Goal: Task Accomplishment & Management: Manage account settings

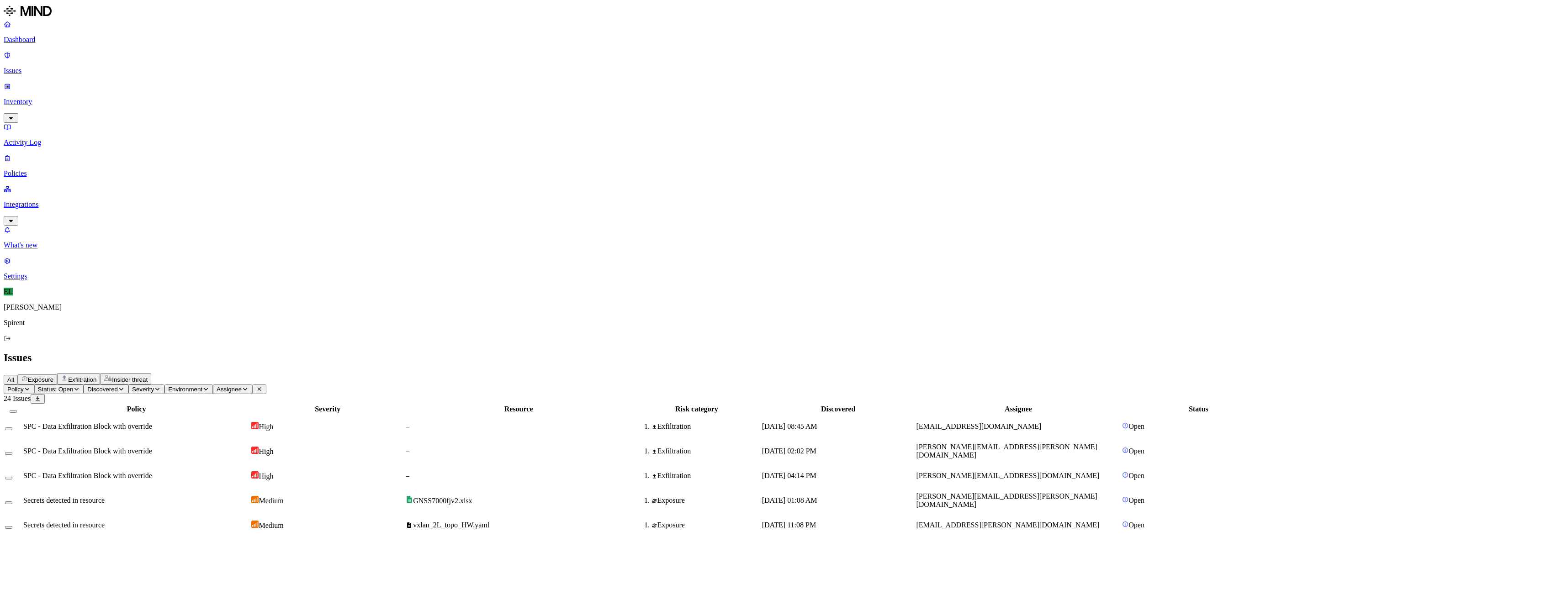
click at [12, 501] on button "Select row" at bounding box center [9, 503] width 8 height 3
click at [231, 498] on div "Secrets detected in resource" at bounding box center [137, 502] width 226 height 8
drag, startPoint x: 1111, startPoint y: 148, endPoint x: 1028, endPoint y: 146, distance: 83.0
click at [1028, 490] on td "[PERSON_NAME][EMAIL_ADDRESS][PERSON_NAME][DOMAIN_NAME]" at bounding box center [1018, 501] width 205 height 24
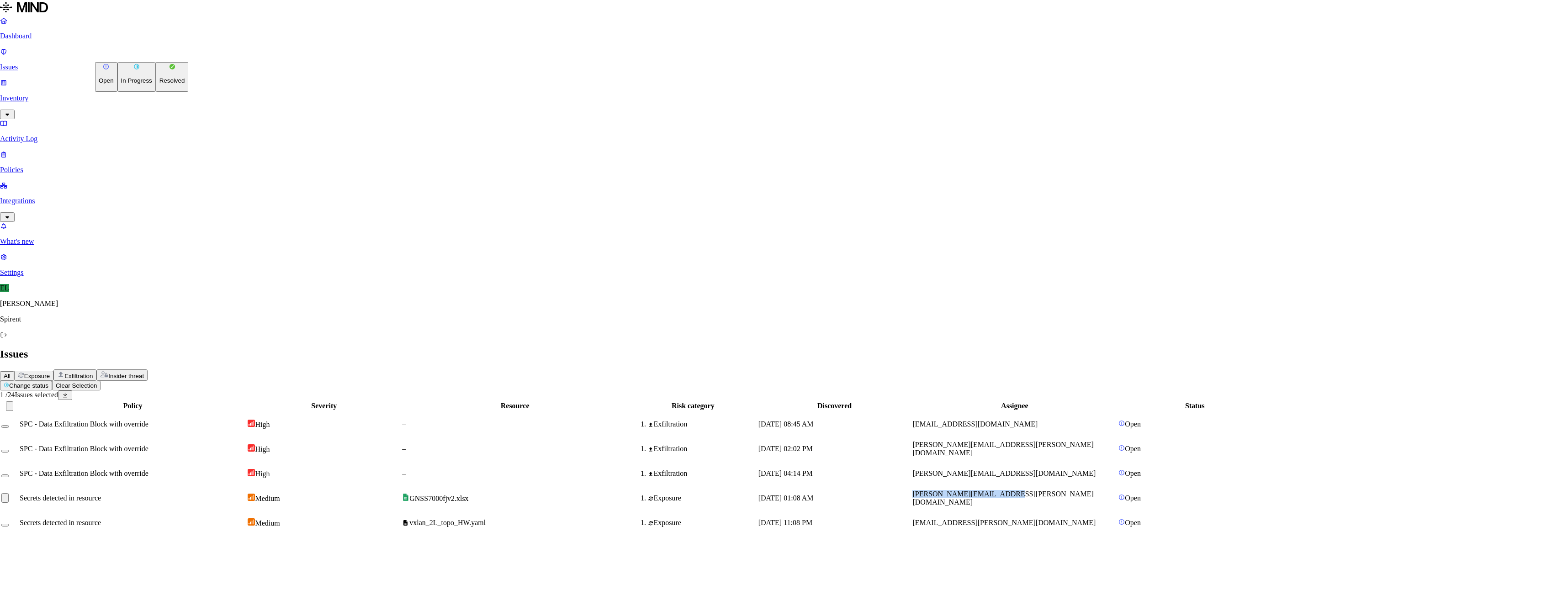
click at [52, 381] on button "Change status" at bounding box center [26, 386] width 52 height 10
click at [125, 84] on p "In Progress" at bounding box center [136, 81] width 31 height 7
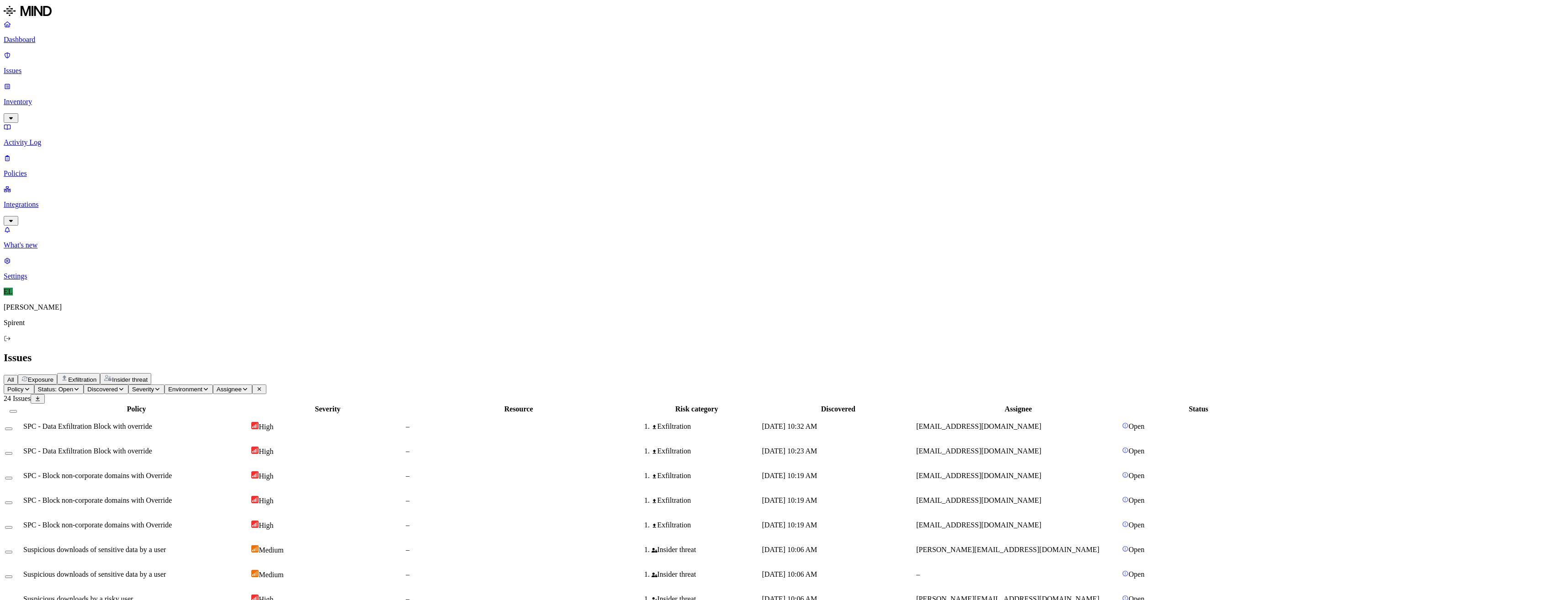
click at [915, 570] on div "[DATE] 10:06 AM" at bounding box center [838, 574] width 153 height 8
click at [1044, 546] on span "[PERSON_NAME][EMAIL_ADDRESS][DOMAIN_NAME]" at bounding box center [1007, 550] width 183 height 8
click at [758, 521] on div "Exfiltration" at bounding box center [706, 525] width 109 height 8
click at [915, 497] on div "[DATE] 10:19 AM" at bounding box center [838, 501] width 153 height 8
click at [902, 464] on td "[DATE] 10:19 AM" at bounding box center [839, 475] width 153 height 24
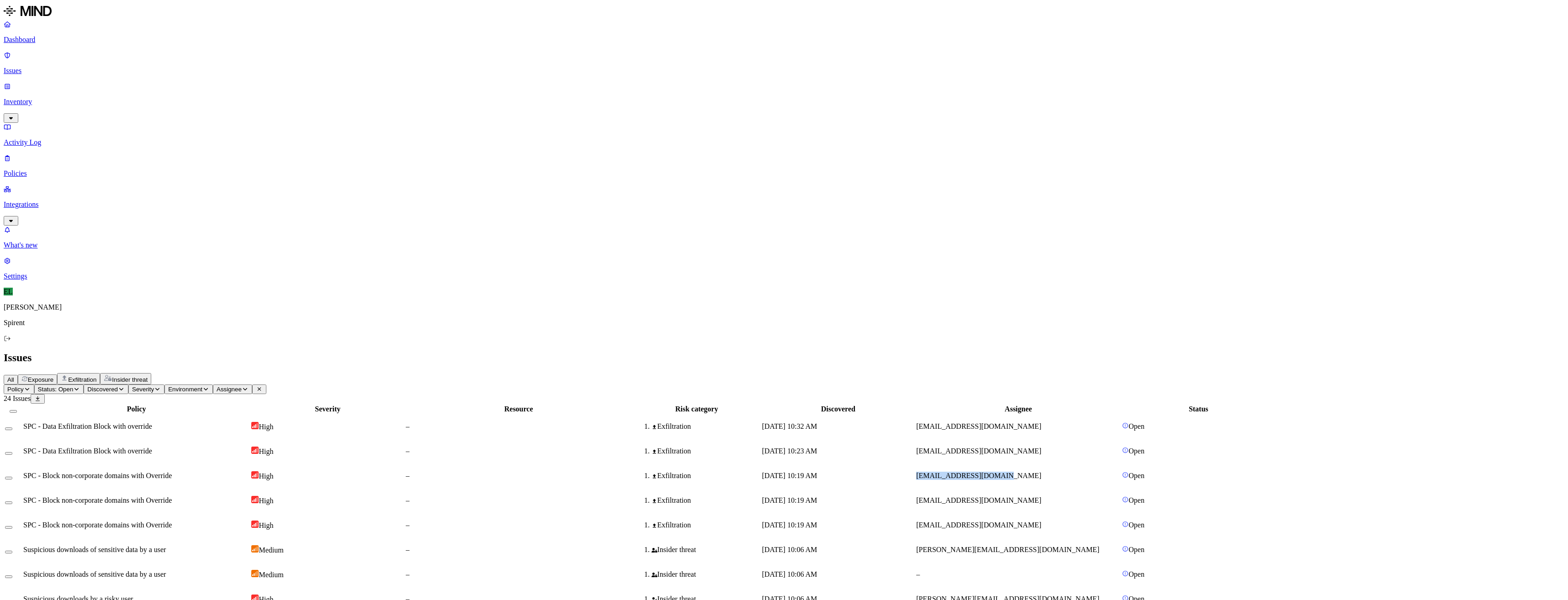
drag, startPoint x: 1099, startPoint y: 131, endPoint x: 1028, endPoint y: 130, distance: 71.0
click at [1028, 464] on td "[EMAIL_ADDRESS][DOMAIN_NAME]" at bounding box center [1018, 475] width 205 height 24
click at [12, 477] on button "Select row" at bounding box center [9, 478] width 8 height 3
click at [12, 503] on button "Select row" at bounding box center [9, 504] width 8 height 3
click at [150, 57] on html "Dashboard Issues Inventory Activity Log Policies Integrations What's new 1 Sett…" at bounding box center [784, 456] width 1568 height 913
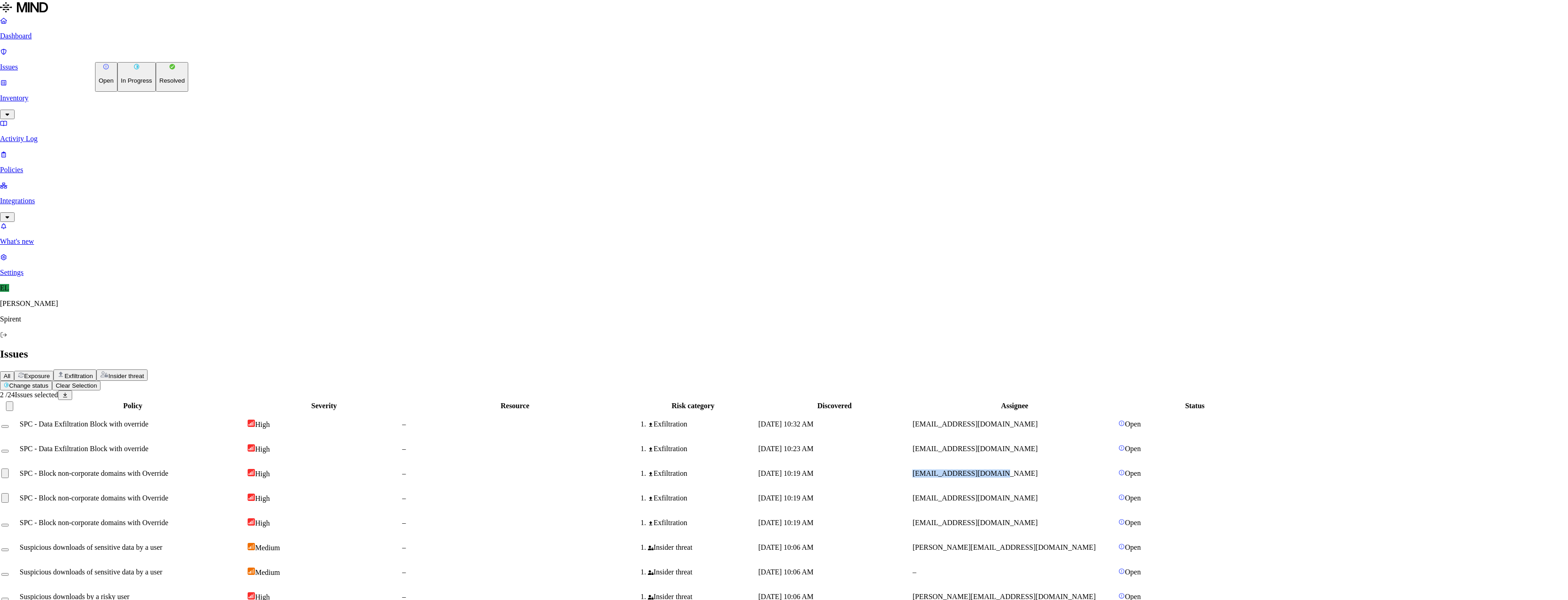
click at [156, 92] on button "Resolved" at bounding box center [172, 77] width 33 height 30
select select "Custom Reason"
type textarea "Copied text"
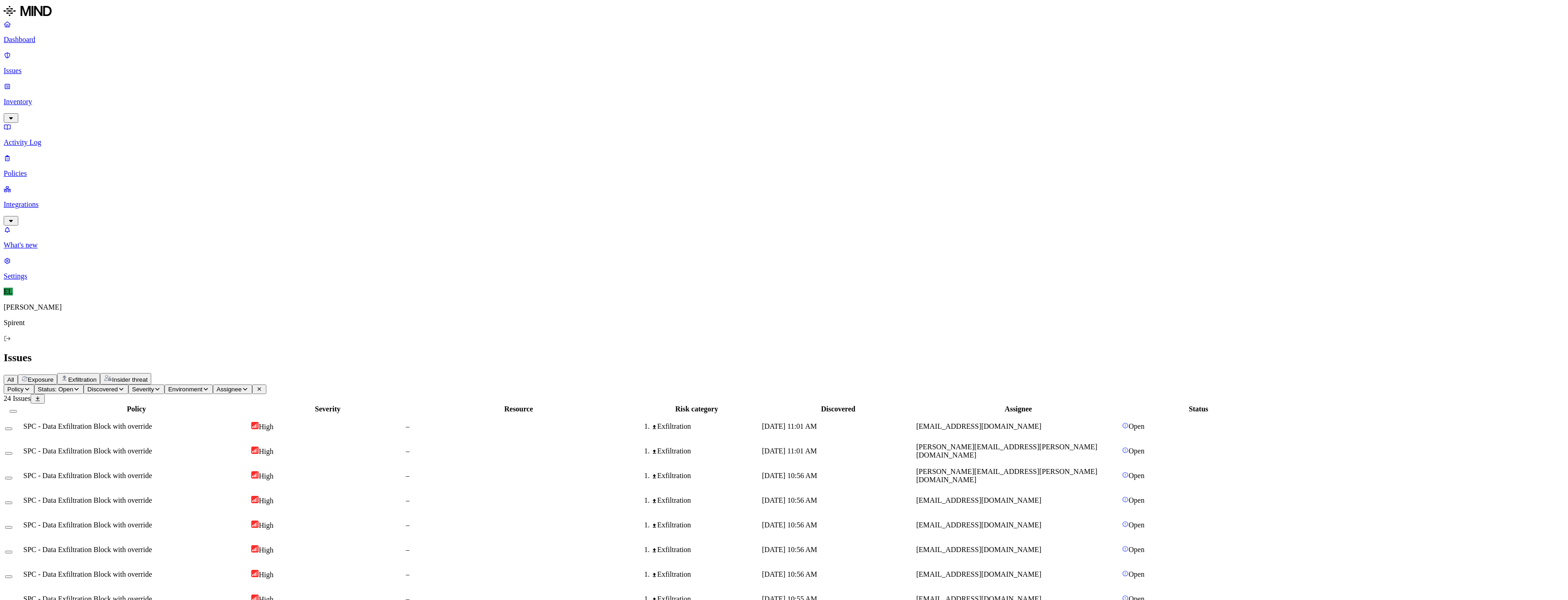
click at [223, 489] on td "SPC - Data Exfiltration Block with override" at bounding box center [136, 501] width 227 height 24
click at [12, 501] on button "Select row" at bounding box center [9, 503] width 8 height 3
click at [12, 528] on button "Select row" at bounding box center [9, 529] width 8 height 3
drag, startPoint x: 125, startPoint y: 185, endPoint x: 124, endPoint y: 190, distance: 5.1
click at [12, 552] on button "Select row" at bounding box center [9, 554] width 8 height 3
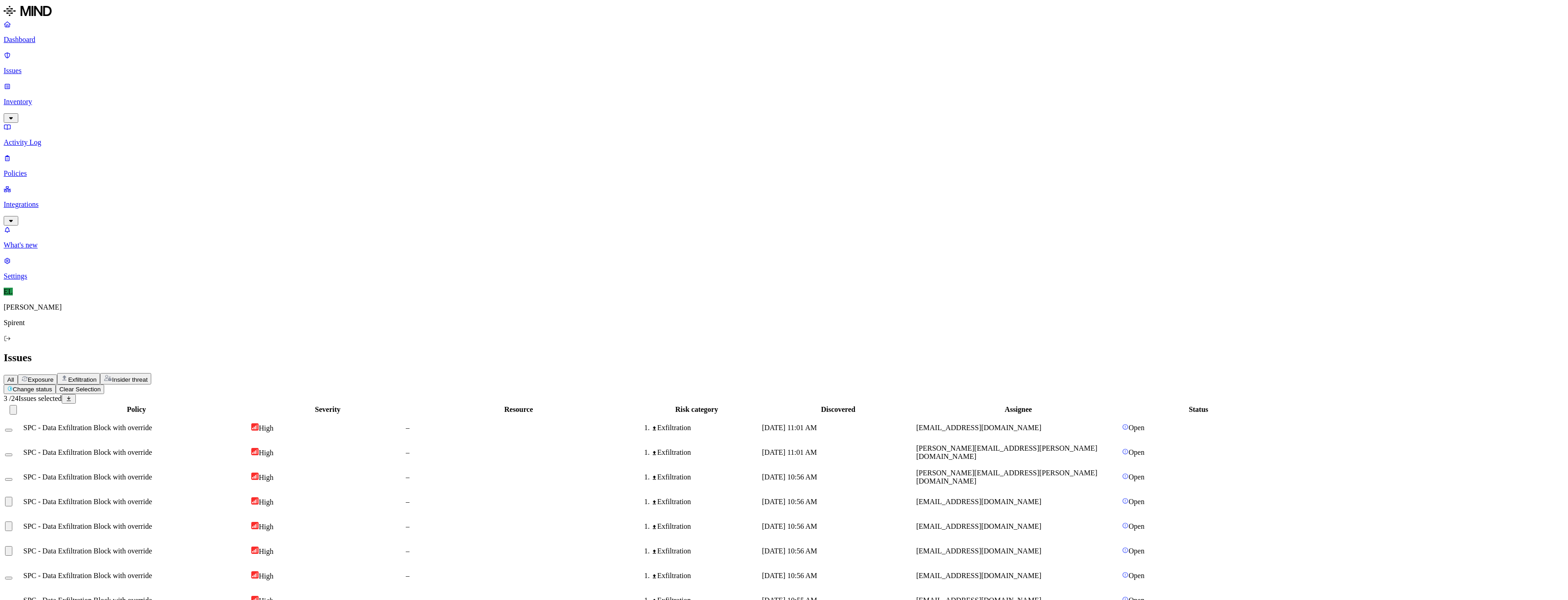
click at [22, 564] on td at bounding box center [13, 576] width 17 height 24
click at [12, 600] on button "Select row" at bounding box center [9, 603] width 8 height 3
click at [12, 577] on button "Select row" at bounding box center [9, 579] width 8 height 3
drag, startPoint x: 1094, startPoint y: 147, endPoint x: 1031, endPoint y: 145, distance: 63.0
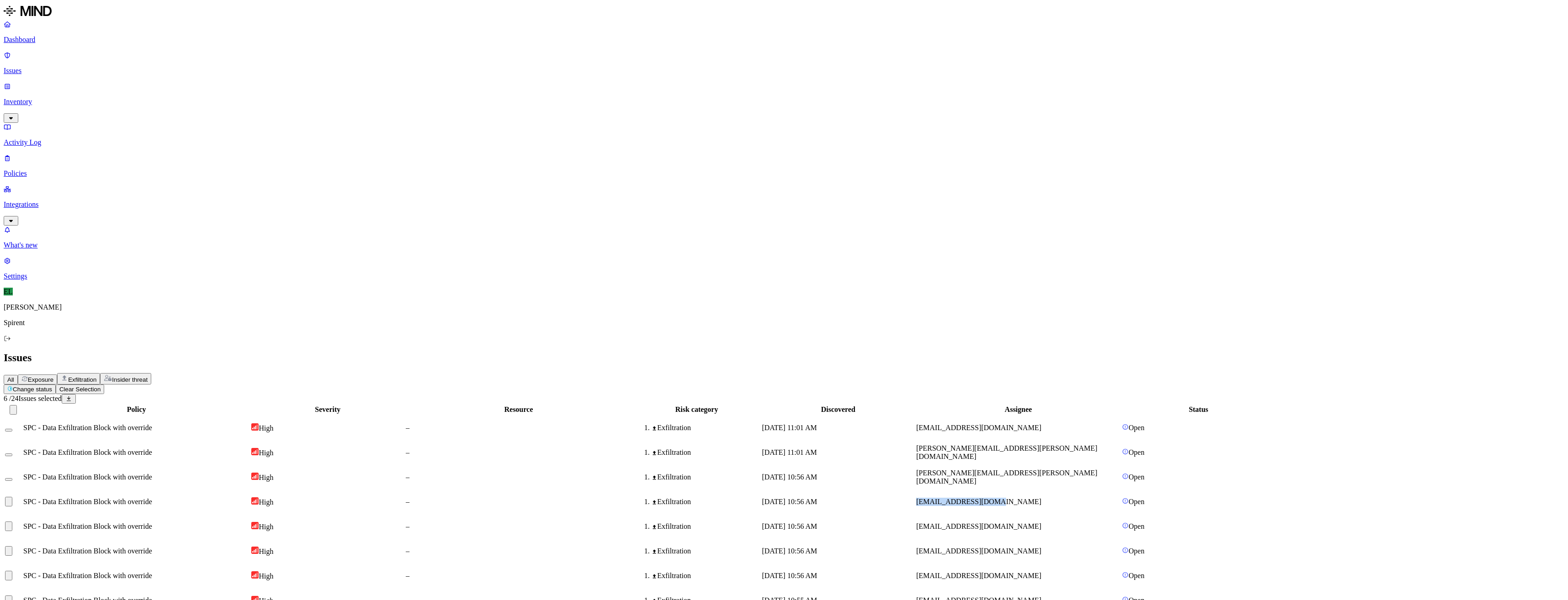
click at [1031, 490] on td "[EMAIL_ADDRESS][DOMAIN_NAME]" at bounding box center [1018, 501] width 205 height 24
drag, startPoint x: 833, startPoint y: 489, endPoint x: 827, endPoint y: 478, distance: 12.5
click at [379, 564] on td "High" at bounding box center [327, 576] width 153 height 24
click at [52, 381] on button "Change status" at bounding box center [26, 386] width 52 height 10
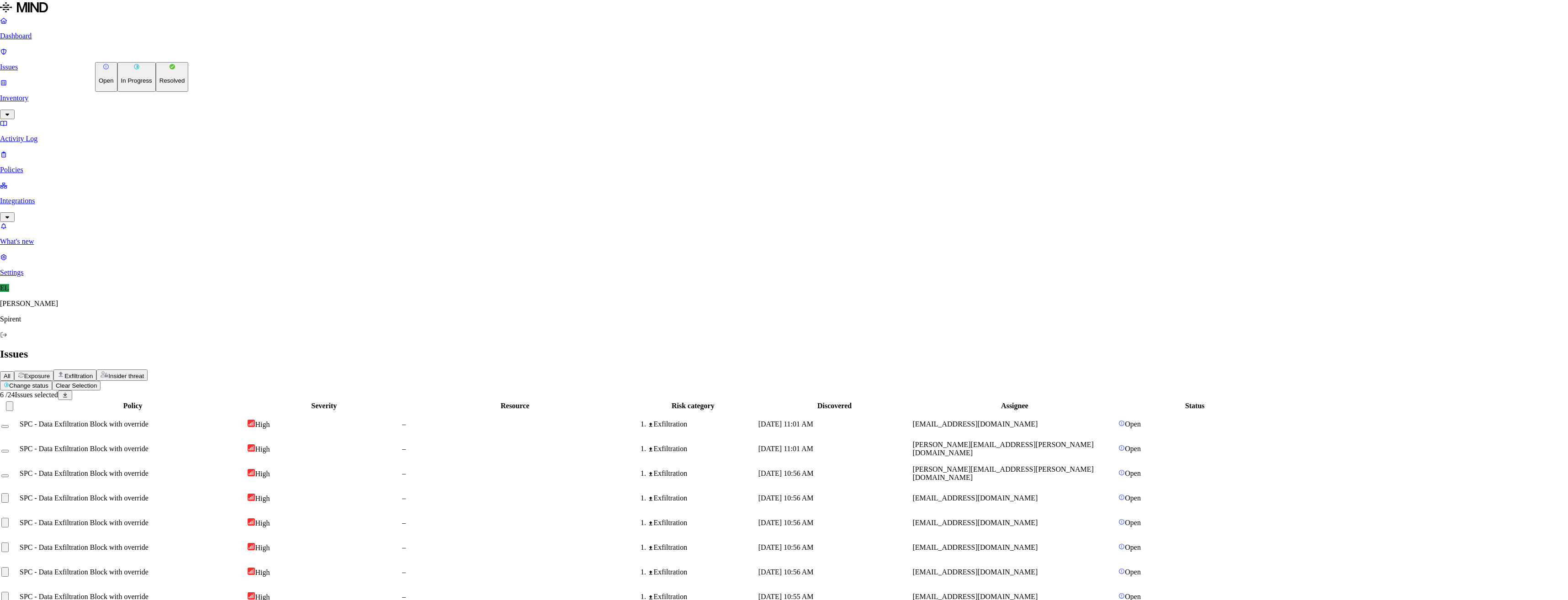
click at [160, 84] on p "Resolved" at bounding box center [172, 81] width 26 height 7
select select "Custom Reason"
type textarea "Not sensitive"
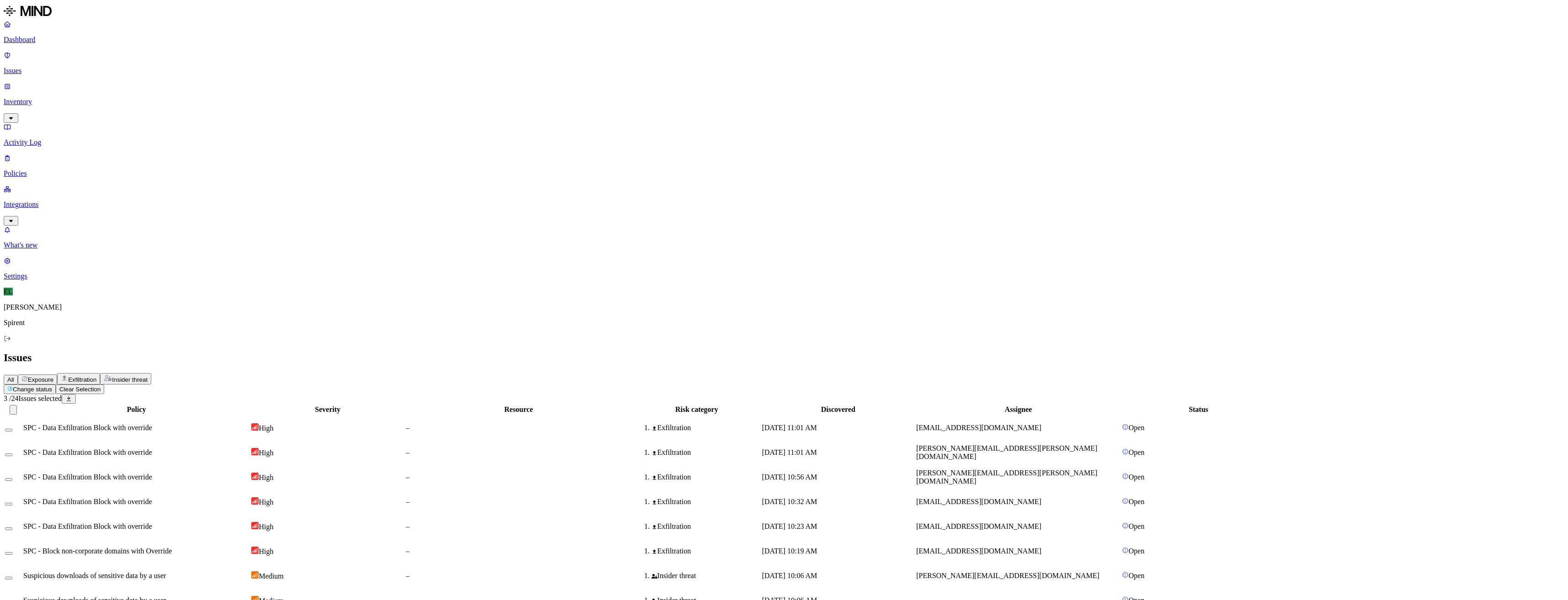
drag, startPoint x: 123, startPoint y: 350, endPoint x: 123, endPoint y: 355, distance: 5.0
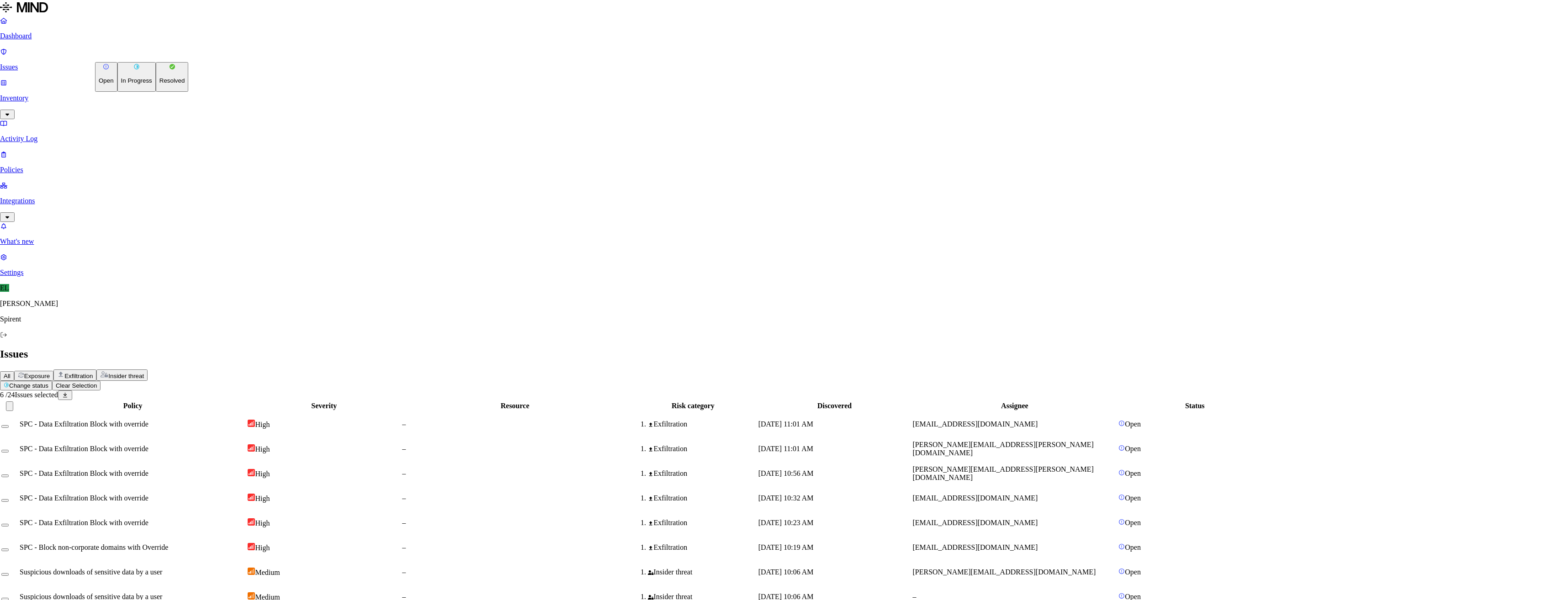
click at [156, 55] on html "Dashboard Issues Inventory Activity Log Policies Integrations What's new 1 Sett…" at bounding box center [784, 469] width 1568 height 938
click at [156, 92] on button "Resolved" at bounding box center [172, 77] width 33 height 30
select select "Custom Reason"
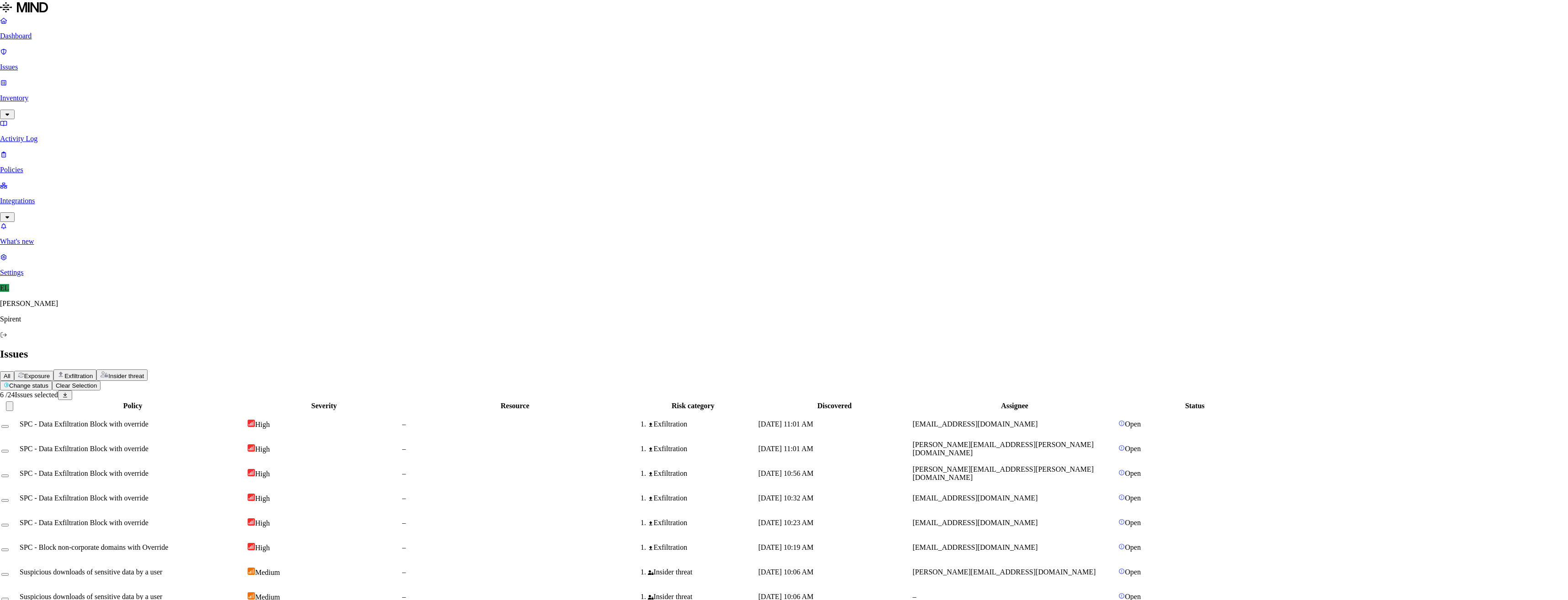
type textarea "Not sensitive"
click at [152, 472] on span "SPC - Data Exfiltration Block with override" at bounding box center [88, 475] width 129 height 8
click at [21, 472] on div at bounding box center [14, 475] width 17 height 8
click at [12, 477] on button "Select row" at bounding box center [9, 478] width 8 height 3
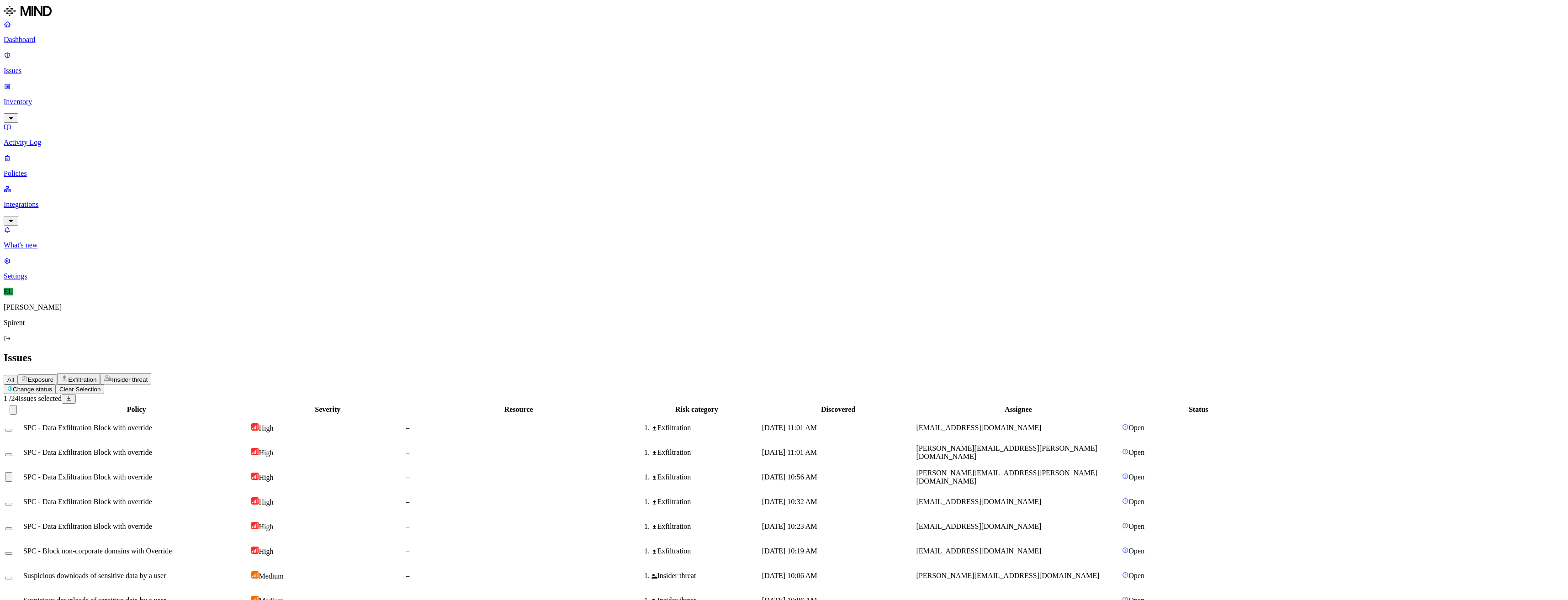
click at [139, 384] on div "Change status Clear Selection 1 / 24 Issues selected Policy Severity Resource R…" at bounding box center [784, 585] width 1561 height 402
click at [141, 56] on html "Dashboard Issues Inventory Activity Log Policies Integrations What's new 1 Sett…" at bounding box center [784, 396] width 1568 height 794
click at [156, 92] on button "Resolved" at bounding box center [172, 77] width 33 height 30
select select "Custom Reason"
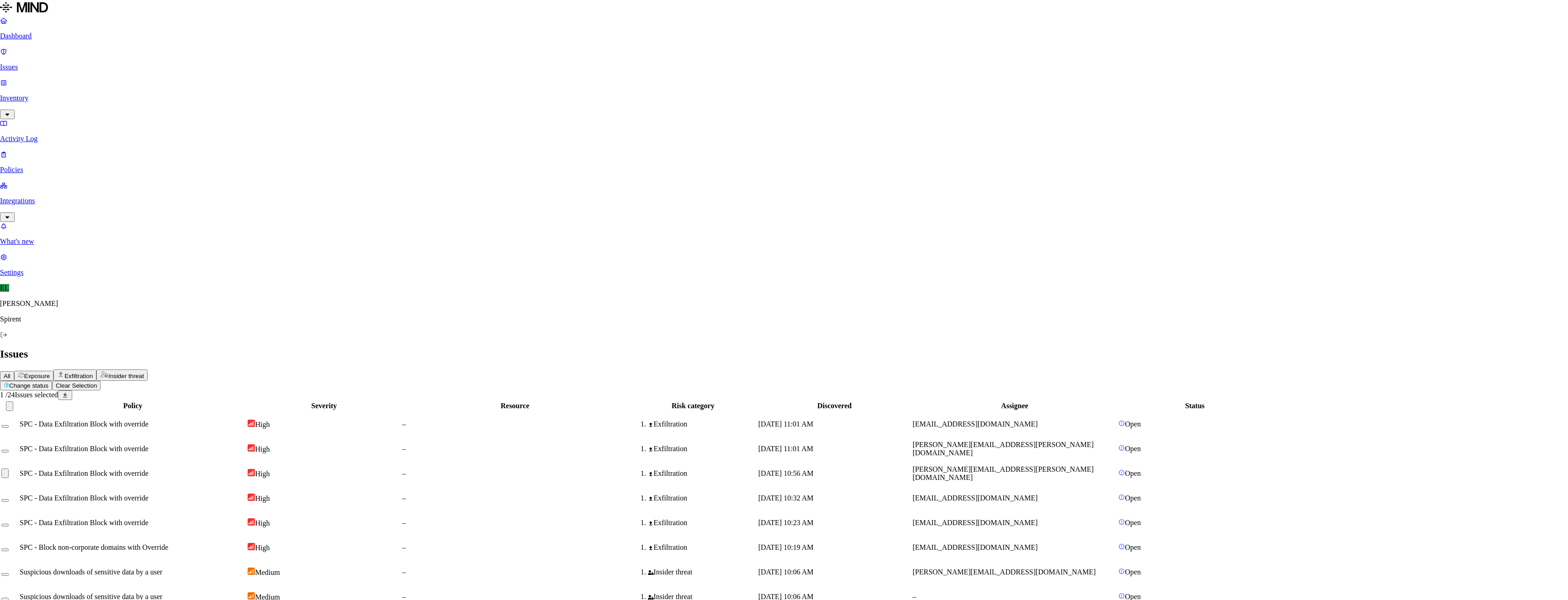
type textarea "Not senstive"
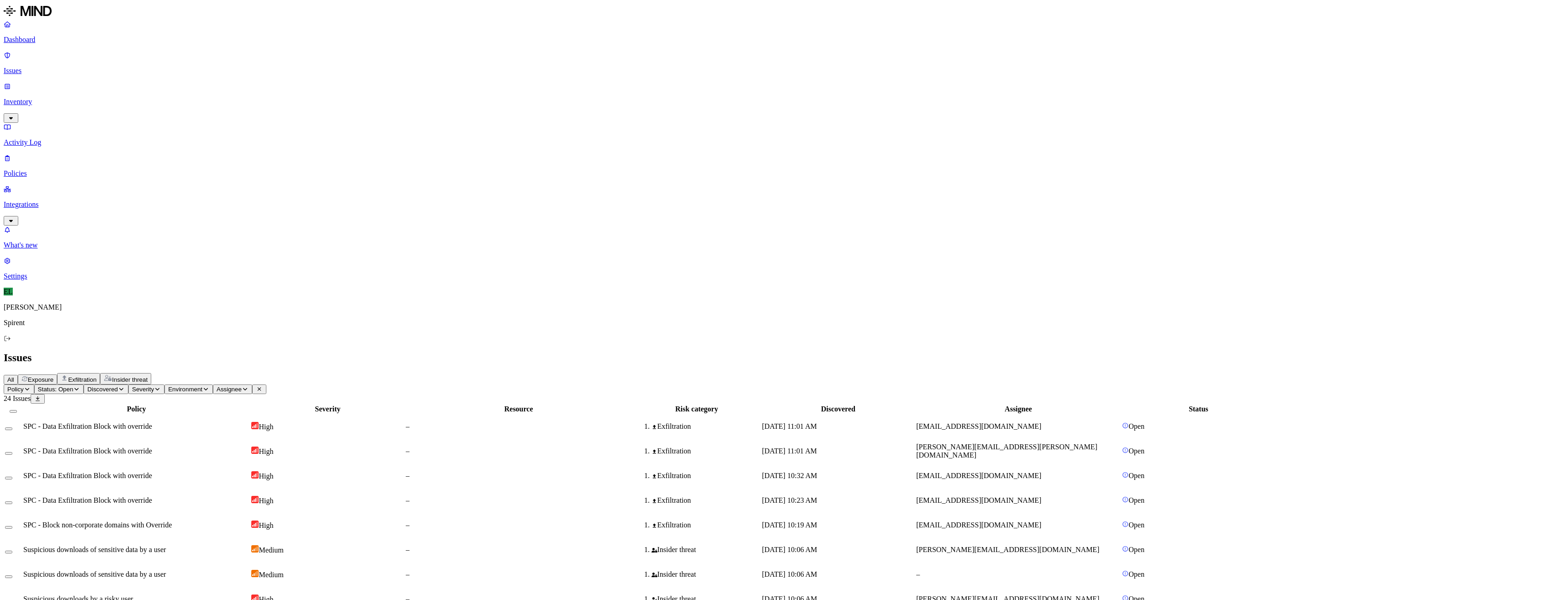
click at [1042, 472] on span "[EMAIL_ADDRESS][DOMAIN_NAME]" at bounding box center [978, 475] width 125 height 8
click at [12, 477] on button "Select row" at bounding box center [9, 478] width 8 height 3
click at [12, 503] on button "Select row" at bounding box center [9, 504] width 8 height 3
click at [146, 55] on html "Dashboard Issues Inventory Activity Log Policies Integrations What's new 1 Sett…" at bounding box center [784, 382] width 1568 height 765
click at [156, 92] on button "Resolved" at bounding box center [172, 77] width 33 height 30
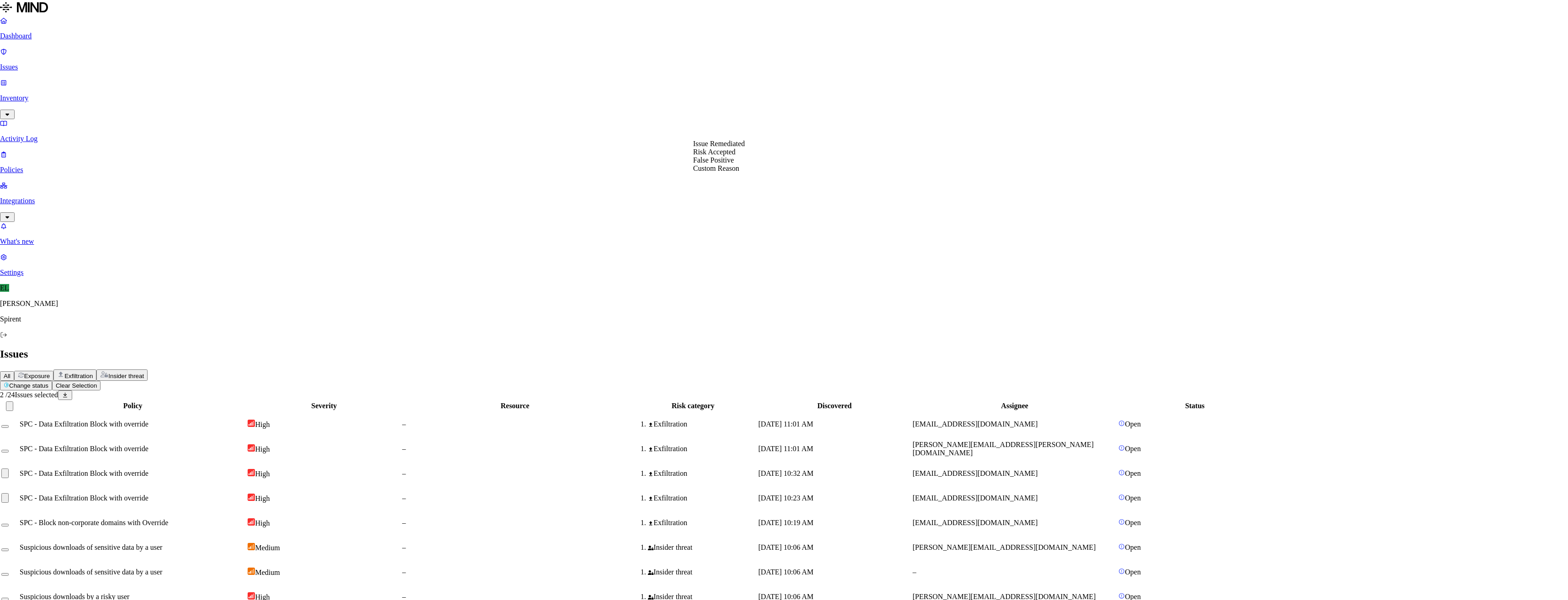
select select "Custom Reason"
type textarea "Text copied to troubleshoot issue"
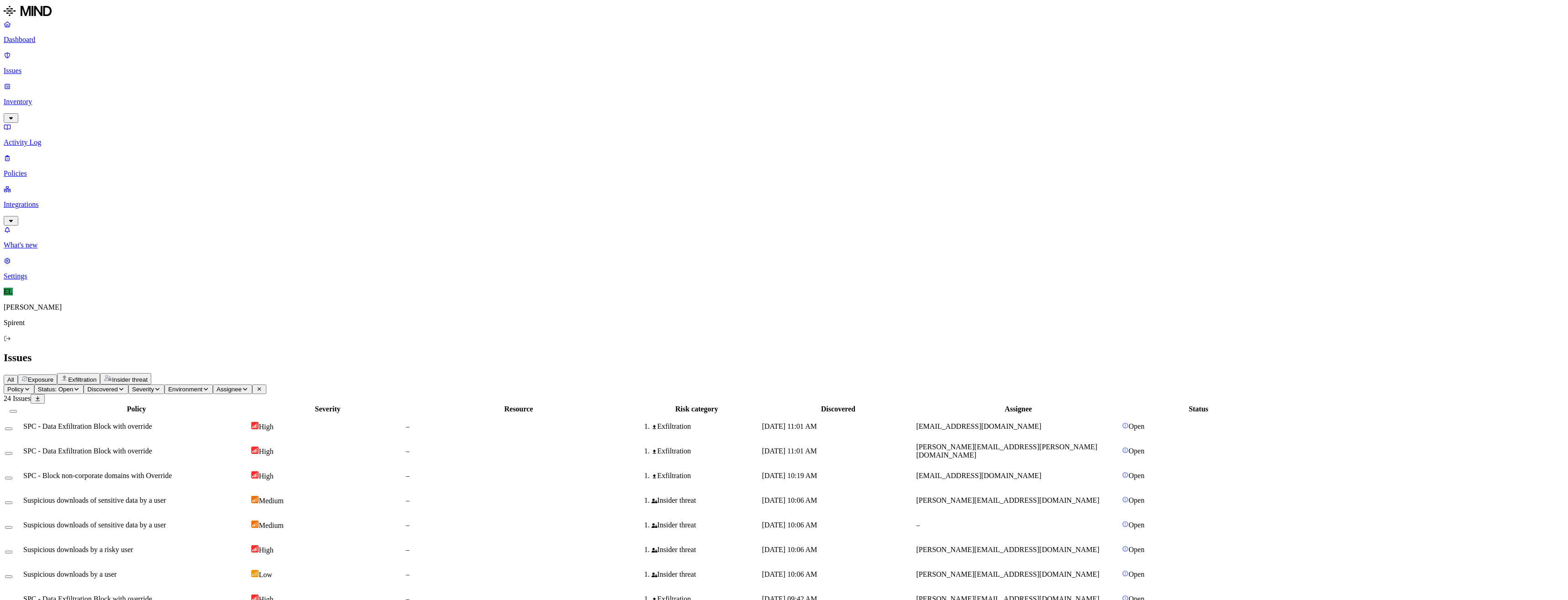
click at [817, 546] on span "[DATE] 10:06 AM" at bounding box center [789, 550] width 55 height 8
click at [1089, 570] on span "[PERSON_NAME][EMAIL_ADDRESS][DOMAIN_NAME]" at bounding box center [1007, 574] width 183 height 8
click at [12, 551] on button "Select row" at bounding box center [9, 552] width 8 height 3
click at [12, 577] on button "Select row" at bounding box center [9, 579] width 8 height 3
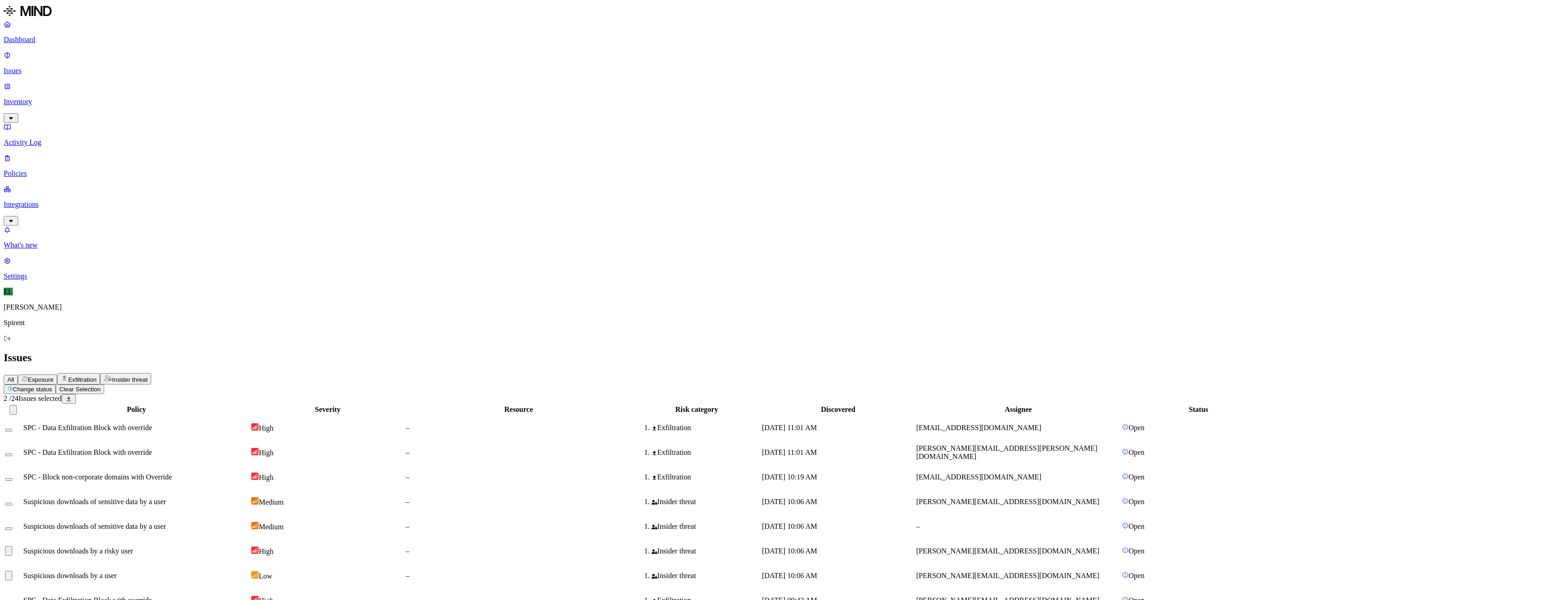
click at [151, 50] on html "Dashboard Issues Inventory Activity Log Policies Integrations What's new 1 Sett…" at bounding box center [784, 359] width 1568 height 719
click at [141, 84] on p "In Progress" at bounding box center [136, 81] width 31 height 7
click at [172, 472] on span "SPC - Block non-corporate domains with Override" at bounding box center [97, 475] width 148 height 8
click at [12, 477] on button "Select row" at bounding box center [9, 478] width 8 height 3
click at [159, 57] on html "Dashboard Issues Inventory Activity Log Policies Integrations What's new 1 Sett…" at bounding box center [784, 335] width 1568 height 670
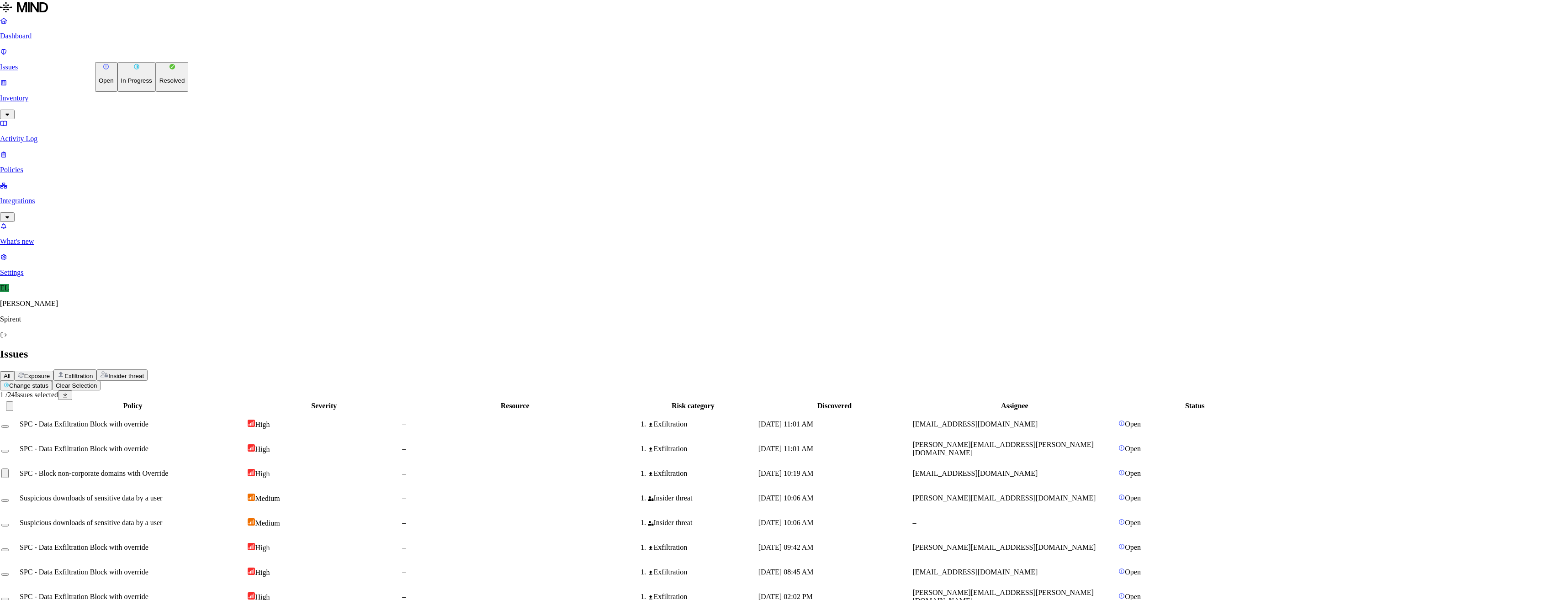
click at [156, 92] on button "Resolved" at bounding box center [172, 77] width 33 height 30
select select "Risk Accepted"
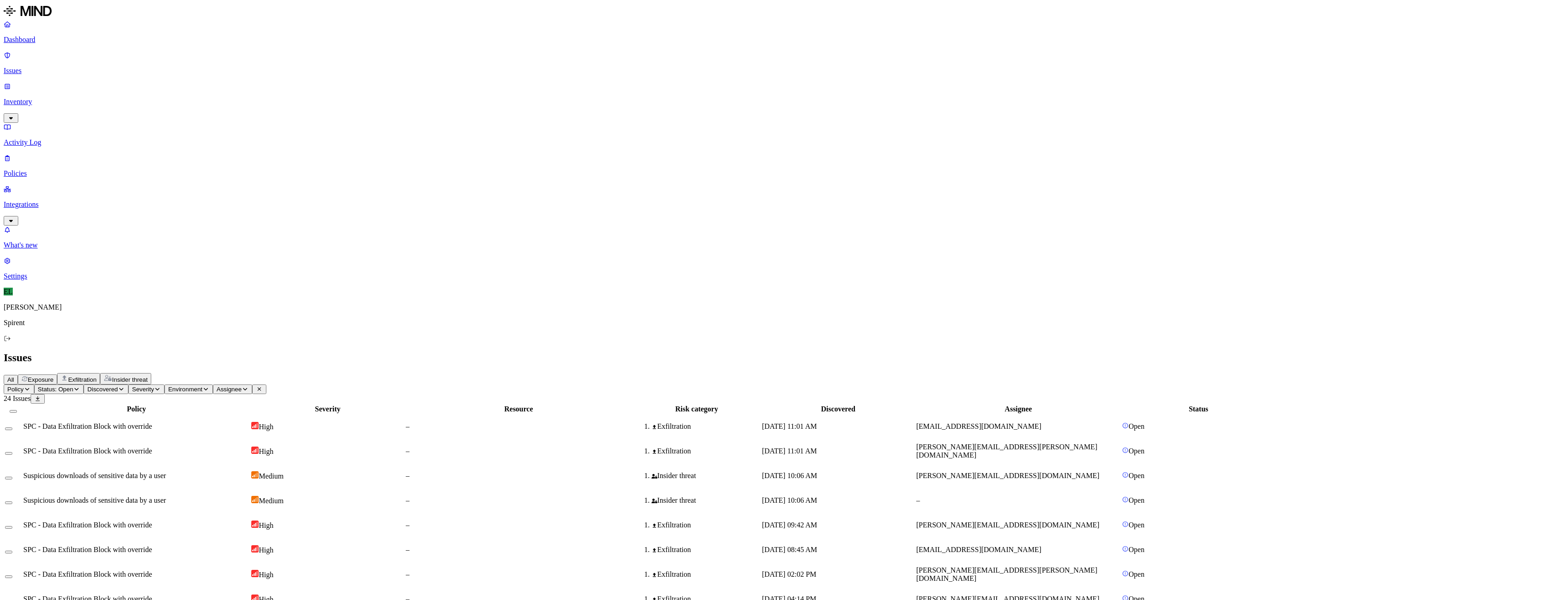
click at [152, 521] on span "SPC - Data Exfiltration Block with override" at bounding box center [88, 525] width 129 height 8
click at [12, 526] on button "Select row" at bounding box center [9, 528] width 8 height 3
click at [143, 57] on html "Dashboard Issues Inventory Activity Log Policies Integrations What's new 1 Sett…" at bounding box center [784, 323] width 1568 height 646
click at [160, 84] on p "Resolved" at bounding box center [172, 81] width 26 height 7
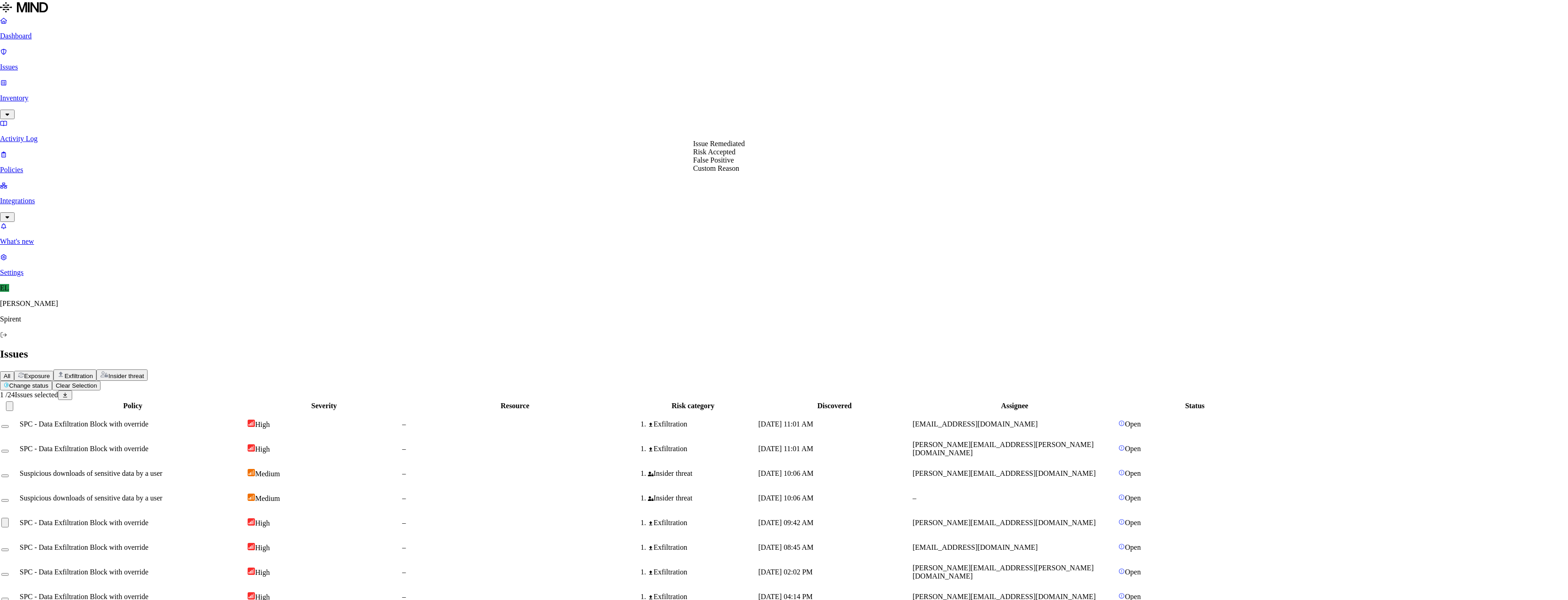
select select "Custom Reason"
type textarea "Personal"
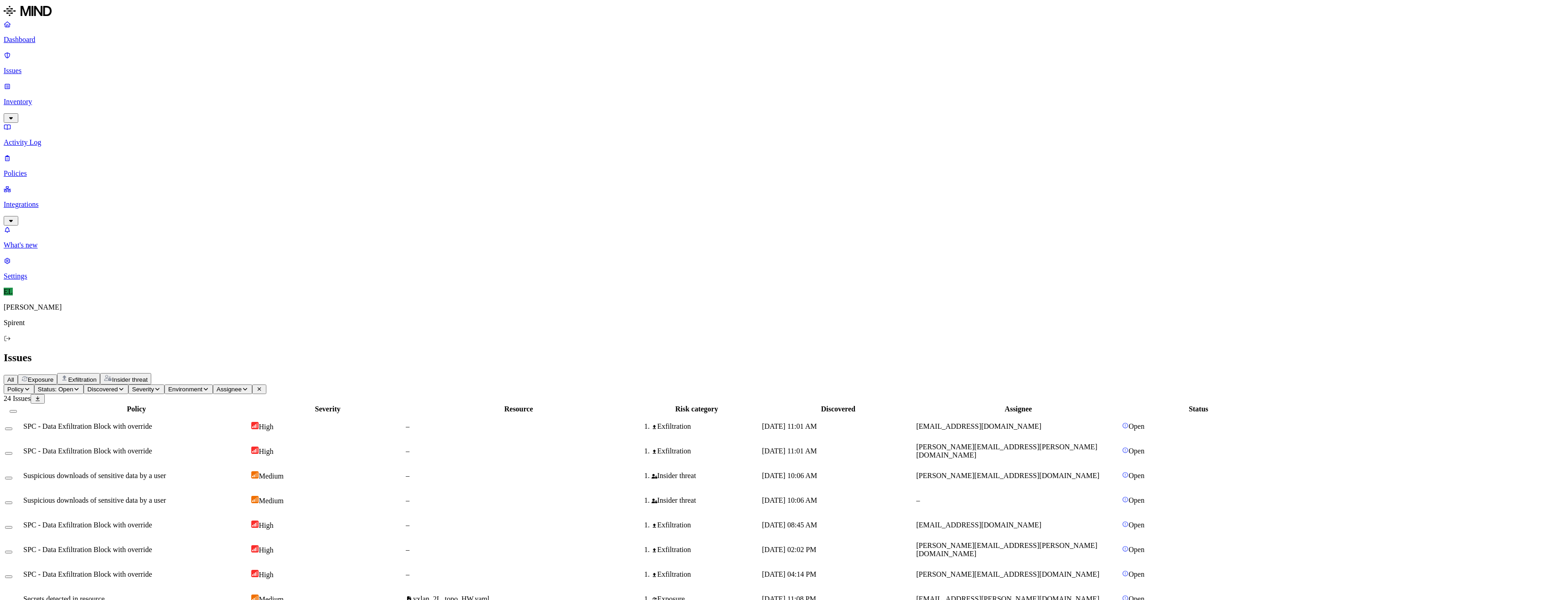
click at [760, 595] on div "Exposure" at bounding box center [697, 599] width 127 height 8
click at [22, 587] on td at bounding box center [13, 598] width 17 height 24
click at [12, 600] on button "Select row" at bounding box center [9, 602] width 8 height 3
click at [147, 57] on html "Dashboard Issues Inventory Activity Log Policies Integrations What's new 1 Sett…" at bounding box center [784, 308] width 1568 height 617
click at [160, 84] on p "Resolved" at bounding box center [172, 81] width 26 height 7
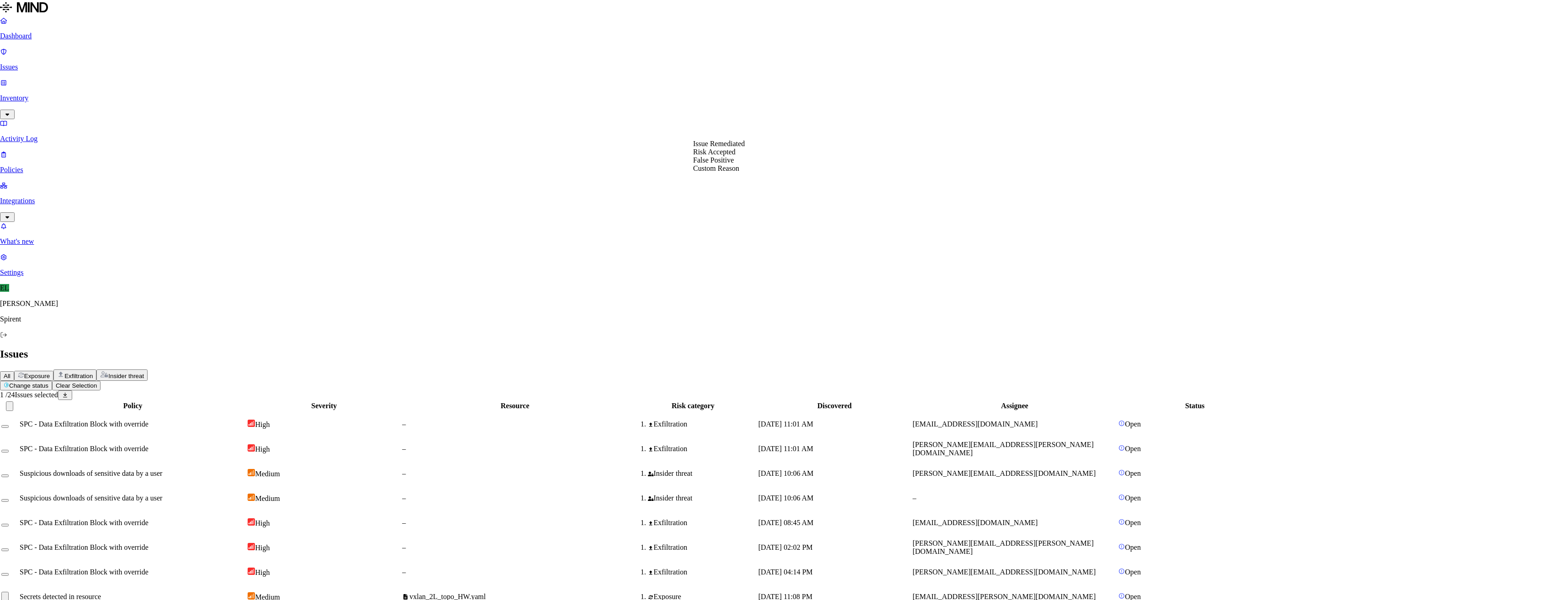
select select "Risk Accepted"
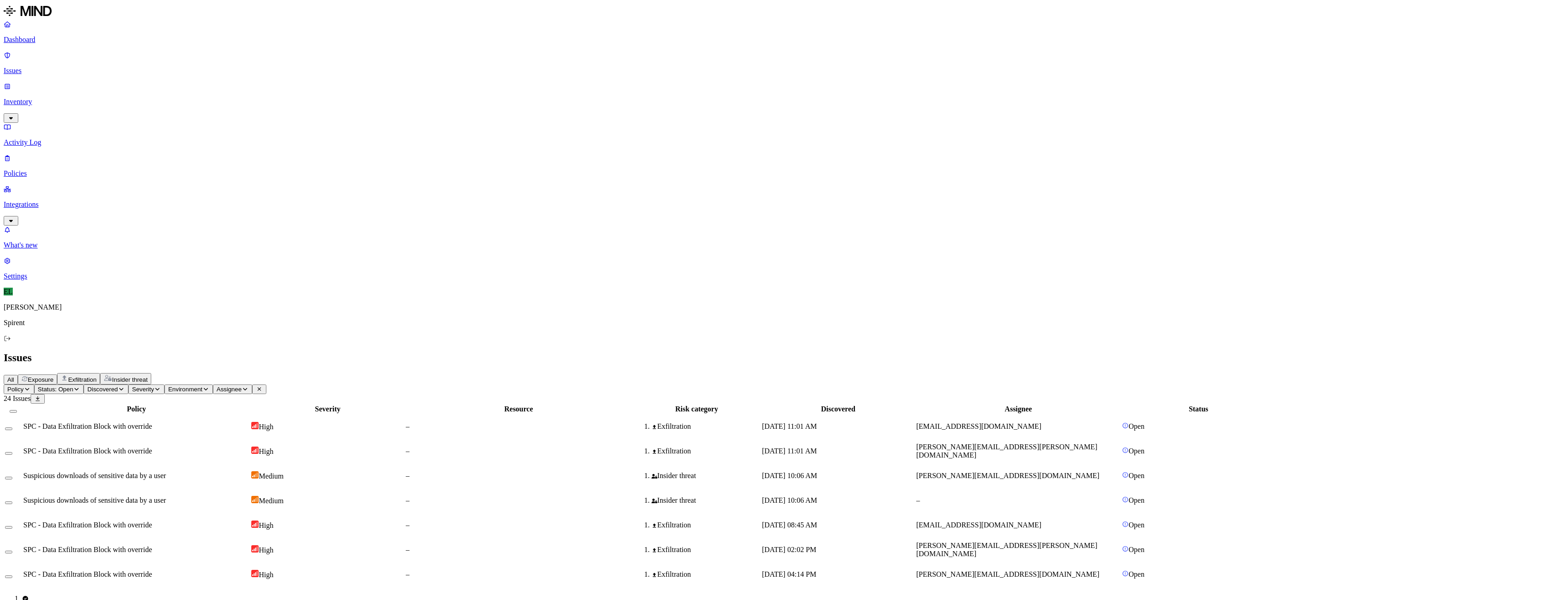
click at [1038, 570] on span "[PERSON_NAME][EMAIL_ADDRESS][DOMAIN_NAME]" at bounding box center [1007, 574] width 183 height 8
click at [74, 386] on span "Status: Open" at bounding box center [55, 389] width 36 height 7
click at [165, 130] on div "Resolved" at bounding box center [165, 143] width 0 height 26
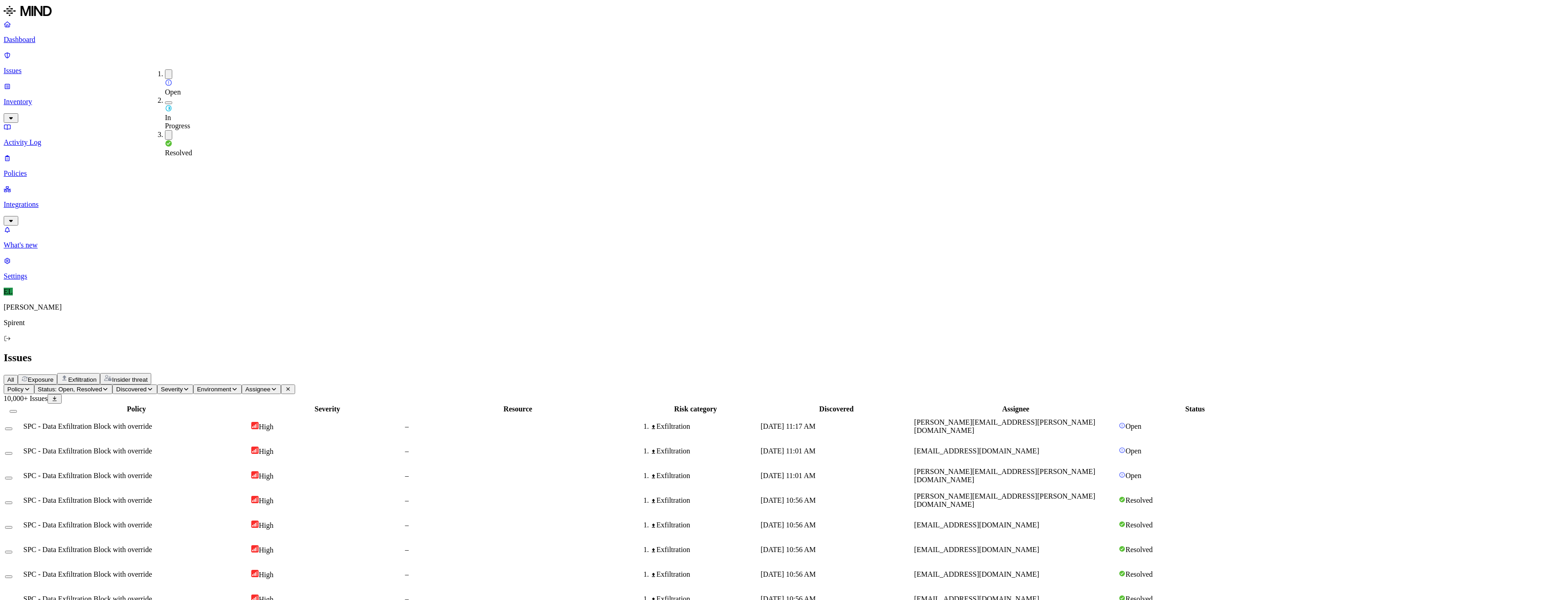
click at [103, 386] on span "Status: Open, Resolved" at bounding box center [70, 389] width 65 height 7
click at [165, 130] on button "button" at bounding box center [169, 134] width 8 height 10
click at [12, 600] on button "Select row" at bounding box center [9, 602] width 8 height 3
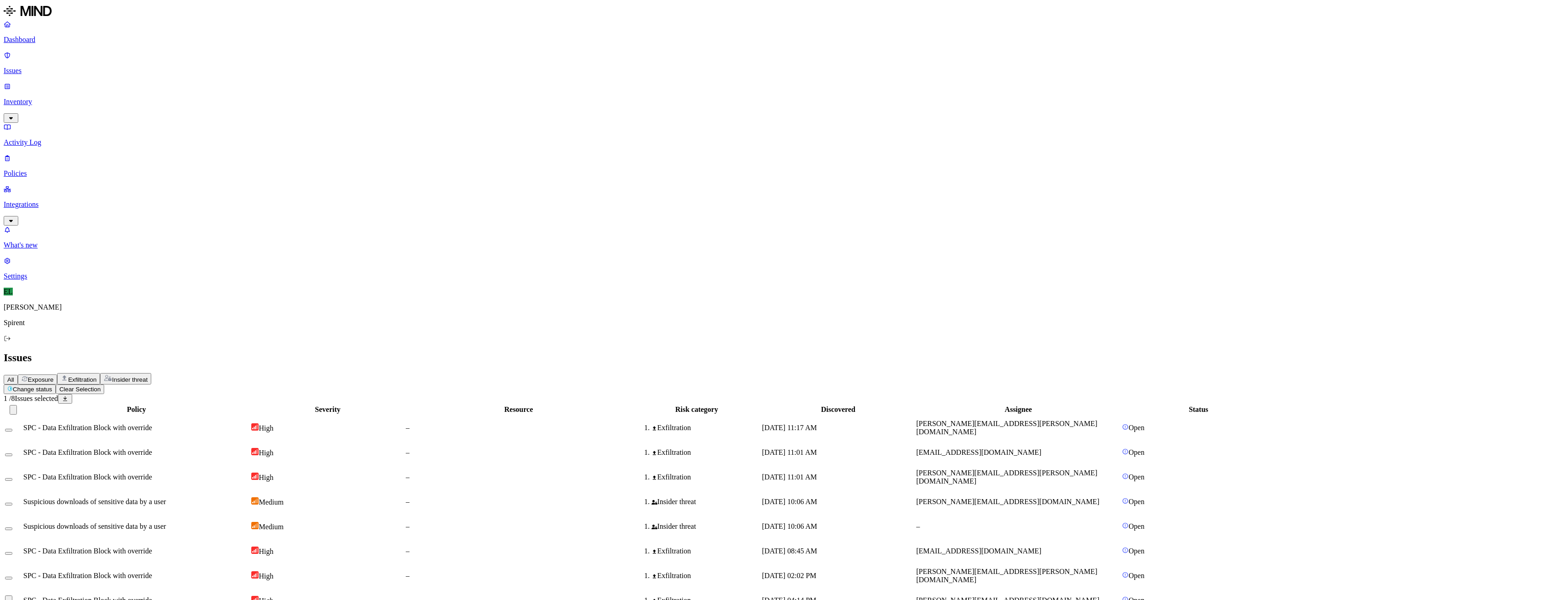
click at [153, 55] on html "Dashboard Issues Inventory Activity Log Policies Integrations What's new 1 Sett…" at bounding box center [784, 310] width 1568 height 621
click at [160, 84] on p "Resolved" at bounding box center [172, 81] width 26 height 7
select select "Risk Accepted"
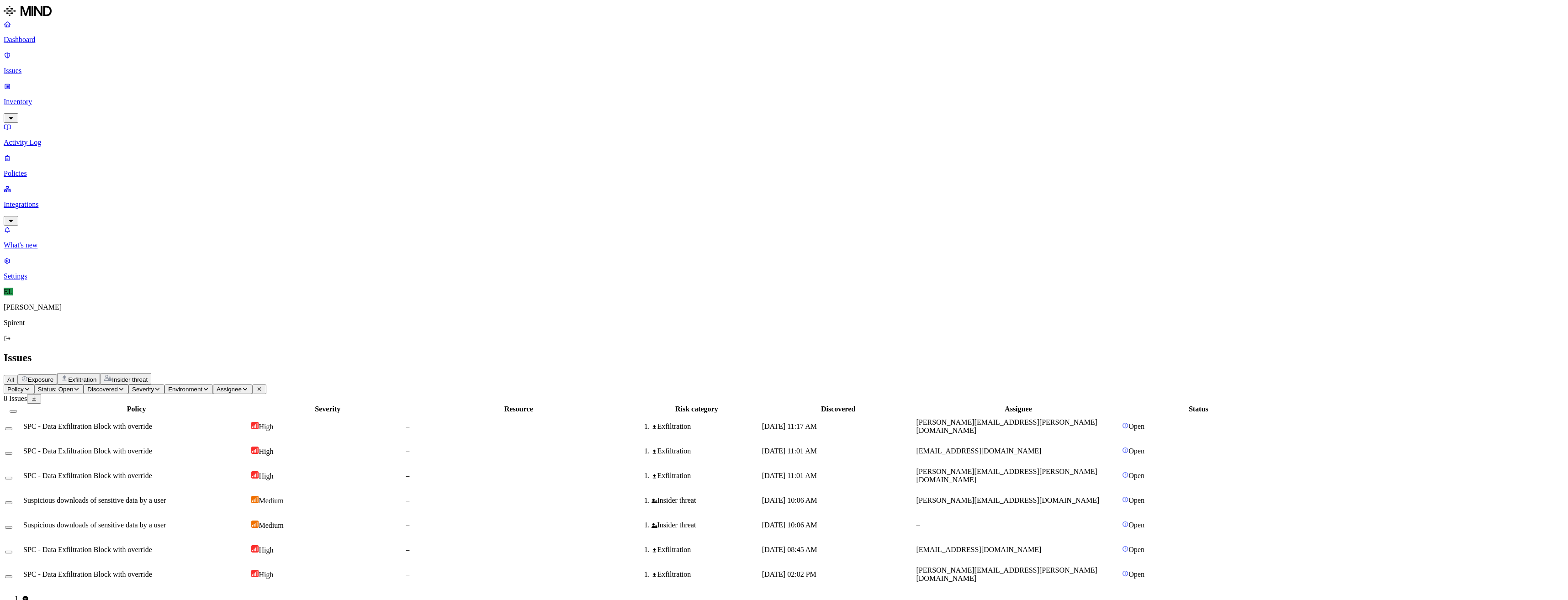
click at [1039, 567] on span "[PERSON_NAME][EMAIL_ADDRESS][PERSON_NAME][DOMAIN_NAME]" at bounding box center [1007, 574] width 181 height 16
click at [12, 576] on button "Select row" at bounding box center [9, 577] width 8 height 3
click at [137, 57] on html "Dashboard Issues Inventory Activity Log Policies Integrations What's new 1 Sett…" at bounding box center [784, 298] width 1568 height 596
click at [160, 84] on p "Resolved" at bounding box center [172, 81] width 26 height 7
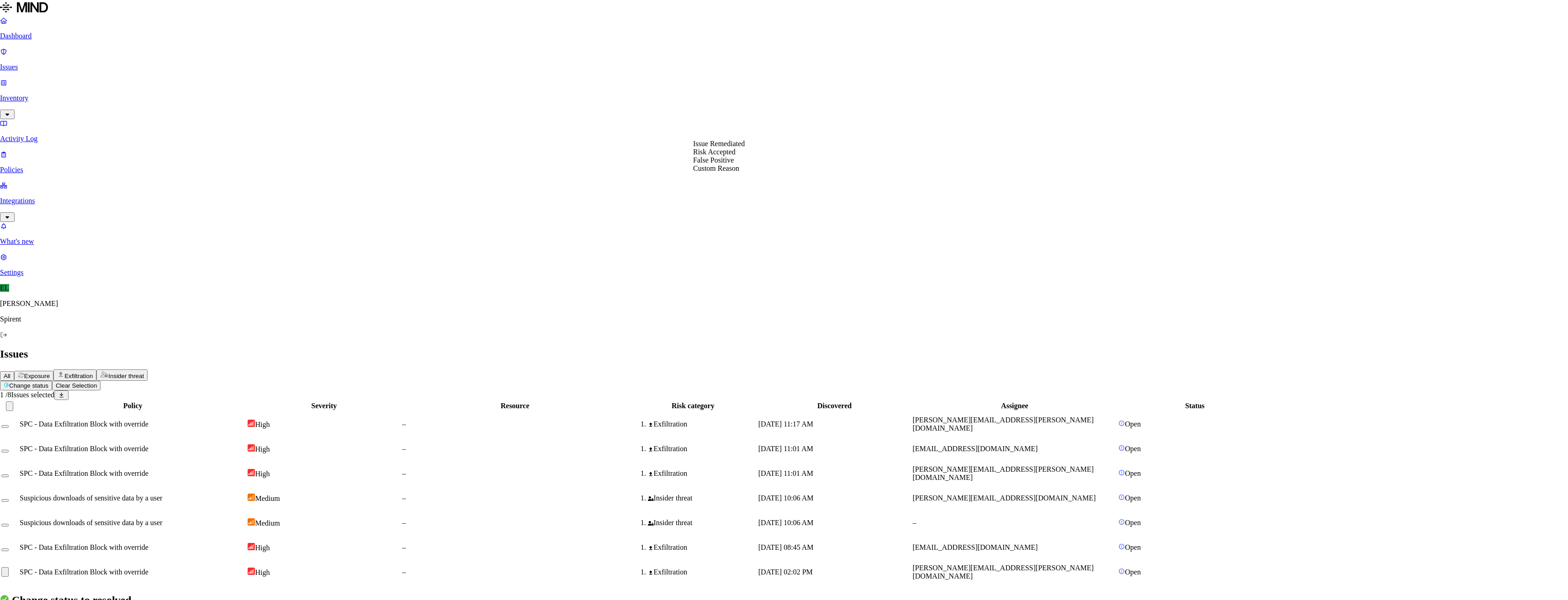
select select "Risk Accepted"
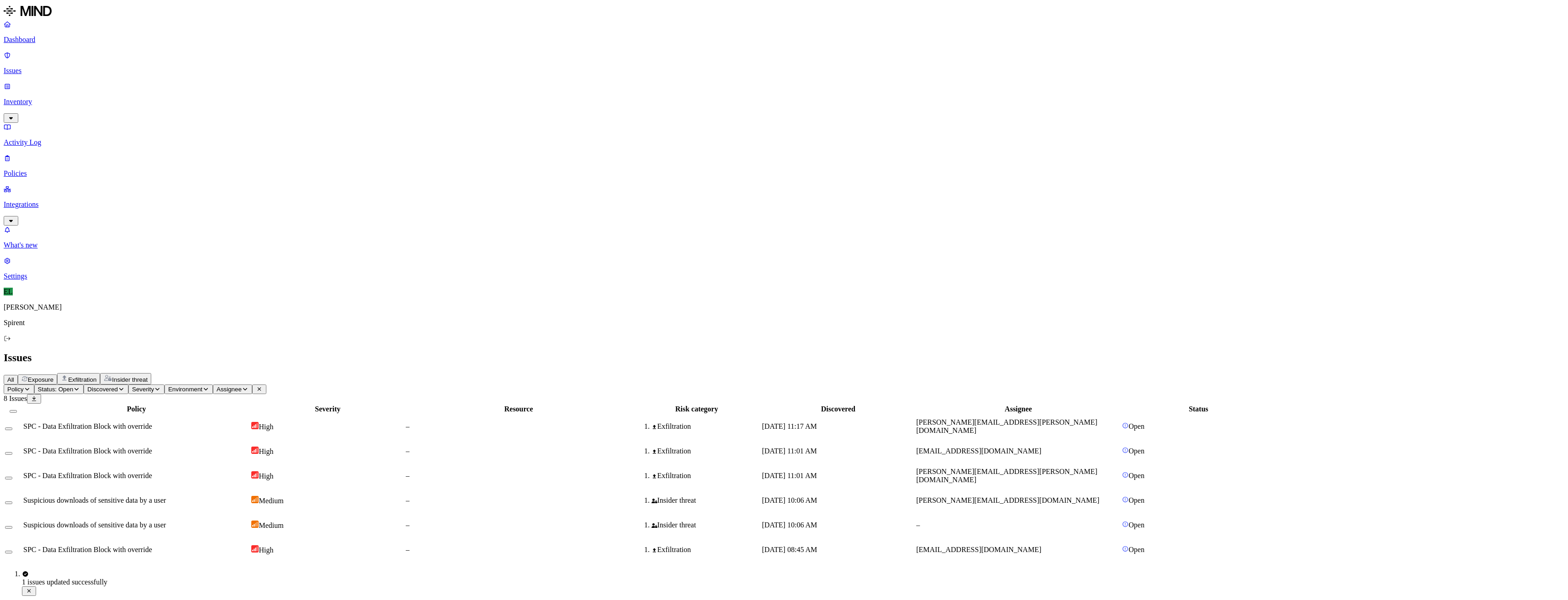
click at [152, 546] on span "SPC - Data Exfiltration Block with override" at bounding box center [88, 550] width 129 height 8
click at [12, 551] on button "Select row" at bounding box center [9, 552] width 8 height 3
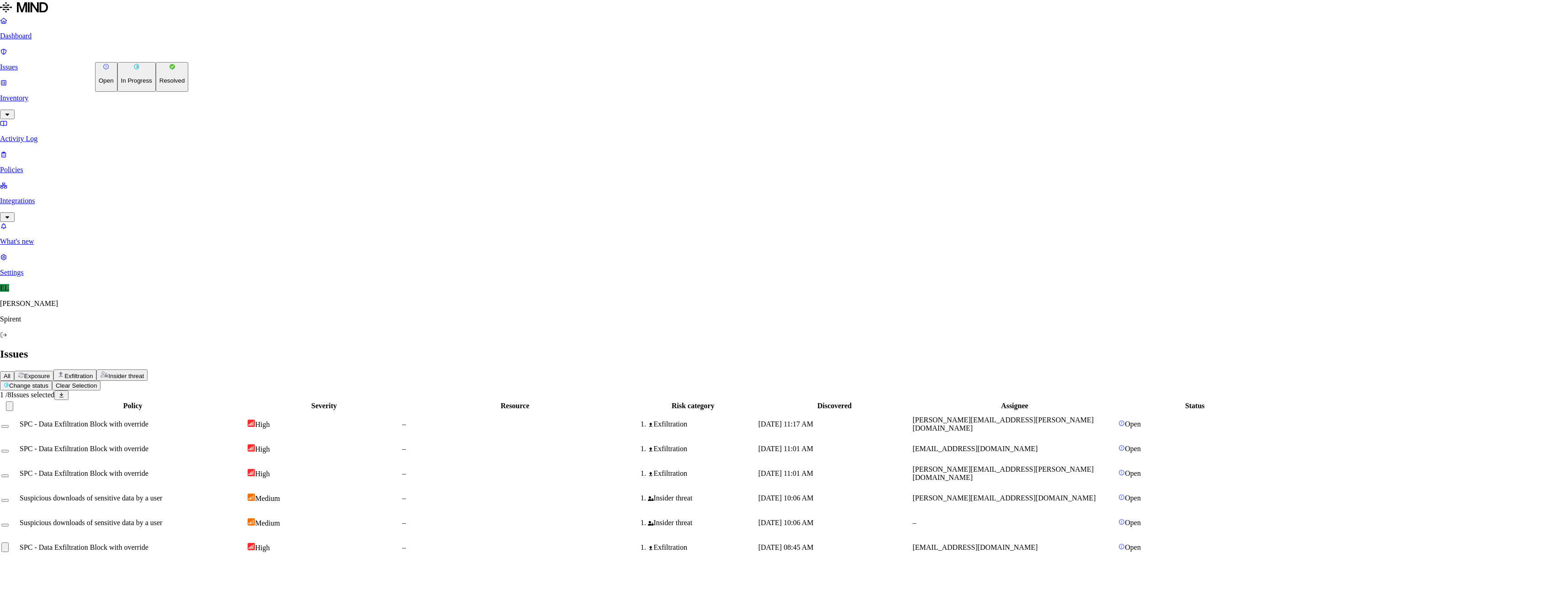
click at [134, 55] on html "Dashboard Issues Inventory Activity Log Policies Integrations What's new 1 Sett…" at bounding box center [784, 284] width 1568 height 568
click at [160, 84] on p "Resolved" at bounding box center [172, 81] width 26 height 7
select select "Risk Accepted"
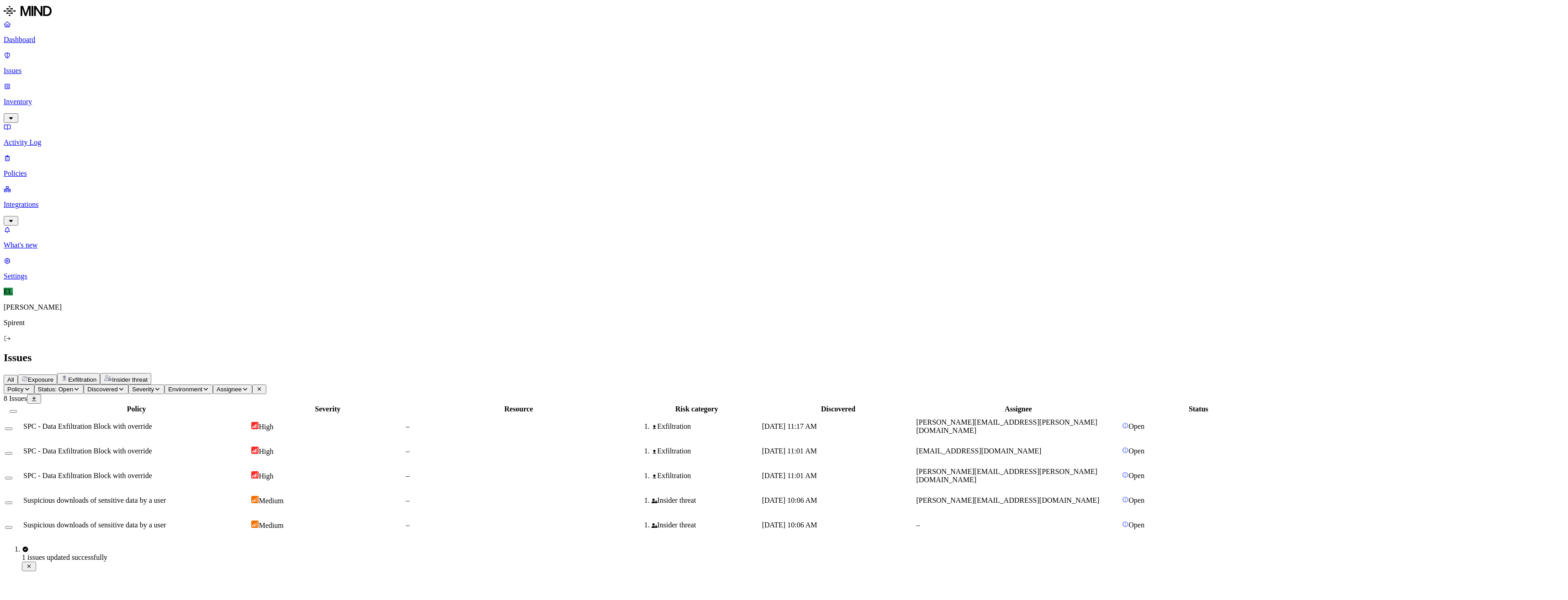
click at [12, 526] on button "Select row" at bounding box center [9, 528] width 8 height 3
click at [150, 56] on html "Dashboard Issues Inventory Activity Log Policies Integrations What's new 1 Sett…" at bounding box center [784, 288] width 1568 height 576
click at [160, 84] on p "Resolved" at bounding box center [172, 81] width 26 height 7
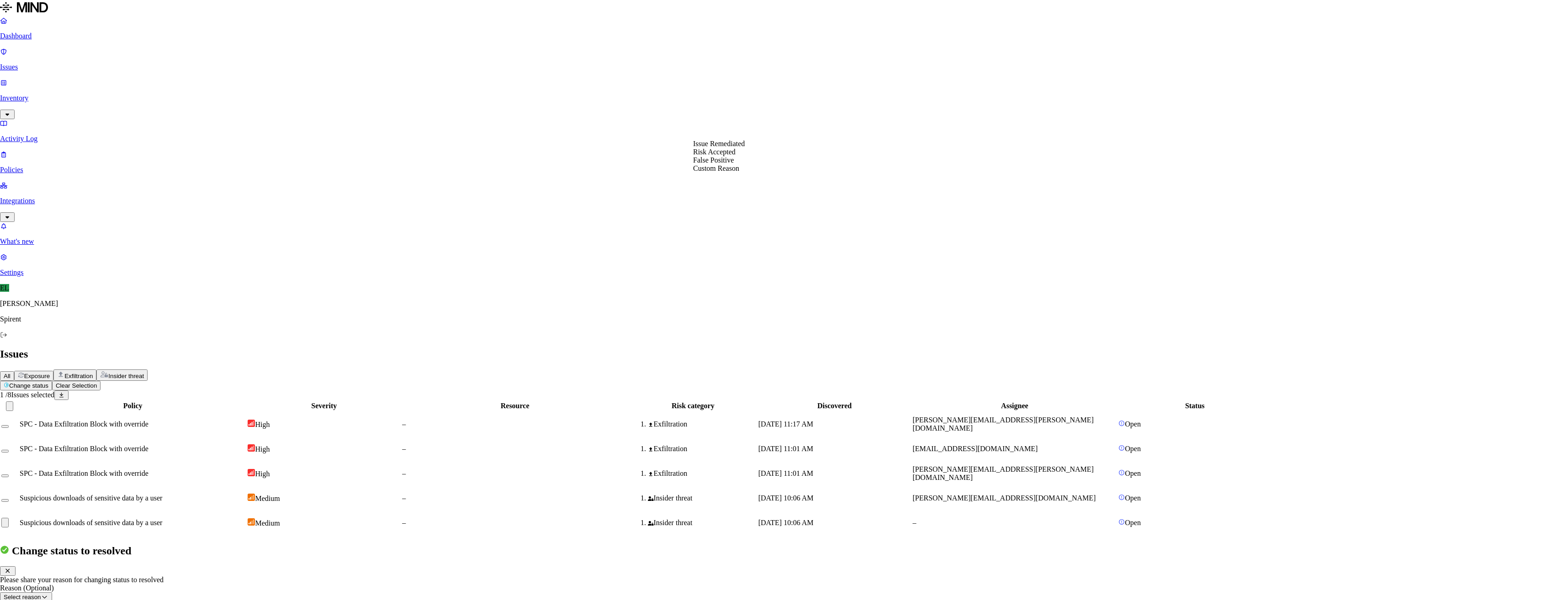
click at [52, 592] on button "Select reason" at bounding box center [26, 597] width 52 height 10
select select "Risk Accepted"
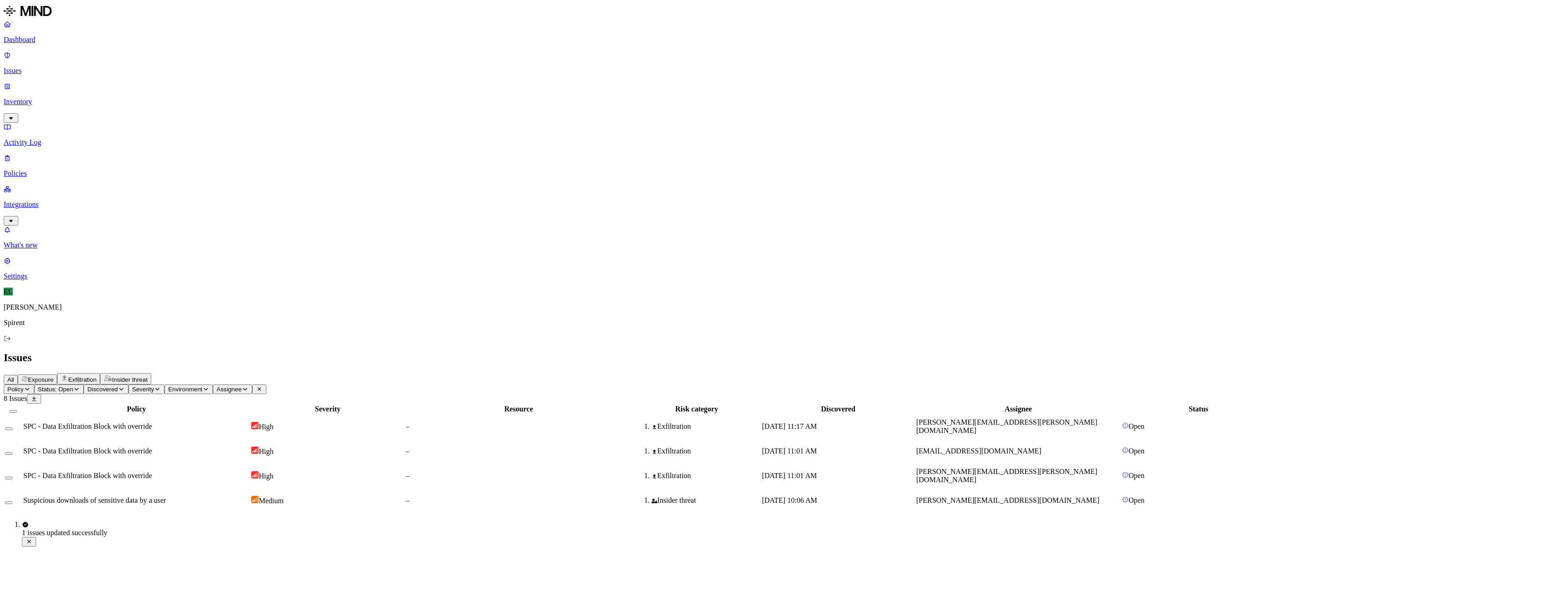
click at [1038, 497] on span "[PERSON_NAME][EMAIL_ADDRESS][DOMAIN_NAME]" at bounding box center [1007, 501] width 183 height 8
click at [12, 501] on button "Select row" at bounding box center [9, 503] width 8 height 3
click at [147, 55] on html "Dashboard Issues Inventory Activity Log Policies Integrations What's new 1 Sett…" at bounding box center [784, 261] width 1568 height 522
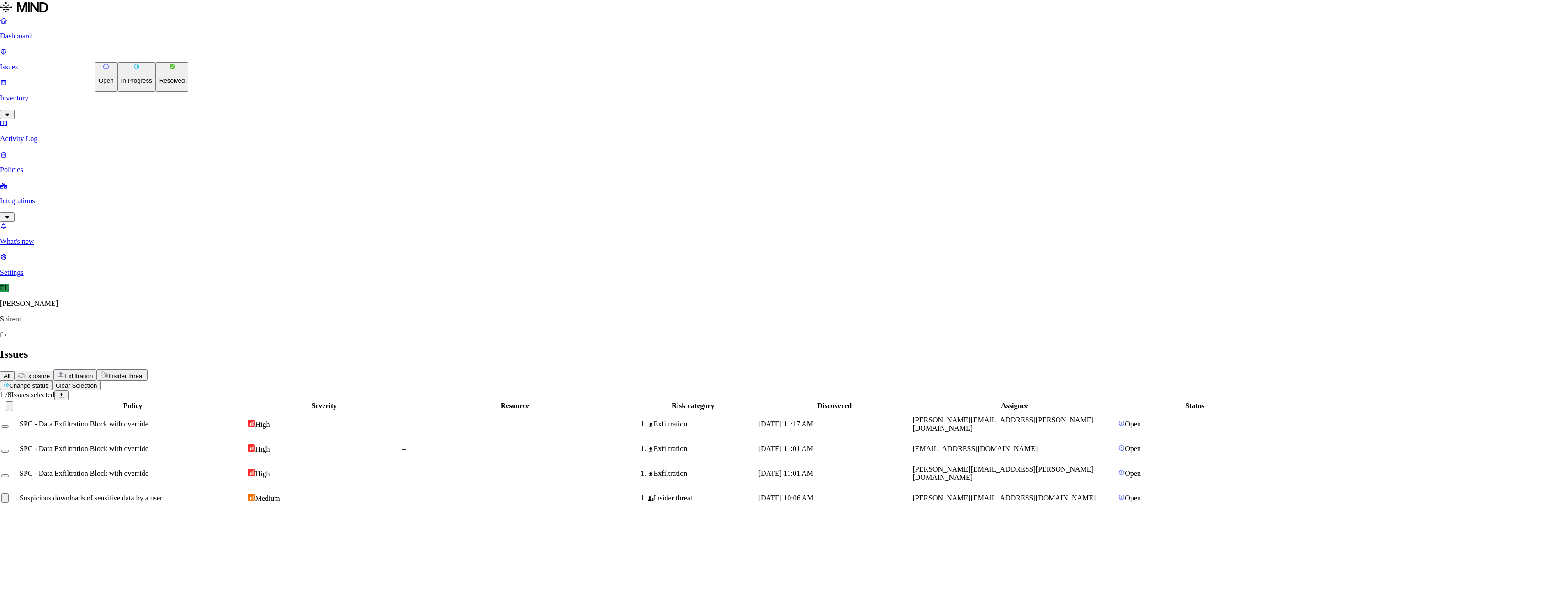
click at [123, 84] on p "In Progress" at bounding box center [136, 81] width 31 height 7
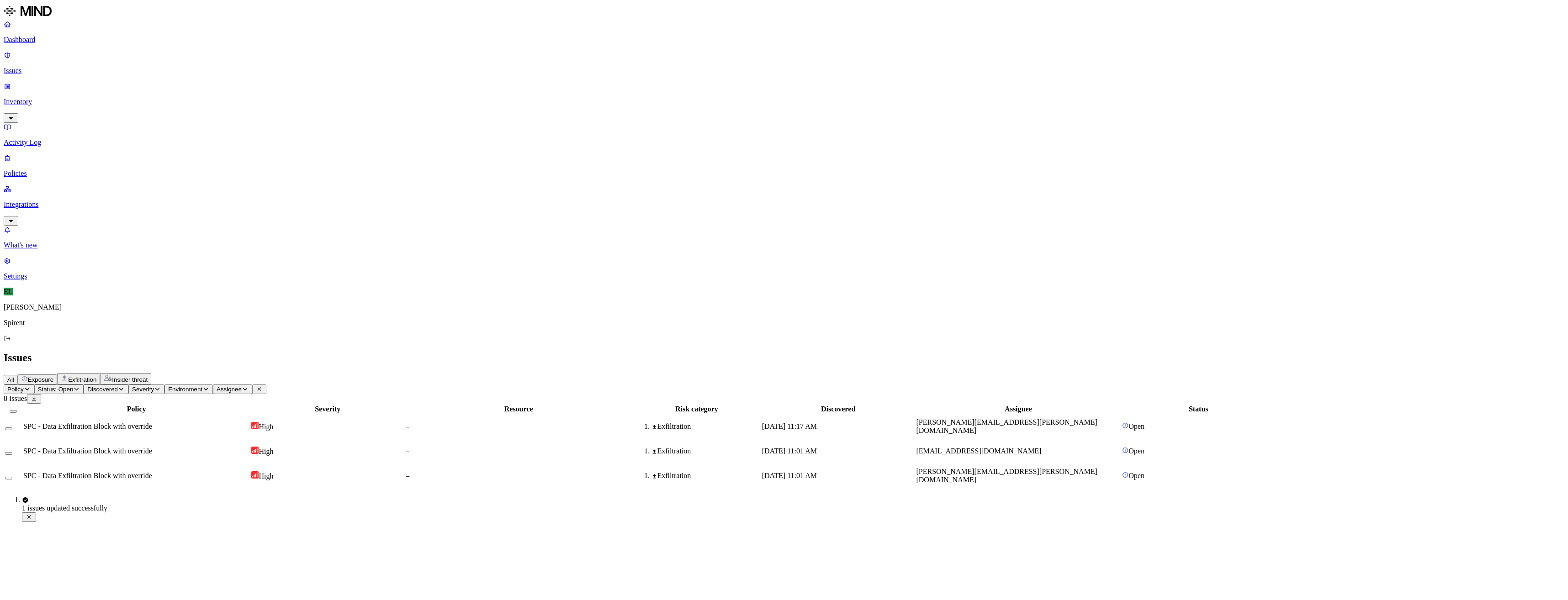
click at [152, 472] on span "SPC - Data Exfiltration Block with override" at bounding box center [88, 475] width 129 height 8
click at [12, 477] on button "Select row" at bounding box center [9, 478] width 8 height 3
click at [144, 56] on html "Dashboard Issues Inventory Activity Log Policies Integrations What's new 1 Sett…" at bounding box center [784, 248] width 1568 height 497
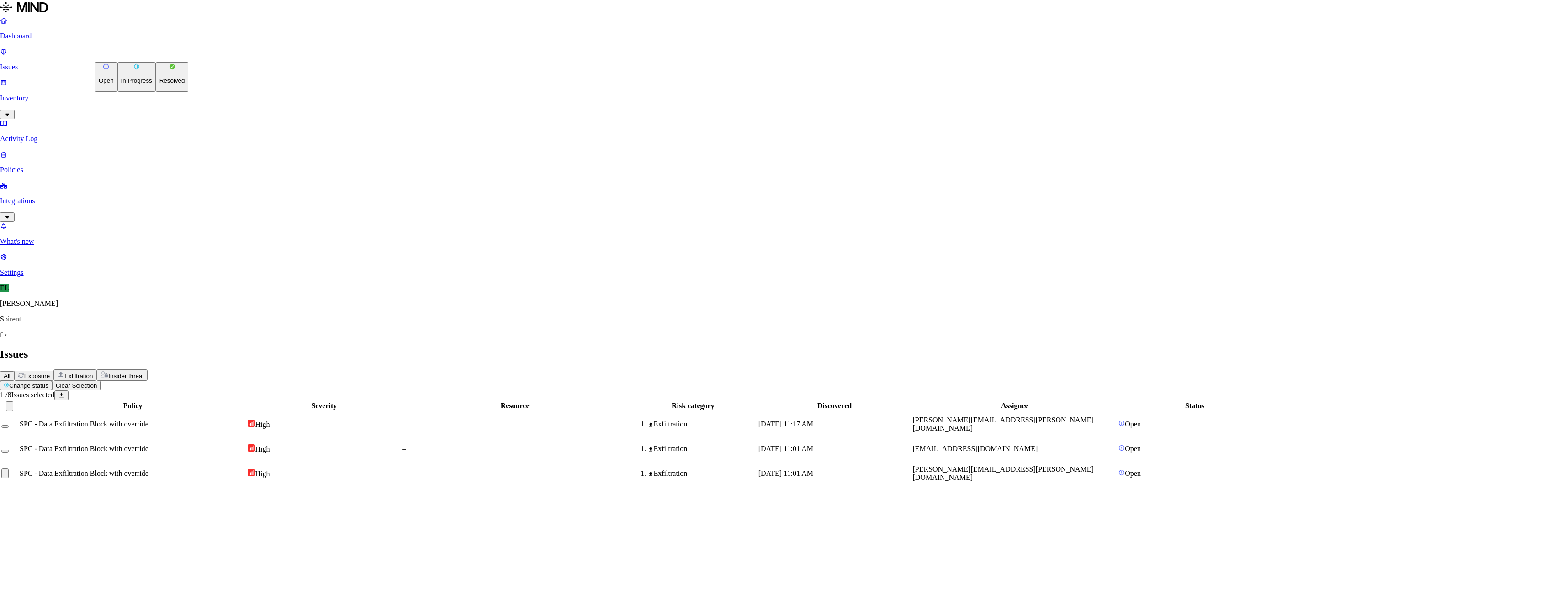
click at [160, 84] on p "Resolved" at bounding box center [172, 81] width 26 height 7
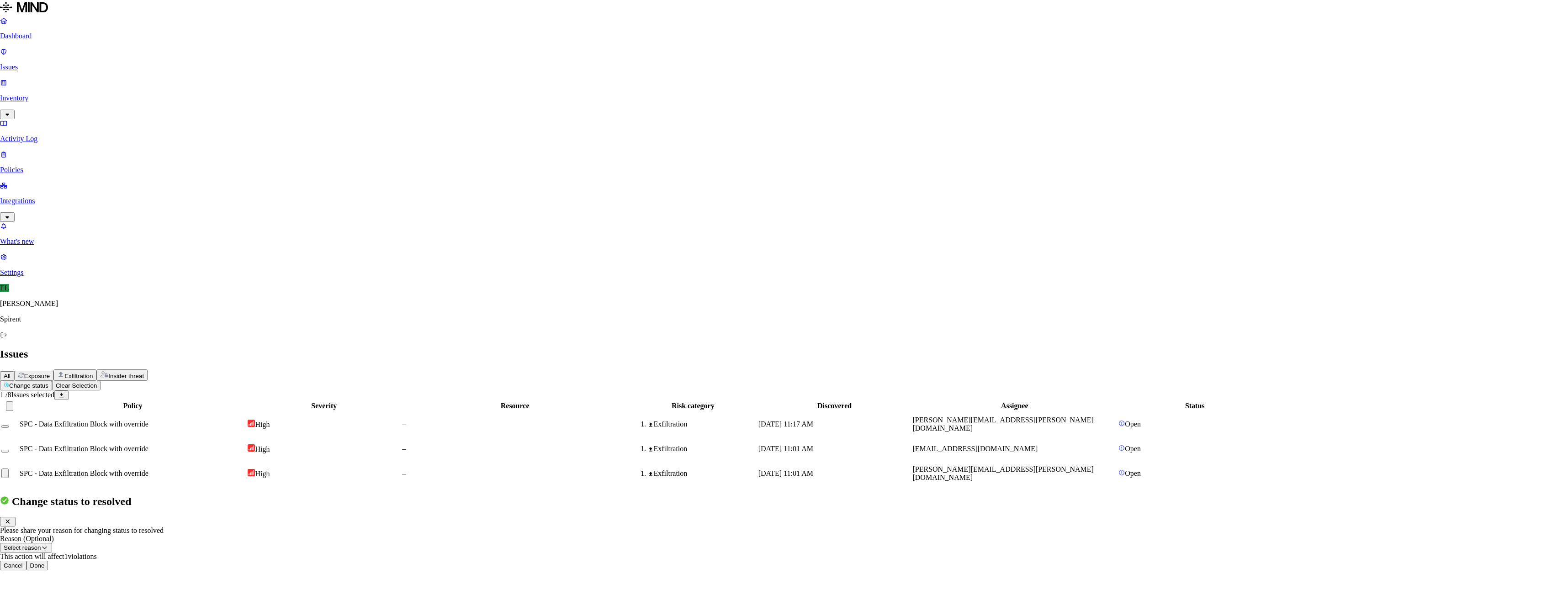
click at [52, 543] on button "Select reason" at bounding box center [26, 548] width 52 height 10
select select "Risk Accepted"
click at [49, 561] on button "Done" at bounding box center [37, 566] width 22 height 10
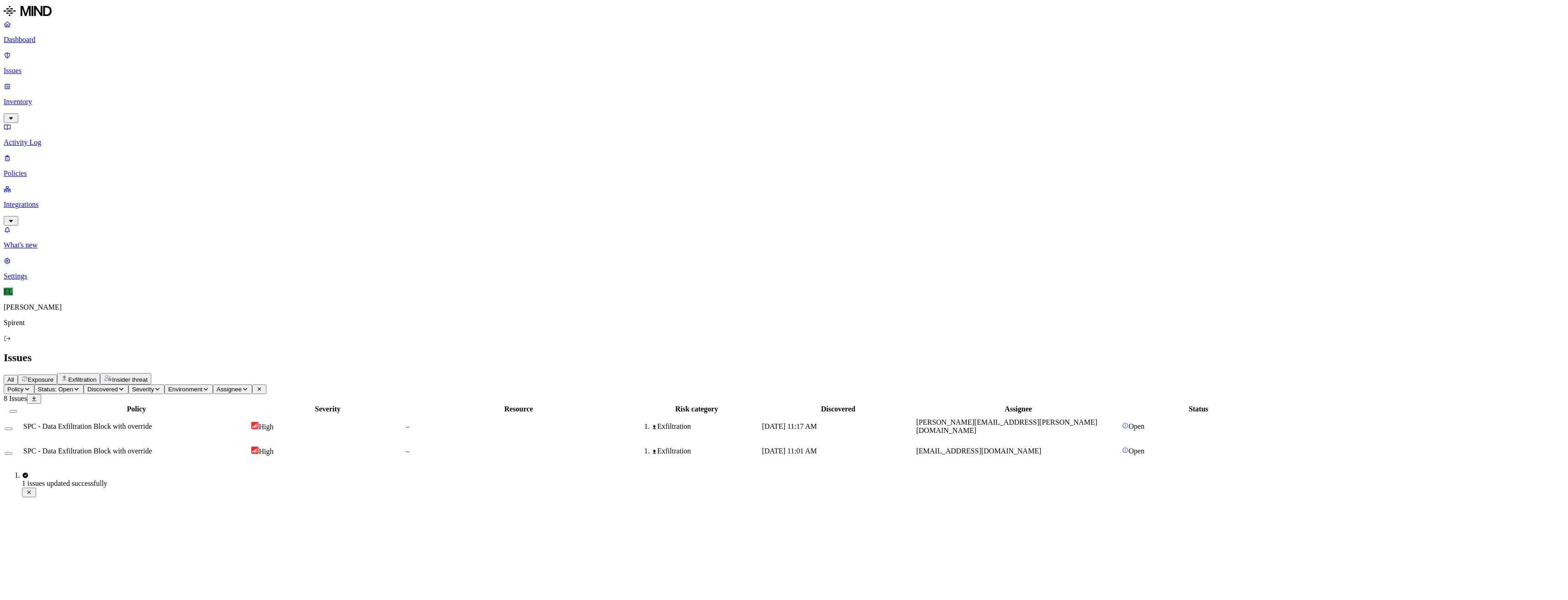
click at [915, 440] on td "[DATE] 11:01 AM" at bounding box center [839, 451] width 153 height 24
click at [12, 452] on button "Select row" at bounding box center [9, 453] width 8 height 3
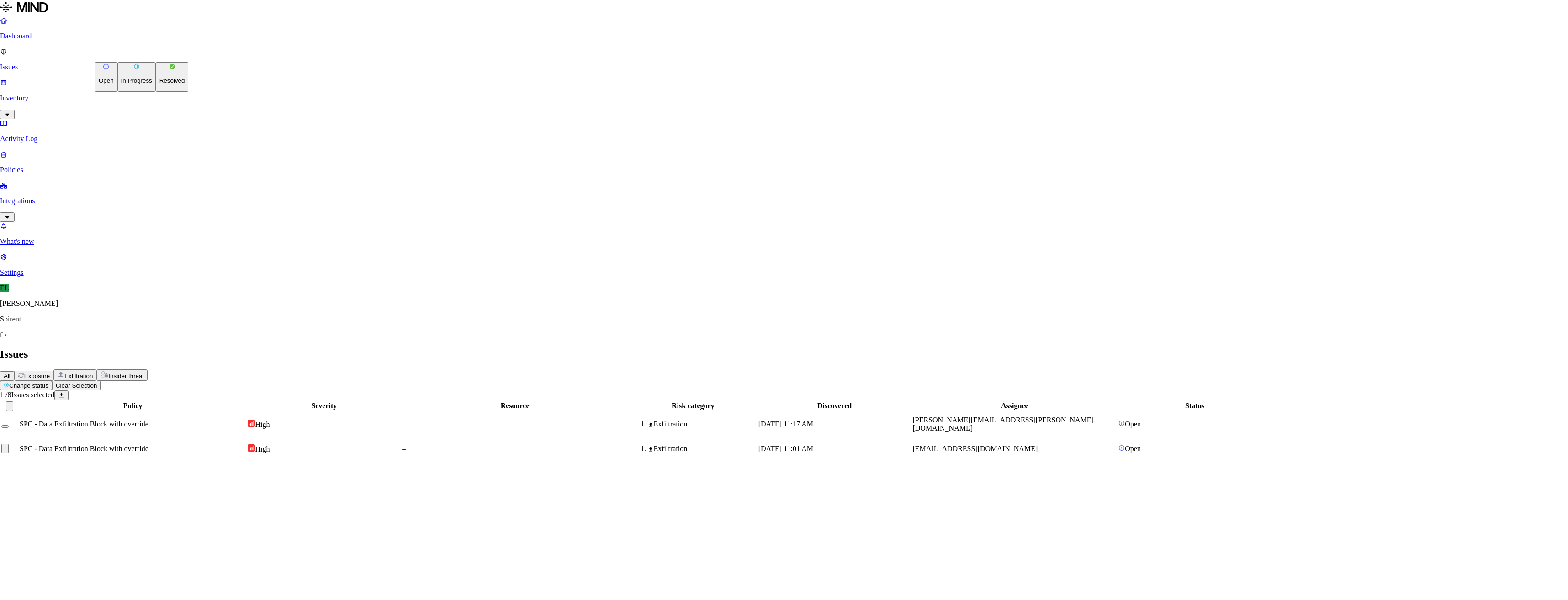
click at [147, 55] on html "Dashboard Issues Inventory Activity Log Policies Integrations What's new 1 Sett…" at bounding box center [784, 235] width 1568 height 469
click at [160, 84] on p "Resolved" at bounding box center [172, 81] width 26 height 7
click at [52, 519] on button "Select reason" at bounding box center [26, 523] width 52 height 10
select select "Custom Reason"
click at [83, 536] on textarea at bounding box center [41, 545] width 83 height 17
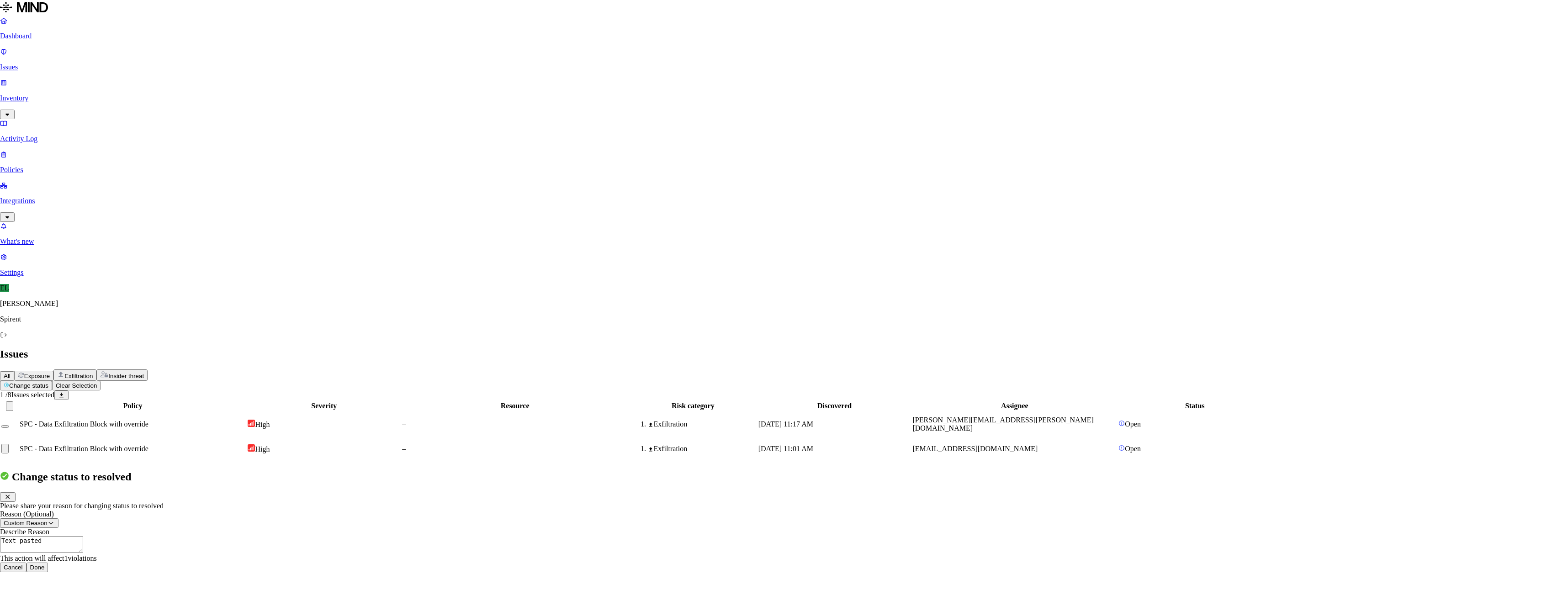
type textarea "Text pasted"
click at [49, 563] on button "Done" at bounding box center [37, 567] width 22 height 10
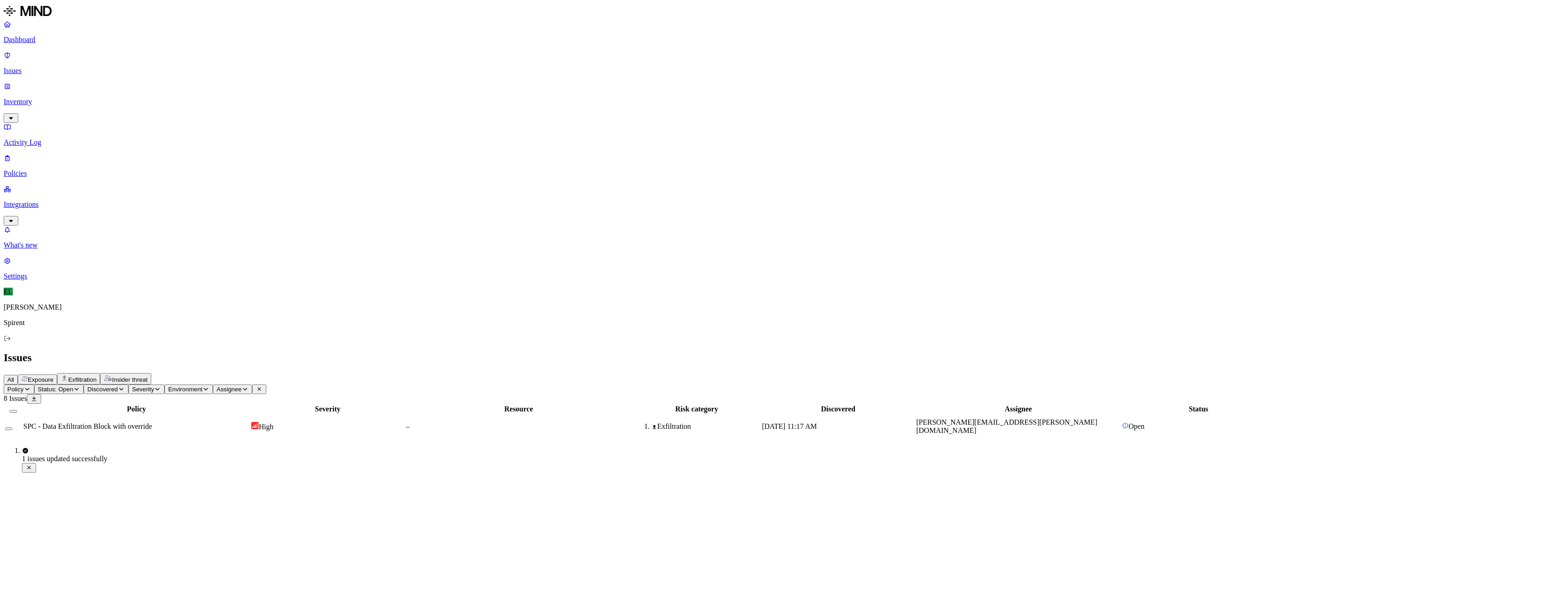
click at [152, 422] on span "SPC - Data Exfiltration Block with override" at bounding box center [88, 426] width 129 height 8
click at [12, 428] on button "Select row" at bounding box center [9, 429] width 8 height 3
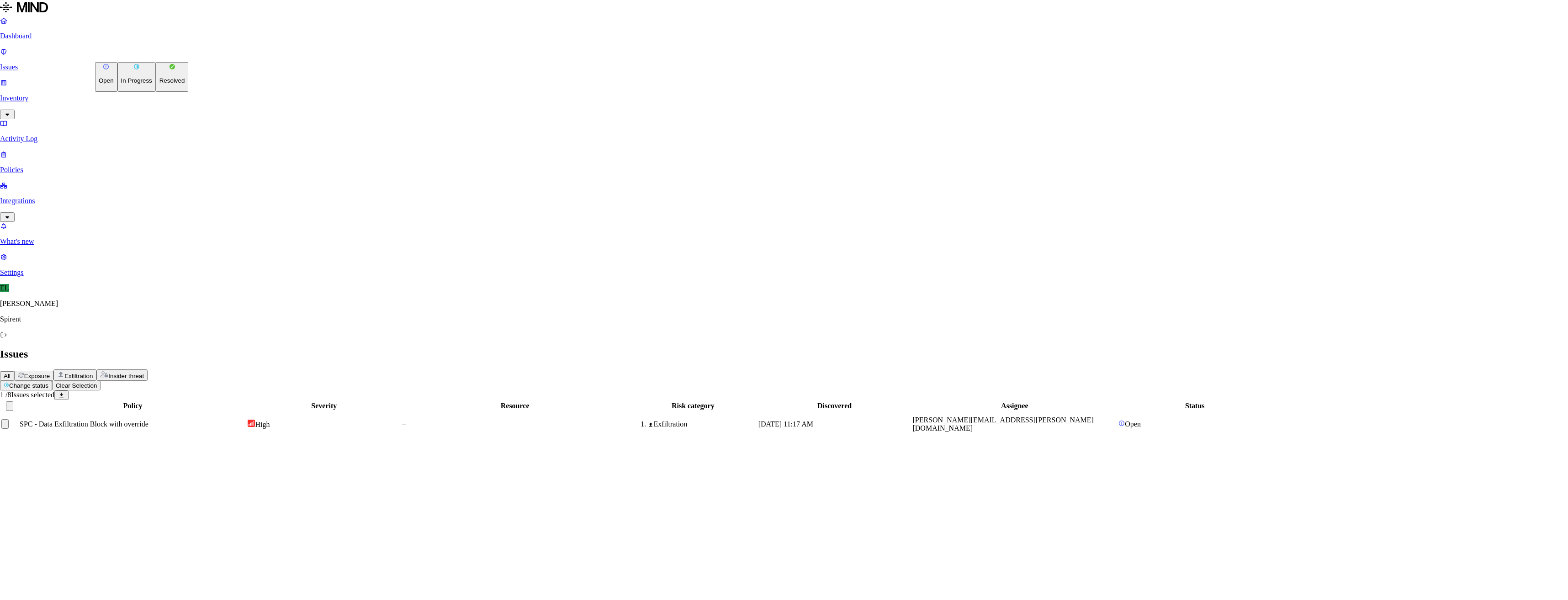
click at [140, 53] on html "Dashboard Issues Inventory Activity Log Policies Integrations What's new 1 Sett…" at bounding box center [784, 222] width 1568 height 444
click at [160, 84] on p "Resolved" at bounding box center [172, 81] width 26 height 7
click at [52, 494] on button "Select reason" at bounding box center [26, 498] width 52 height 10
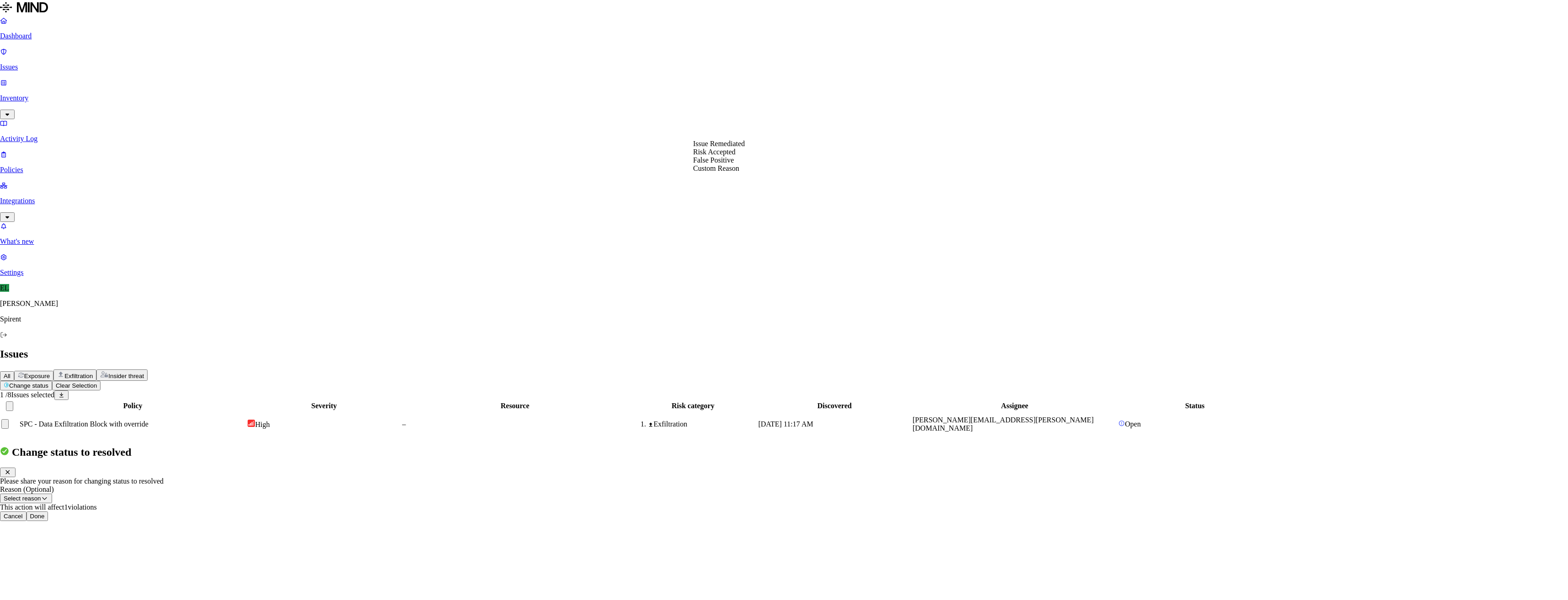
select select "Risk Accepted"
click at [49, 512] on button "Done" at bounding box center [37, 516] width 22 height 10
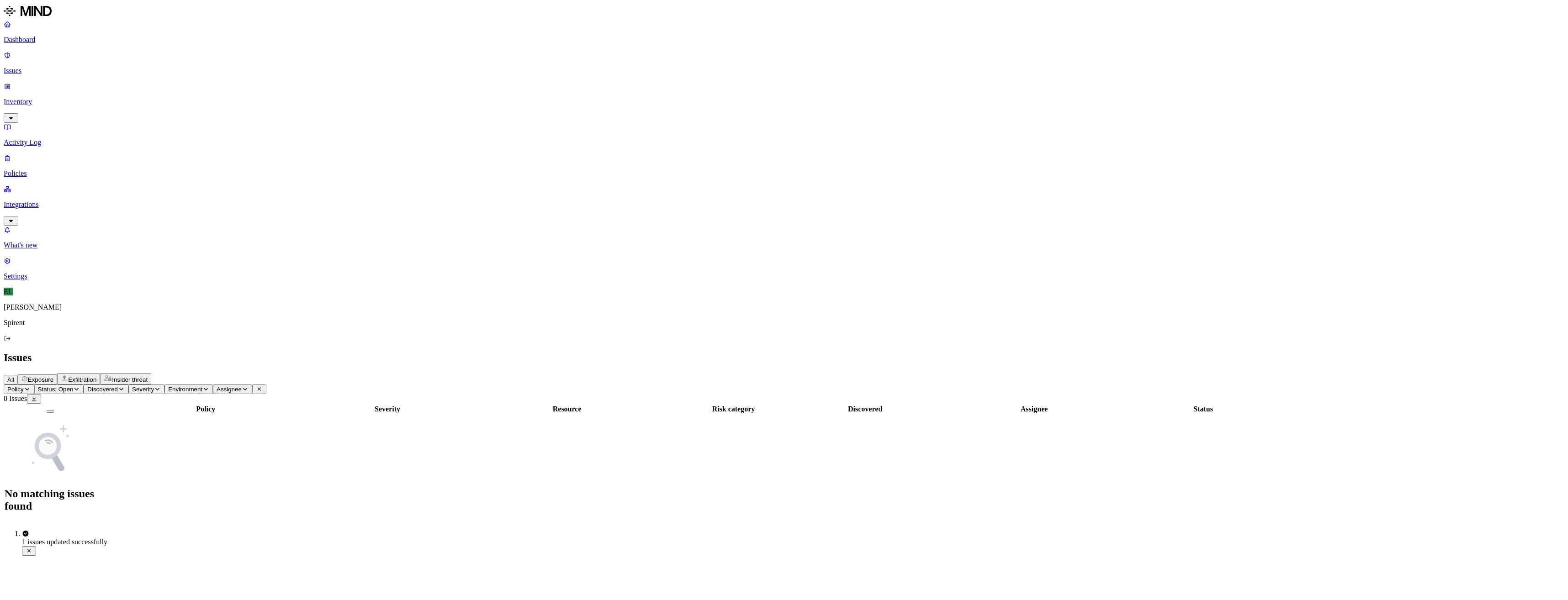
click at [197, 499] on div "Policy Severity Resource Risk category Discovered Assignee Status No matching i…" at bounding box center [784, 463] width 1561 height 118
click at [37, 201] on p "Integrations" at bounding box center [784, 204] width 1561 height 8
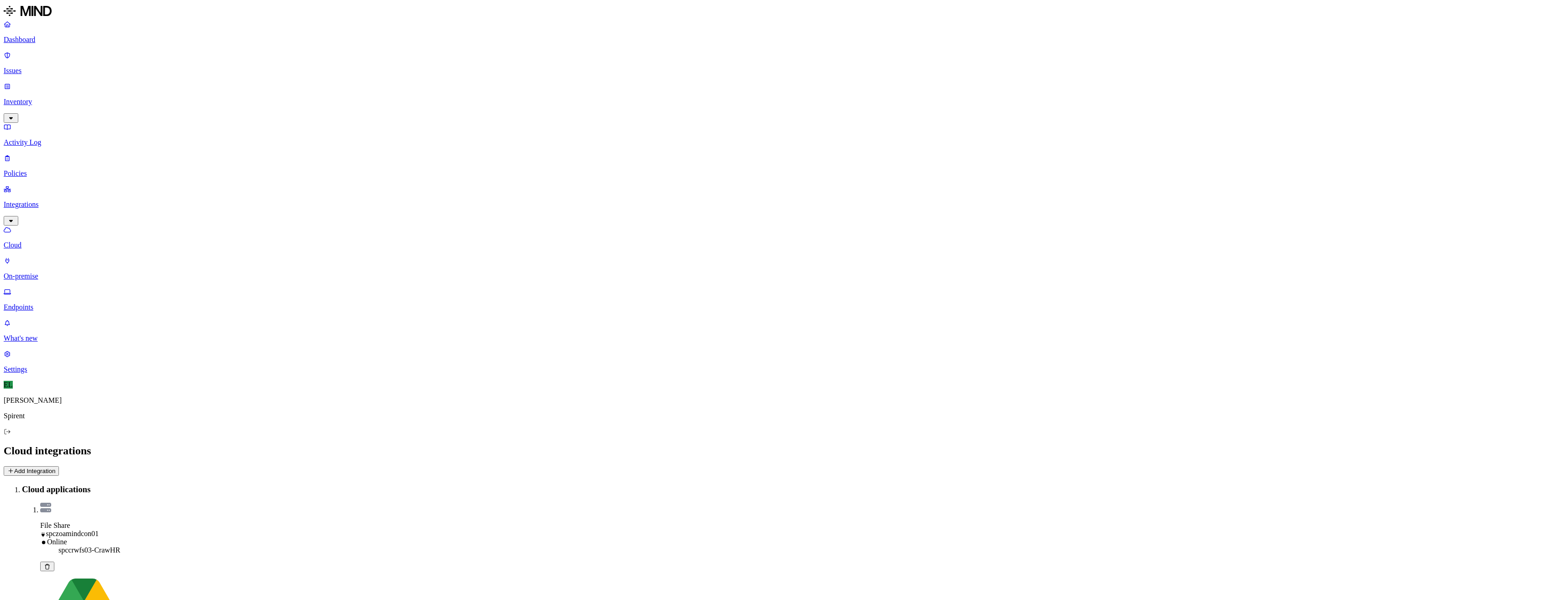
click at [47, 169] on p "Policies" at bounding box center [784, 173] width 1561 height 8
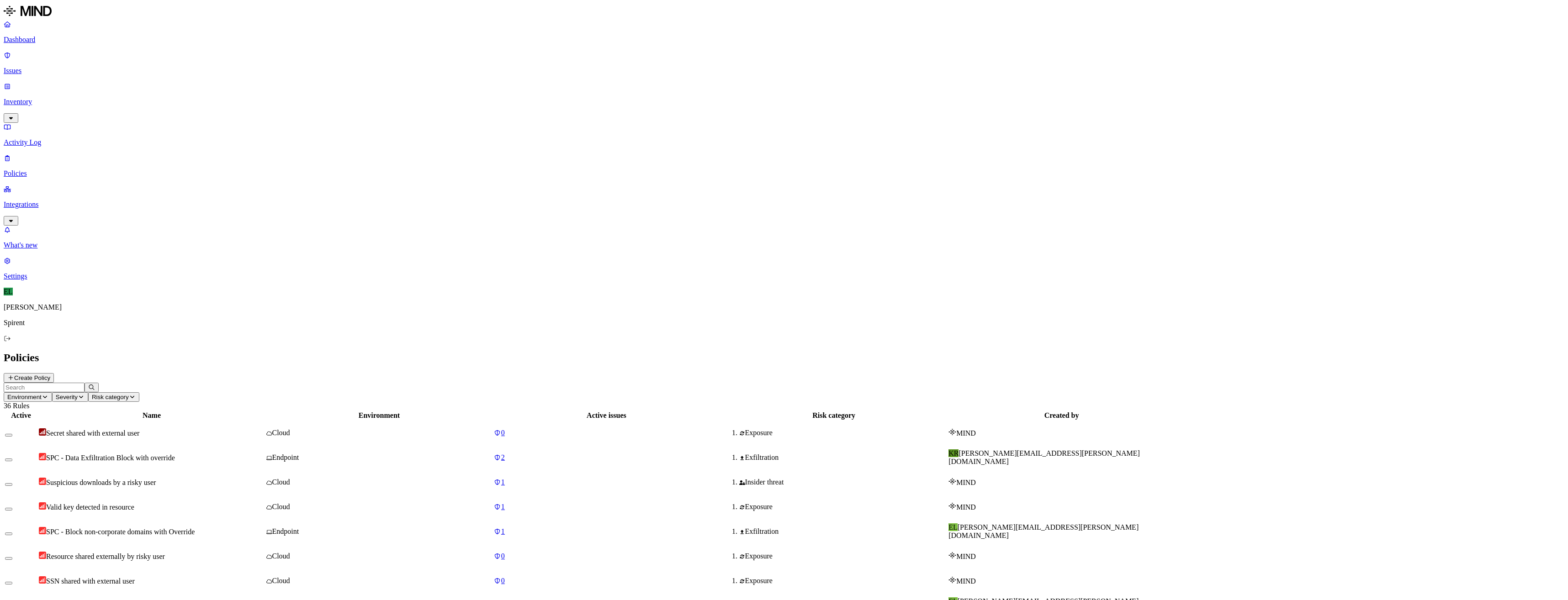
click at [175, 454] on span "SPC - Data Exfiltration Block with override" at bounding box center [111, 458] width 129 height 8
click at [194, 528] on span "SPC - Block non-corporate domains with Override" at bounding box center [120, 532] width 148 height 8
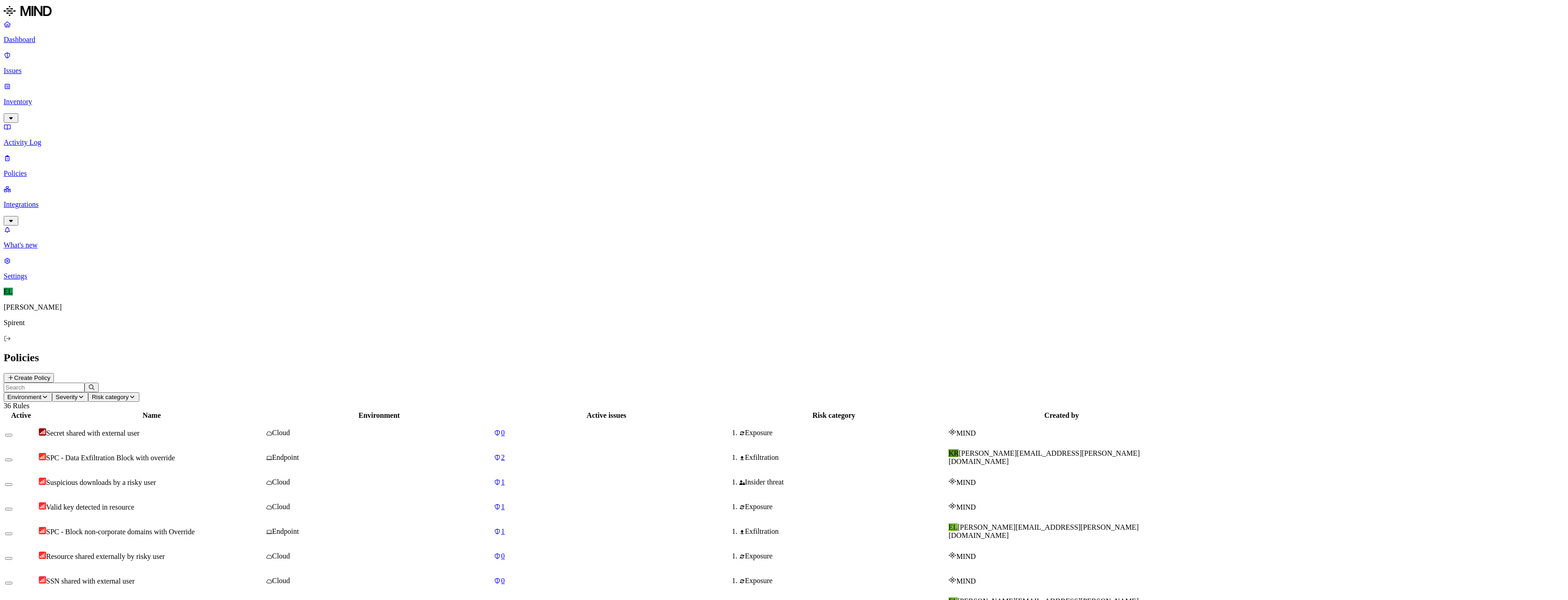
click at [175, 454] on span "SPC - Data Exfiltration Block with override" at bounding box center [111, 458] width 129 height 8
click at [39, 67] on p "Issues" at bounding box center [784, 71] width 1561 height 8
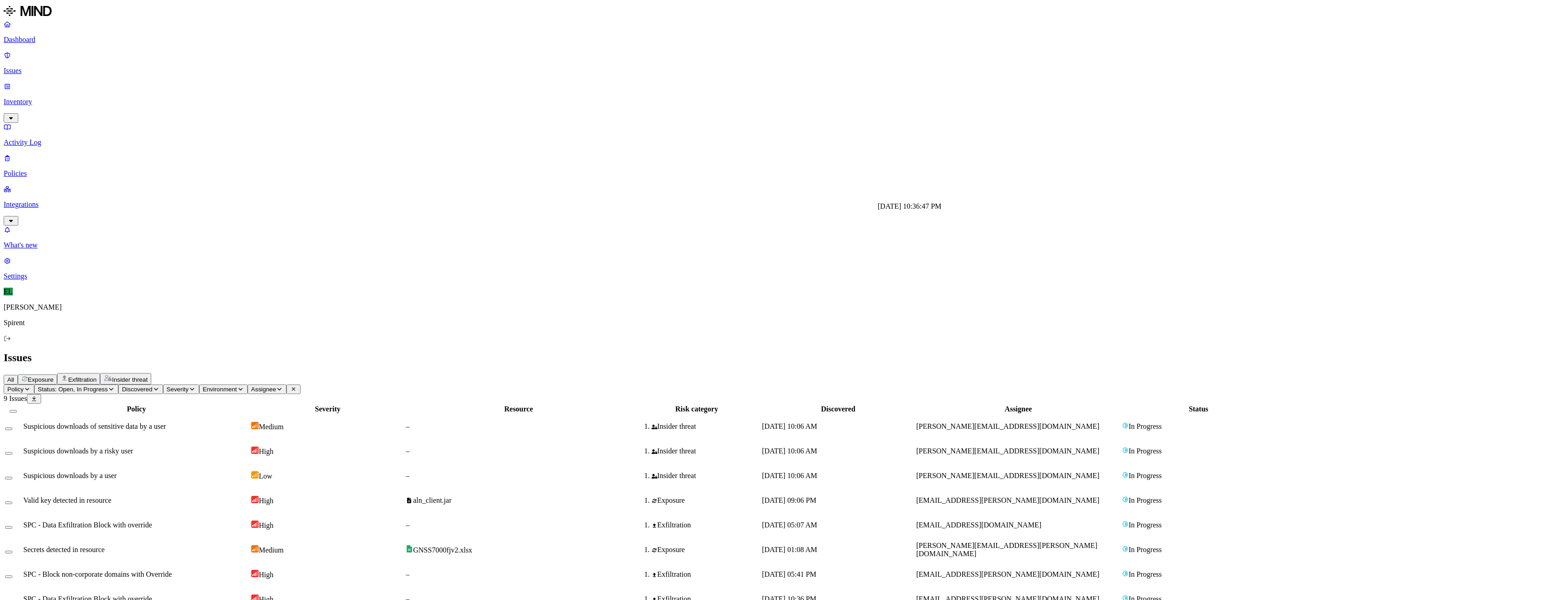
click at [817, 595] on span "[DATE] 10:36 PM" at bounding box center [789, 599] width 55 height 8
drag, startPoint x: 1102, startPoint y: 218, endPoint x: 1031, endPoint y: 219, distance: 71.0
click at [1031, 587] on td "[EMAIL_ADDRESS][PERSON_NAME][DOMAIN_NAME]" at bounding box center [1018, 598] width 205 height 24
click at [283, 387] on icon "button" at bounding box center [279, 389] width 7 height 5
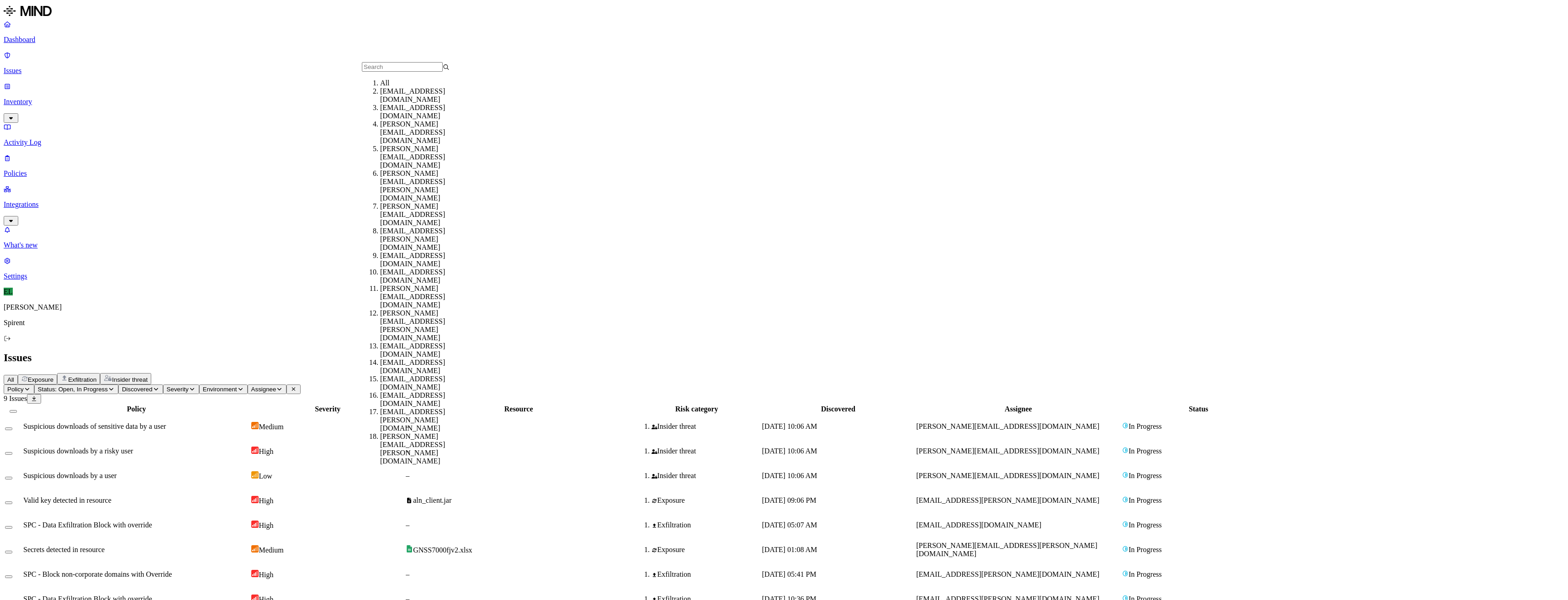
click at [394, 71] on input "text" at bounding box center [402, 67] width 81 height 10
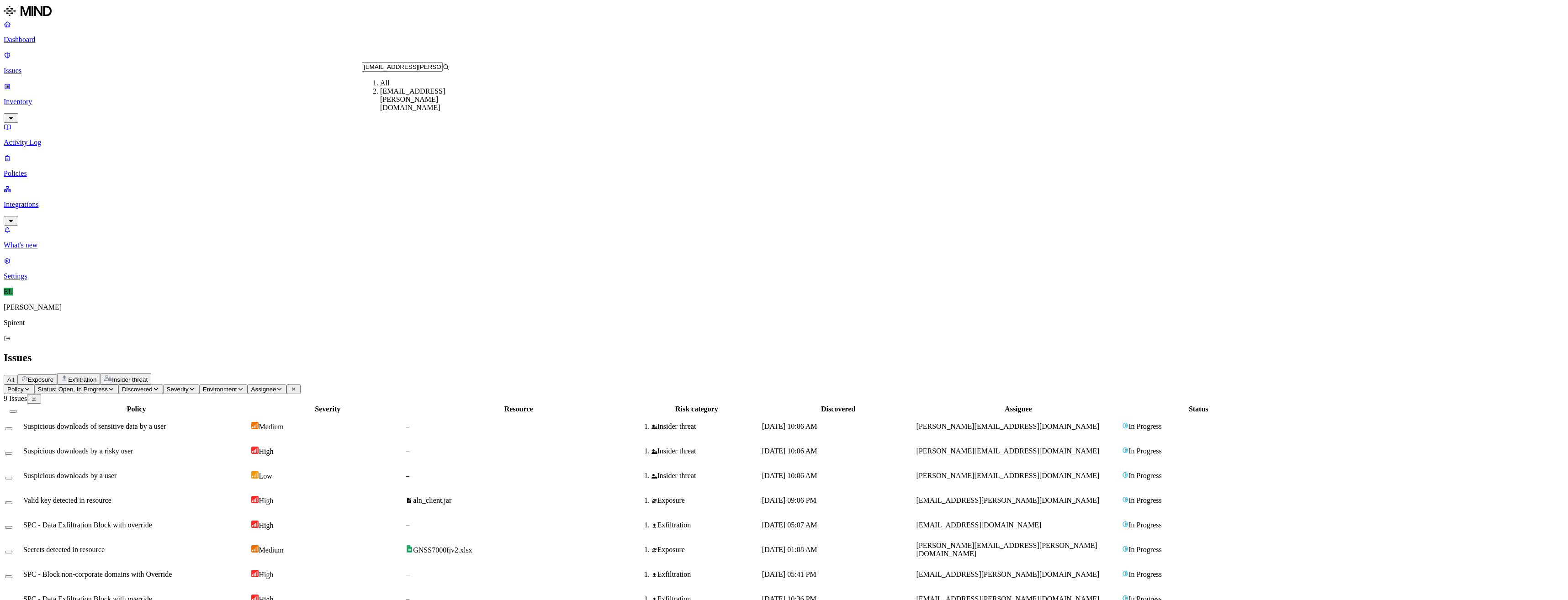
type input "[EMAIL_ADDRESS][PERSON_NAME][DOMAIN_NAME]"
click at [409, 103] on div "[EMAIL_ADDRESS][PERSON_NAME][DOMAIN_NAME]" at bounding box center [423, 99] width 87 height 24
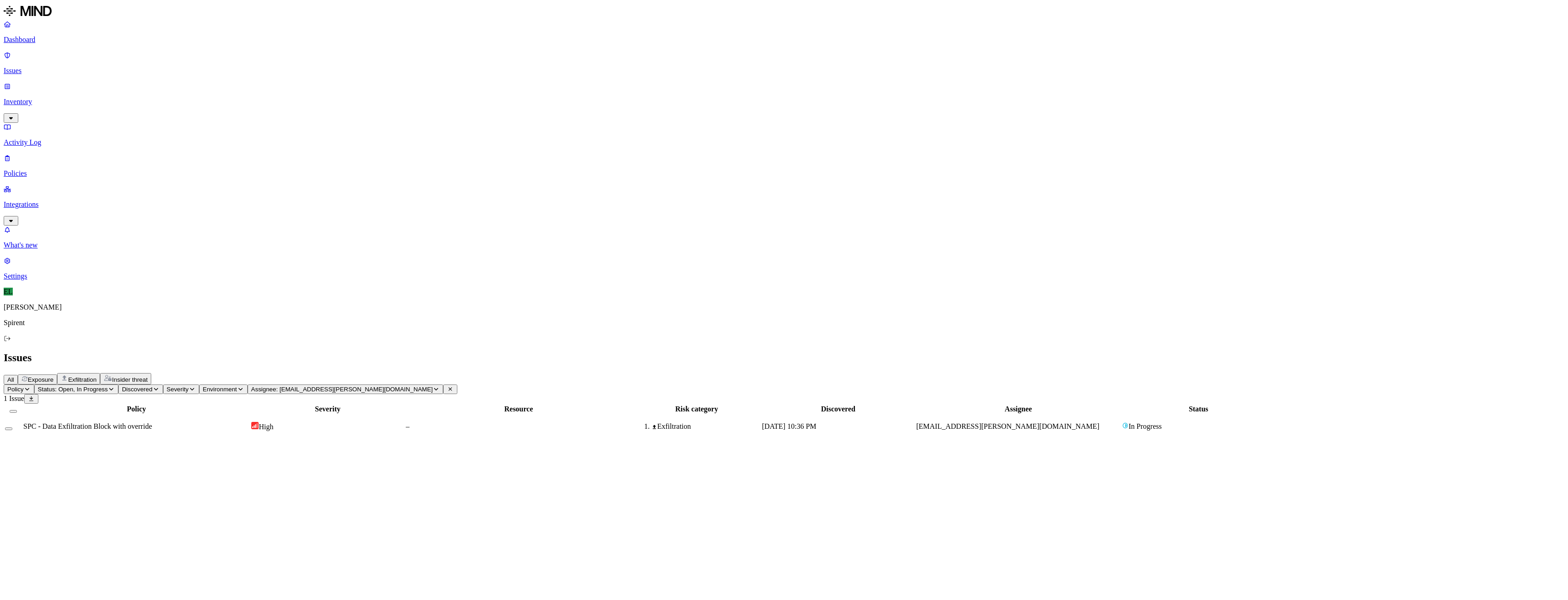
click at [115, 387] on icon "button" at bounding box center [111, 389] width 7 height 5
click at [165, 131] on div "Resolved" at bounding box center [165, 144] width 0 height 26
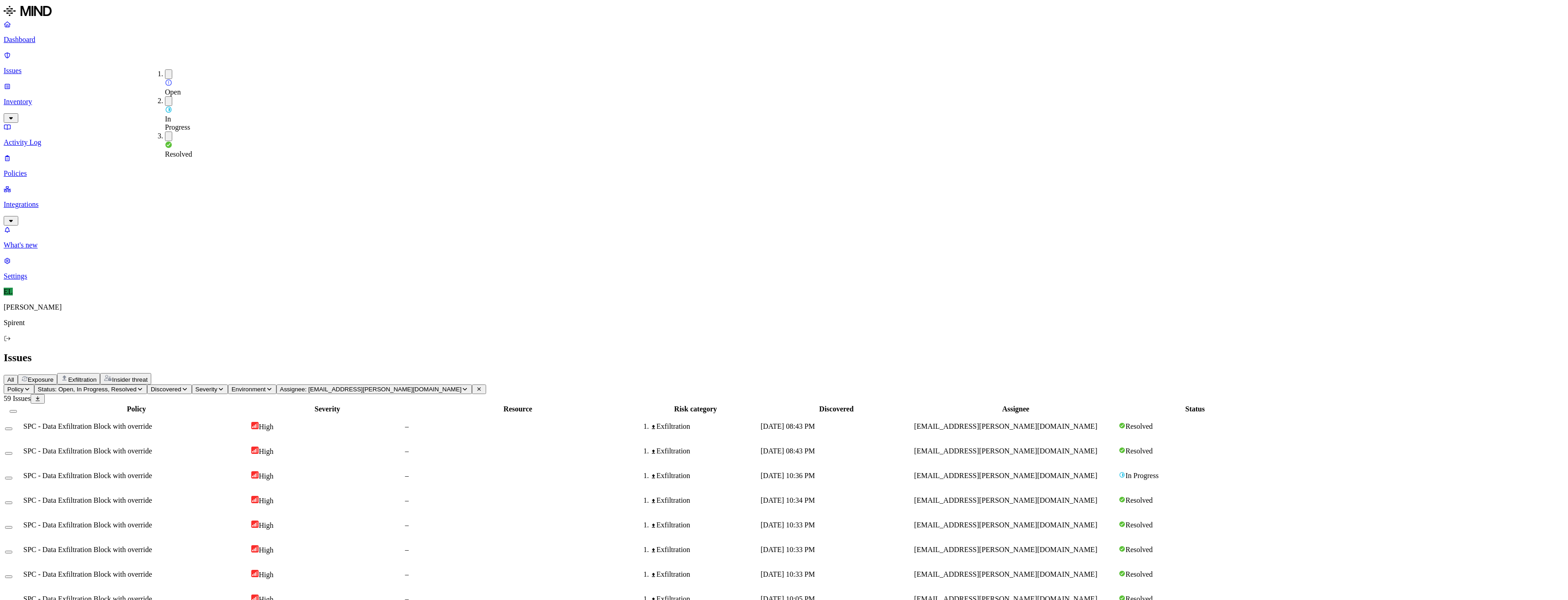
click at [249, 422] on div "SPC - Data Exfiltration Block with override" at bounding box center [137, 426] width 226 height 8
click at [758, 447] on div "Exfiltration" at bounding box center [695, 451] width 126 height 8
click at [758, 472] on div "Exfiltration" at bounding box center [695, 475] width 126 height 8
click at [758, 497] on div "Exfiltration" at bounding box center [695, 501] width 126 height 8
click at [758, 521] on div "Exfiltration" at bounding box center [695, 525] width 126 height 8
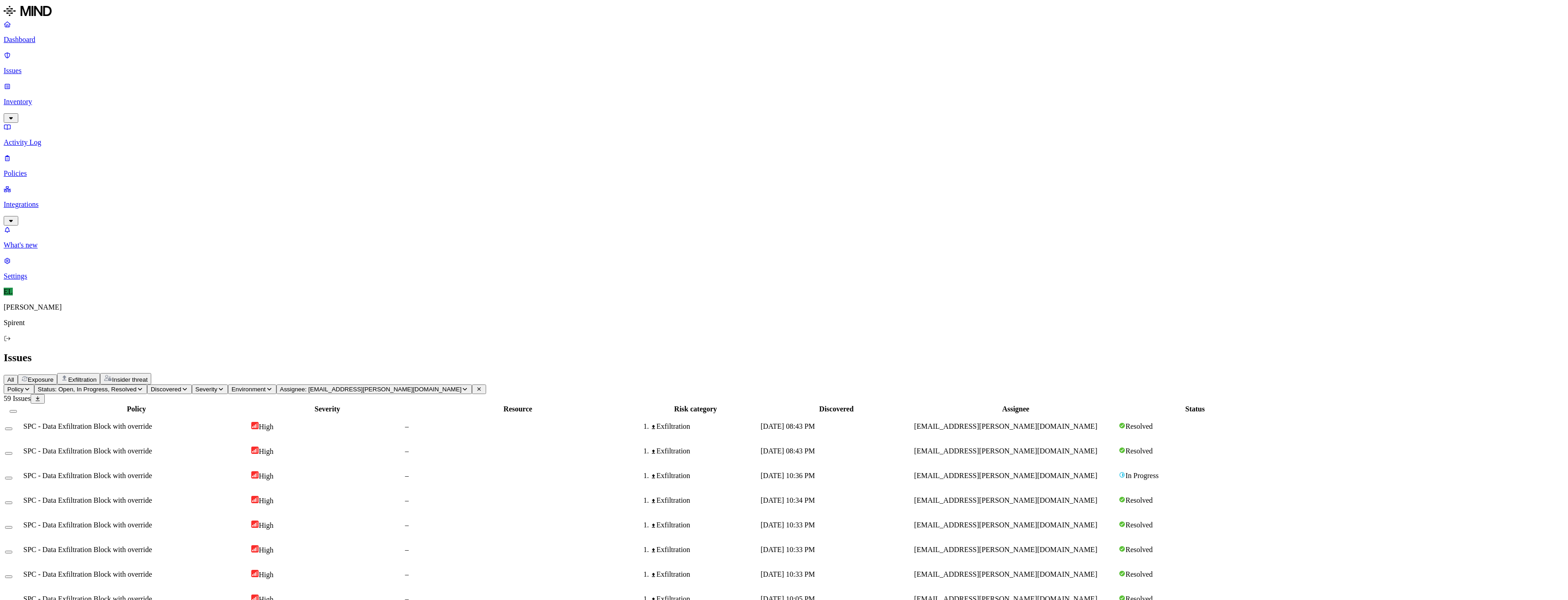
click at [758, 546] on div "Exfiltration" at bounding box center [695, 550] width 126 height 8
click at [44, 169] on p "Policies" at bounding box center [784, 173] width 1561 height 8
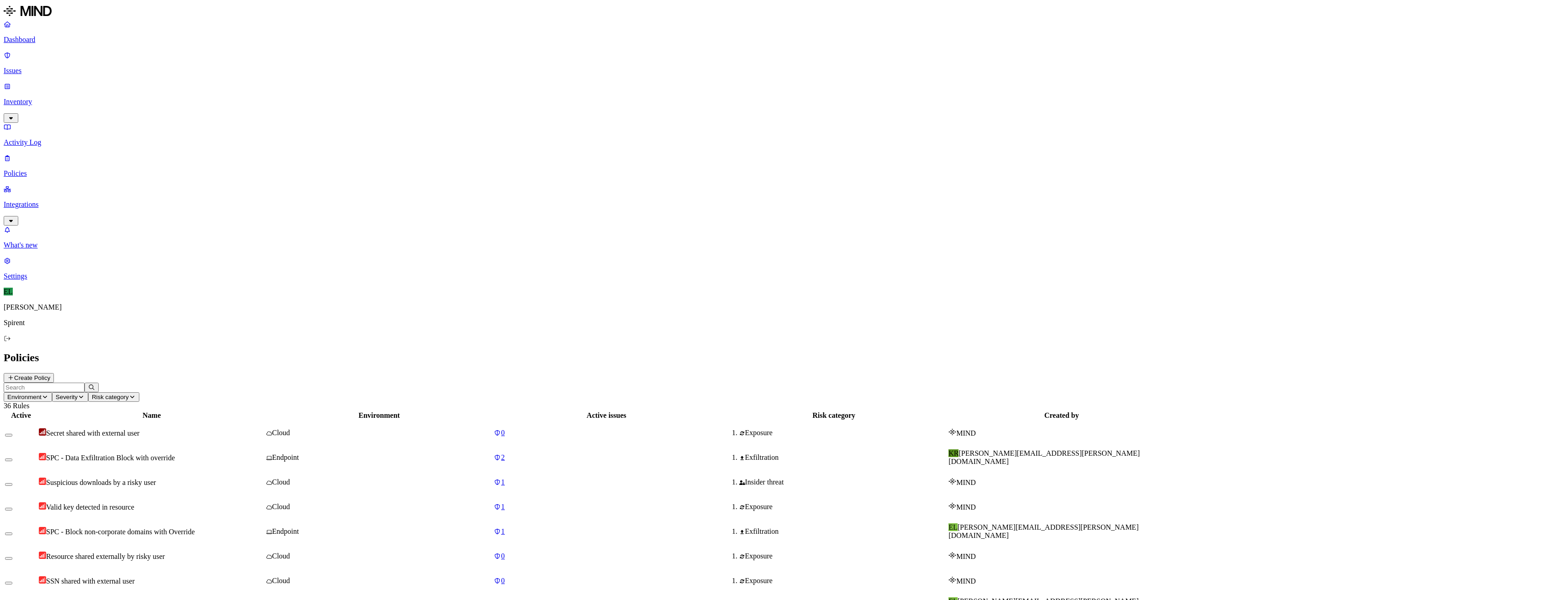
click at [175, 454] on span "SPC - Data Exfiltration Block with override" at bounding box center [111, 458] width 129 height 8
click at [43, 280] on p "Settings" at bounding box center [784, 276] width 1561 height 8
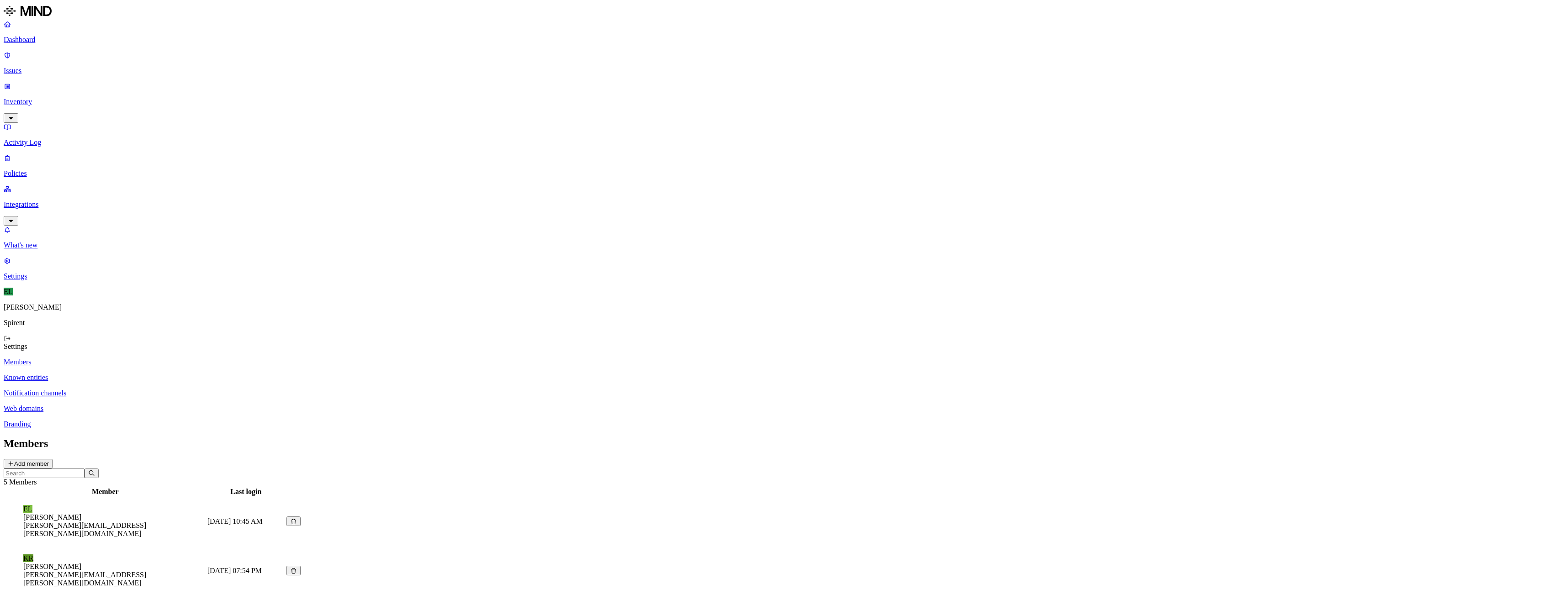
click at [134, 405] on p "Web domains" at bounding box center [784, 409] width 1561 height 8
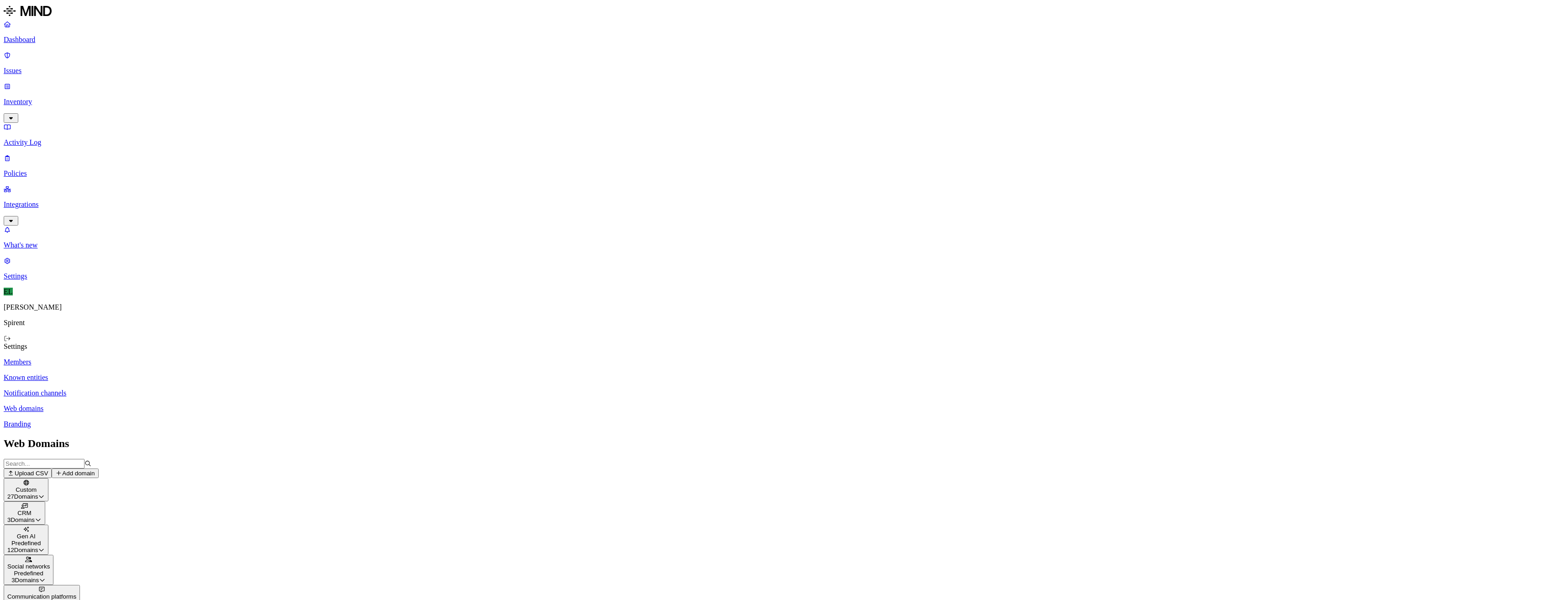
click at [45, 487] on div "Custom" at bounding box center [26, 490] width 37 height 7
click at [98, 469] on button "Add domain" at bounding box center [74, 473] width 46 height 10
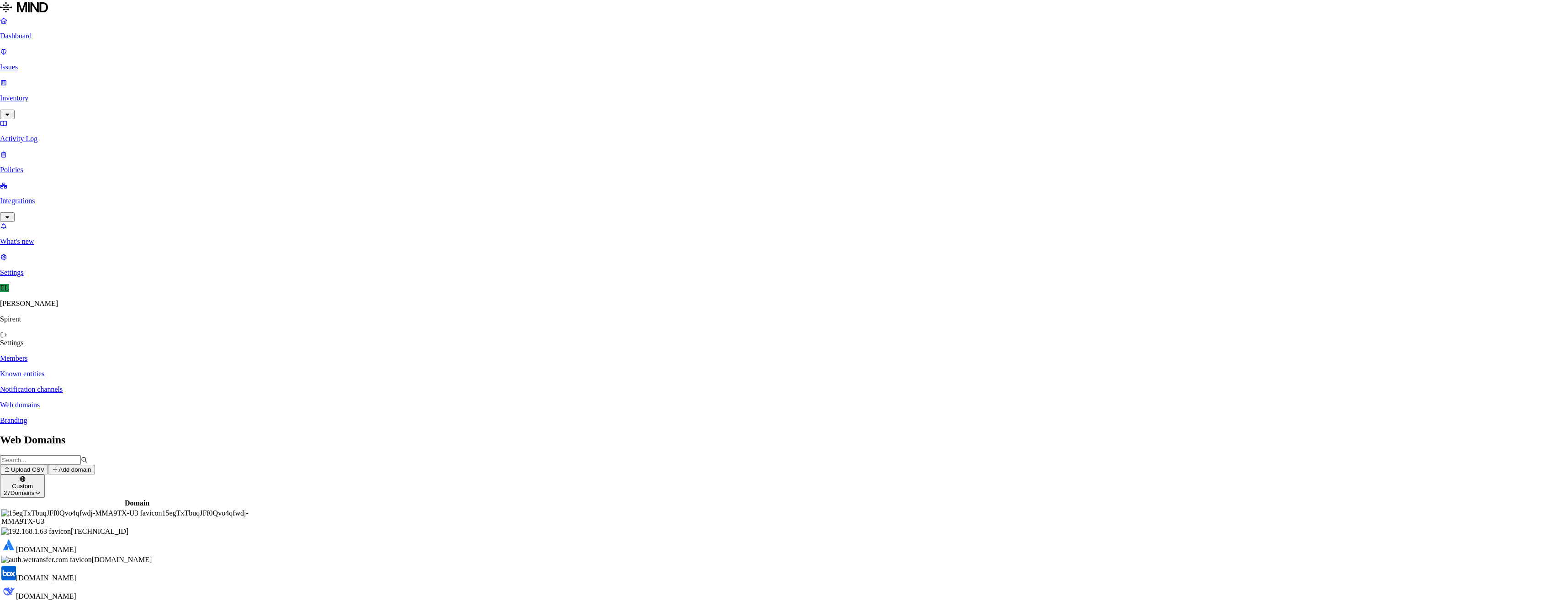
type input "[DOMAIN_NAME]"
click at [42, 169] on p "Policies" at bounding box center [784, 173] width 1561 height 8
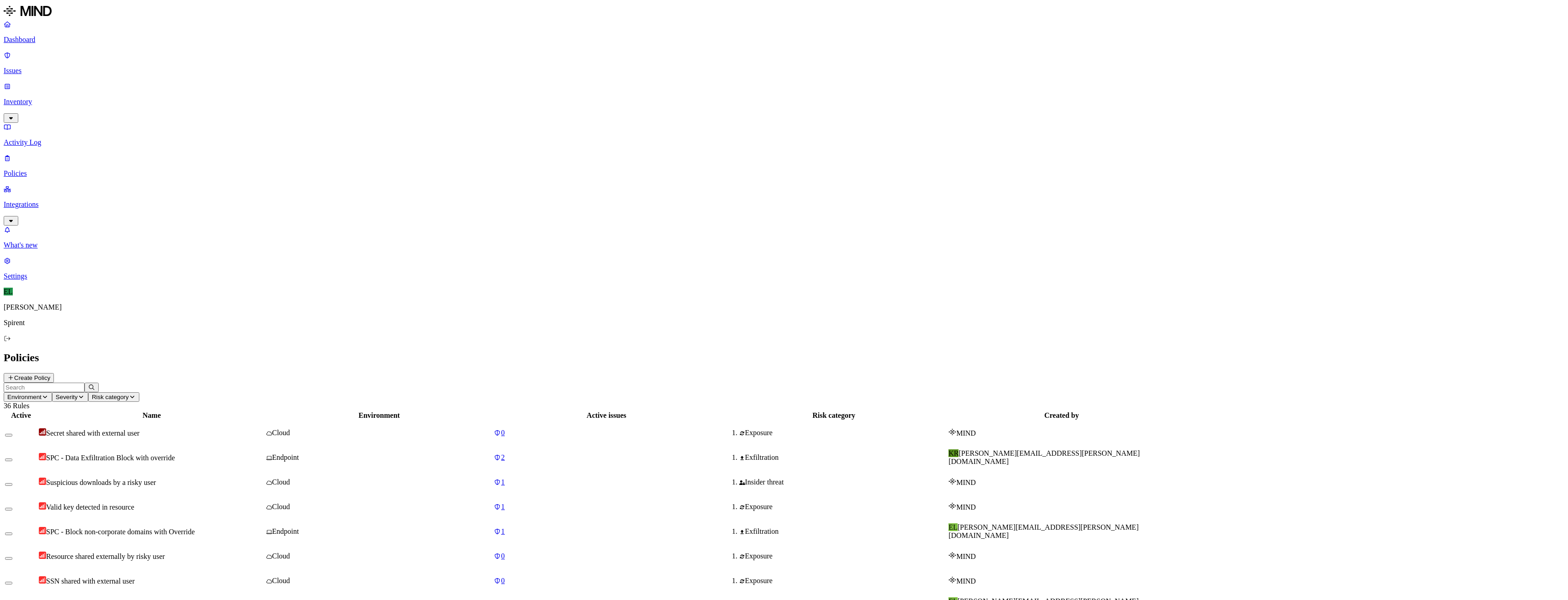
click at [175, 454] on span "SPC - Data Exfiltration Block with override" at bounding box center [111, 458] width 129 height 8
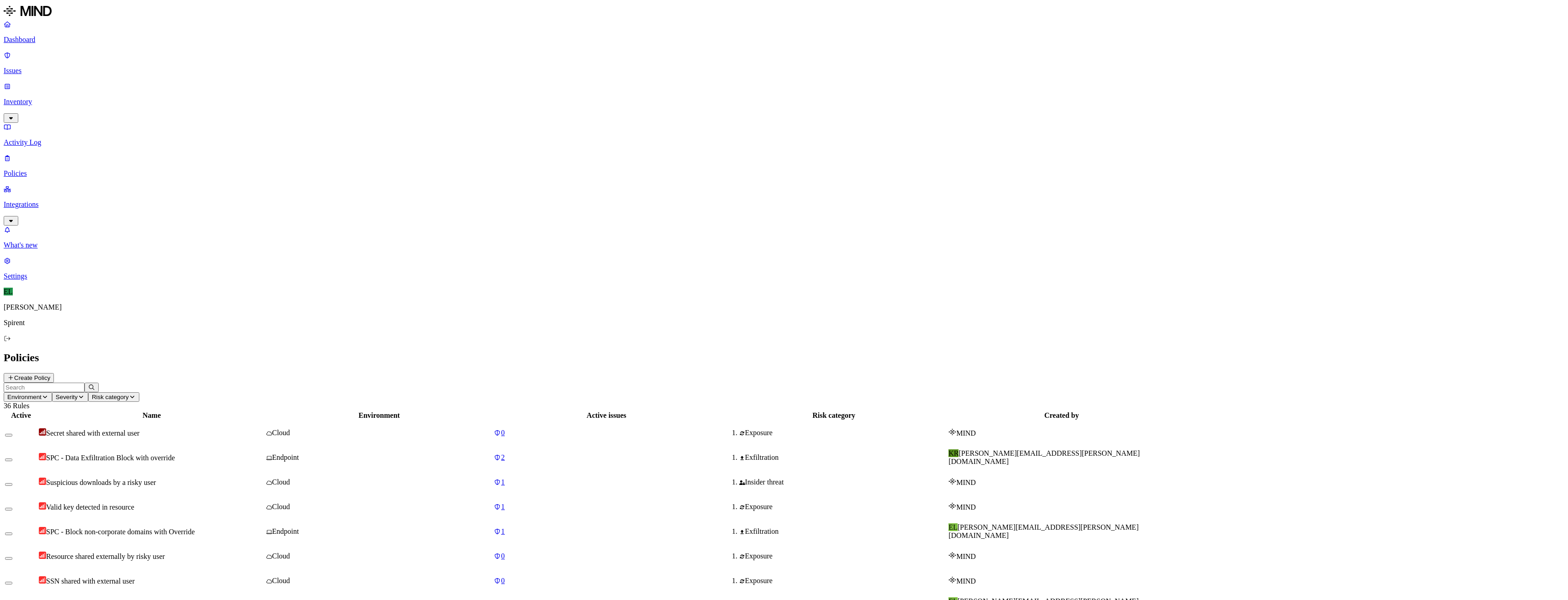
click at [194, 528] on span "SPC - Block non-corporate domains with Override" at bounding box center [120, 532] width 148 height 8
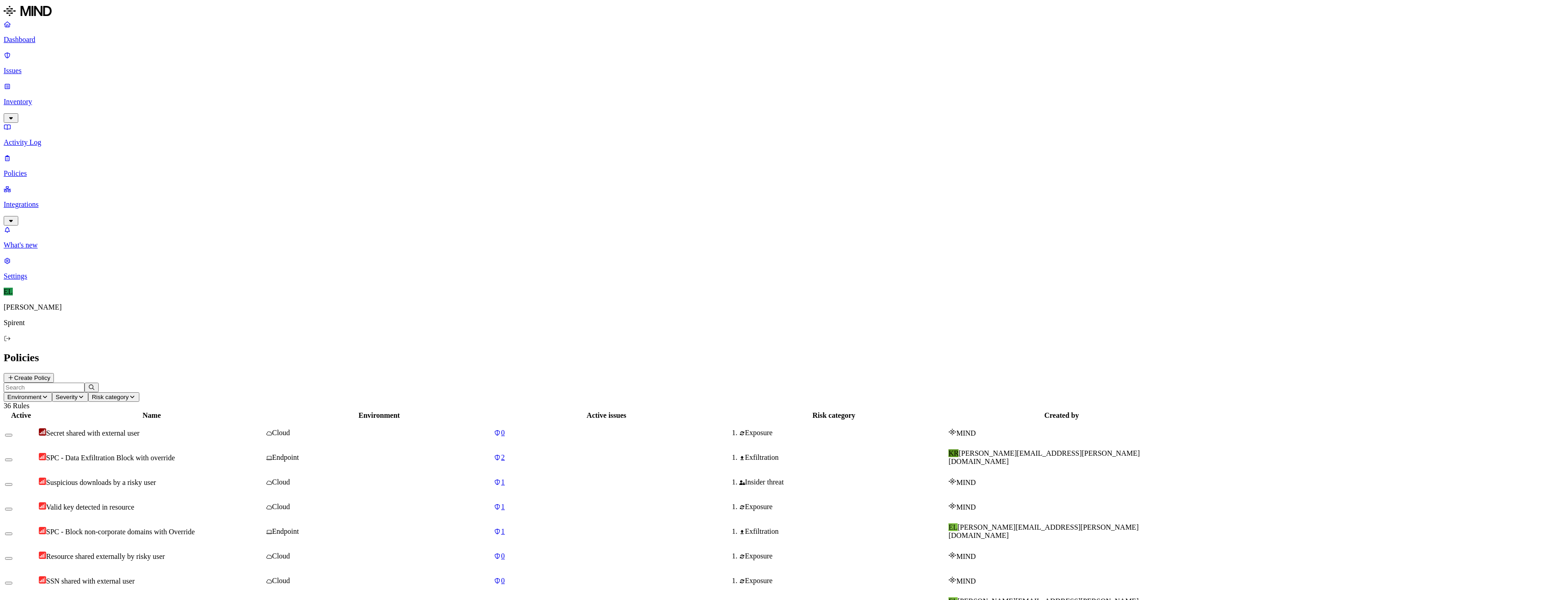
click at [194, 528] on span "SPC - Block non-corporate domains with Override" at bounding box center [120, 532] width 148 height 8
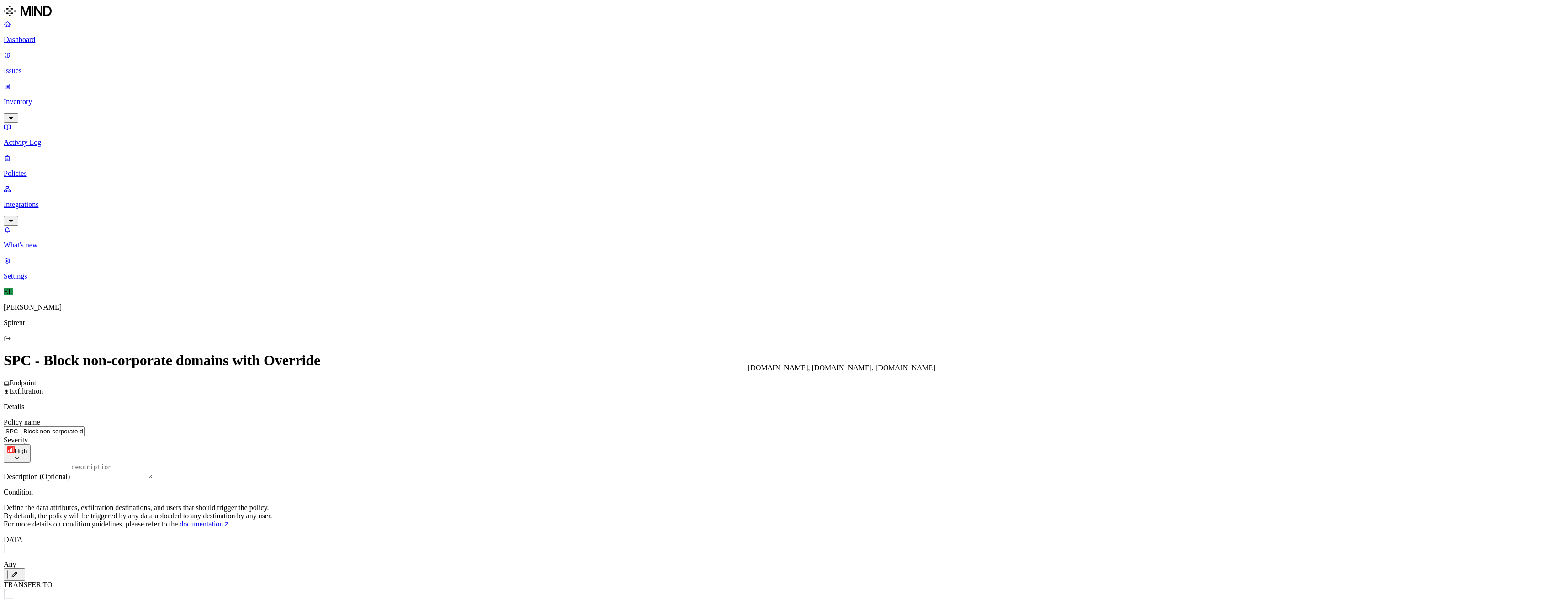
click at [42, 67] on p "Issues" at bounding box center [784, 71] width 1561 height 8
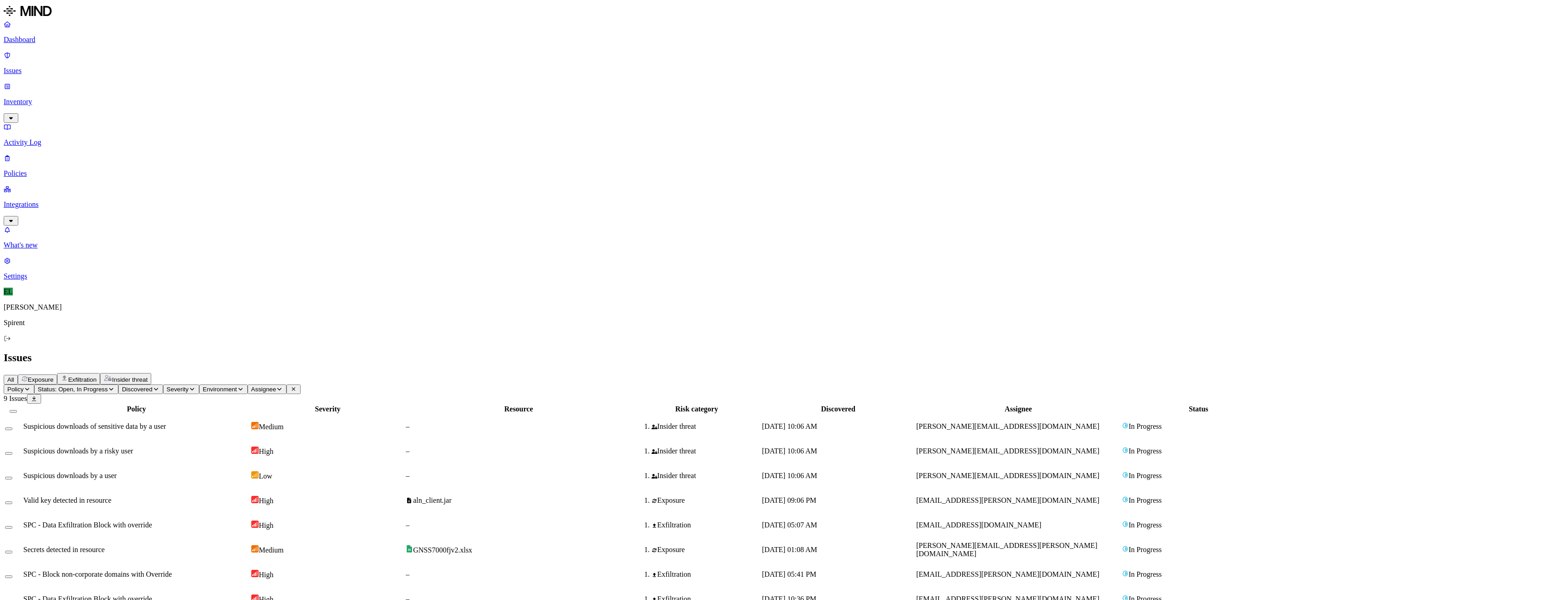
click at [42, 169] on p "Policies" at bounding box center [784, 173] width 1561 height 8
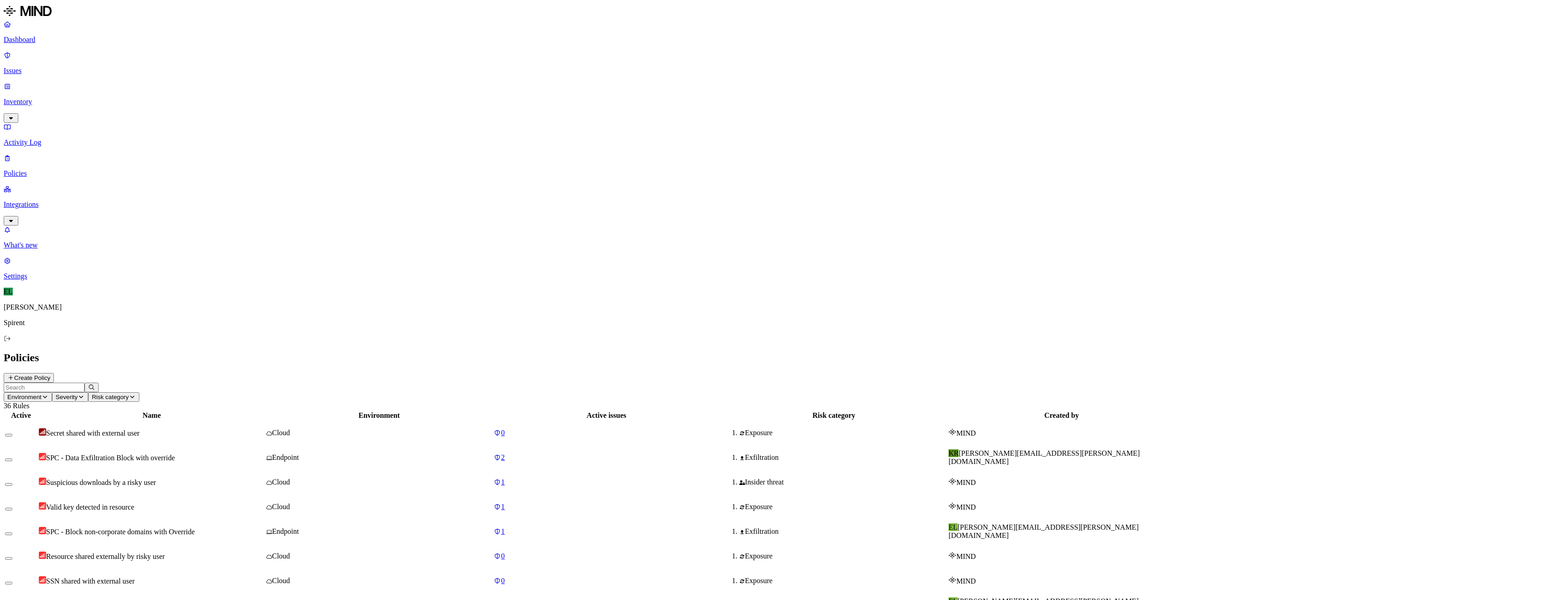
click at [35, 67] on p "Issues" at bounding box center [784, 71] width 1561 height 8
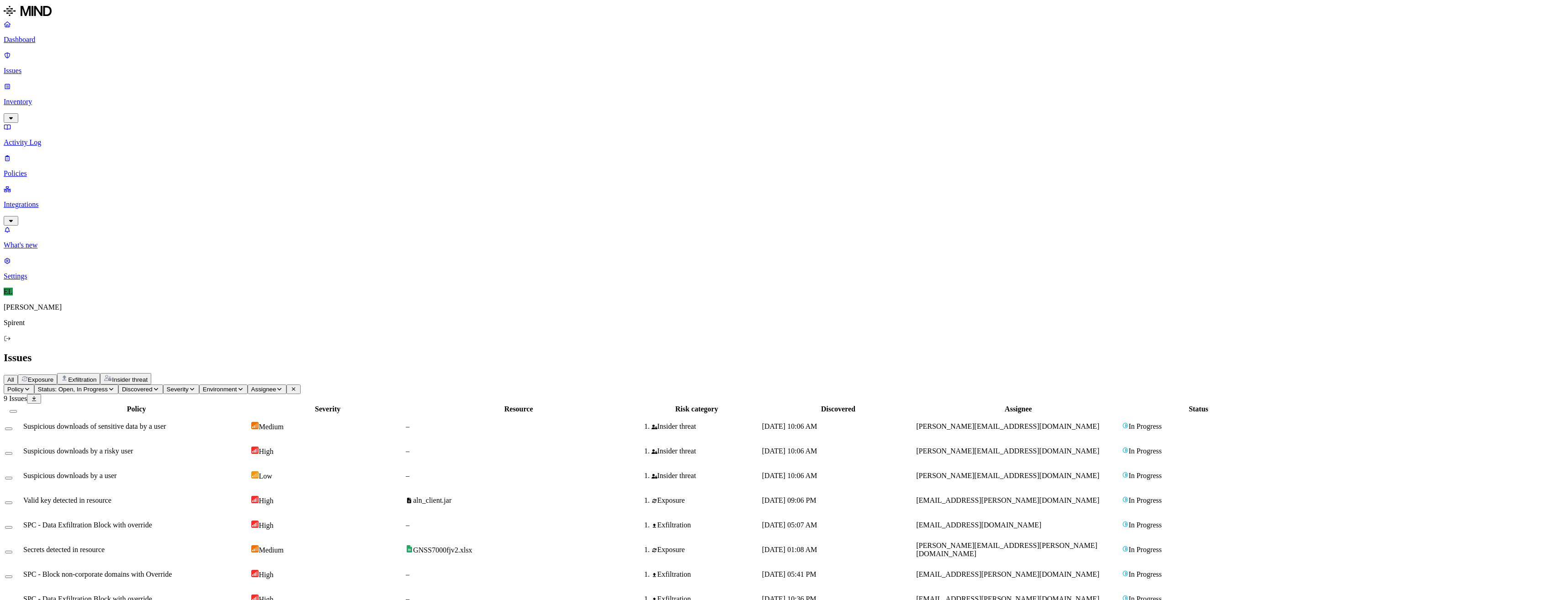
click at [115, 387] on icon "button" at bounding box center [111, 389] width 7 height 5
click at [165, 74] on button "button" at bounding box center [169, 74] width 8 height 10
click at [165, 130] on div "Resolved" at bounding box center [165, 143] width 0 height 26
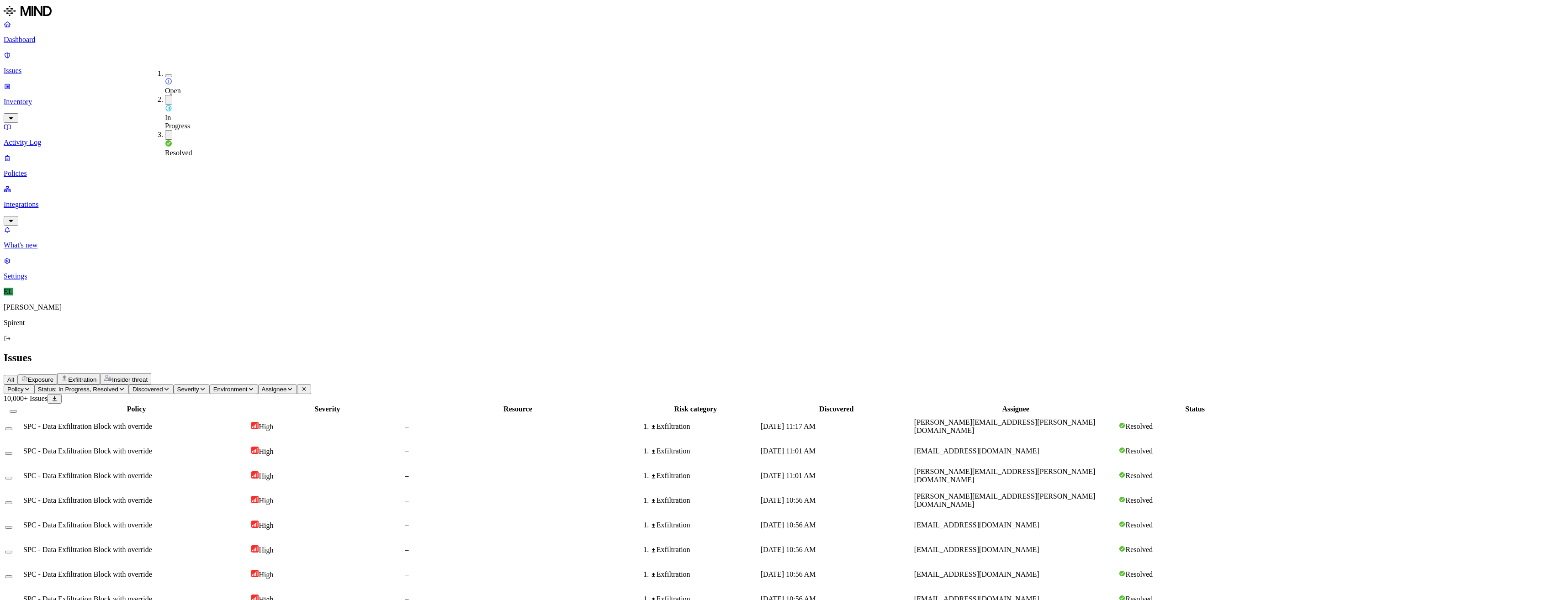
click at [165, 130] on button "button" at bounding box center [169, 134] width 8 height 10
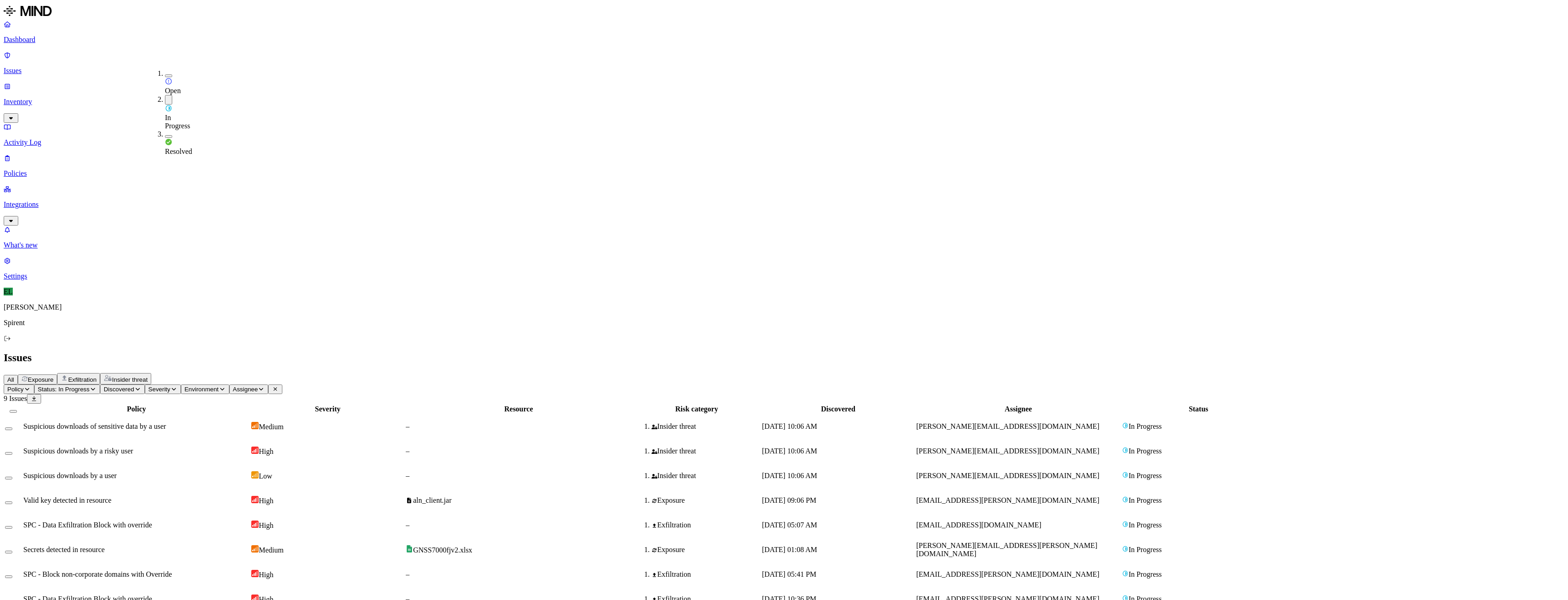
click at [715, 352] on h2 "Issues" at bounding box center [784, 358] width 1561 height 12
click at [12, 600] on button "Select row" at bounding box center [9, 602] width 8 height 3
click at [152, 596] on span "SPC - Data Exfiltration Block with override" at bounding box center [88, 600] width 129 height 8
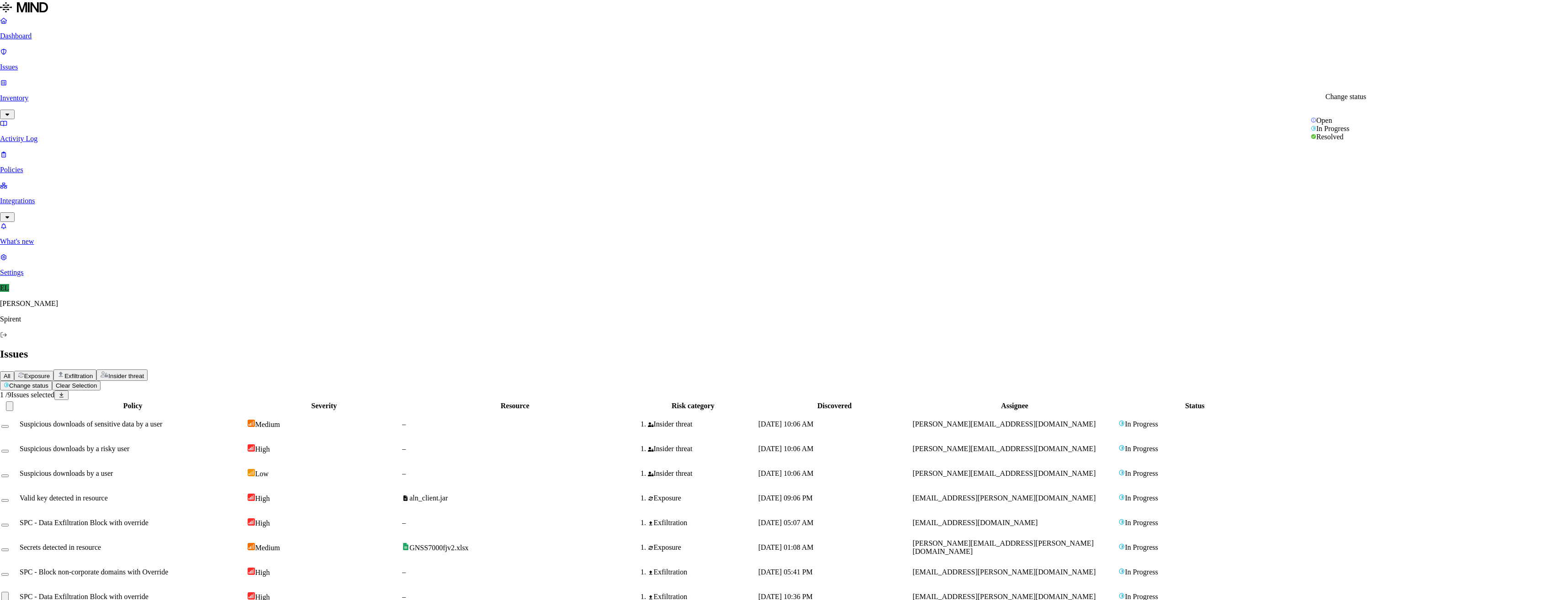
select select "Custom Reason"
type textarea "User excluded from [DOMAIN_NAME]"
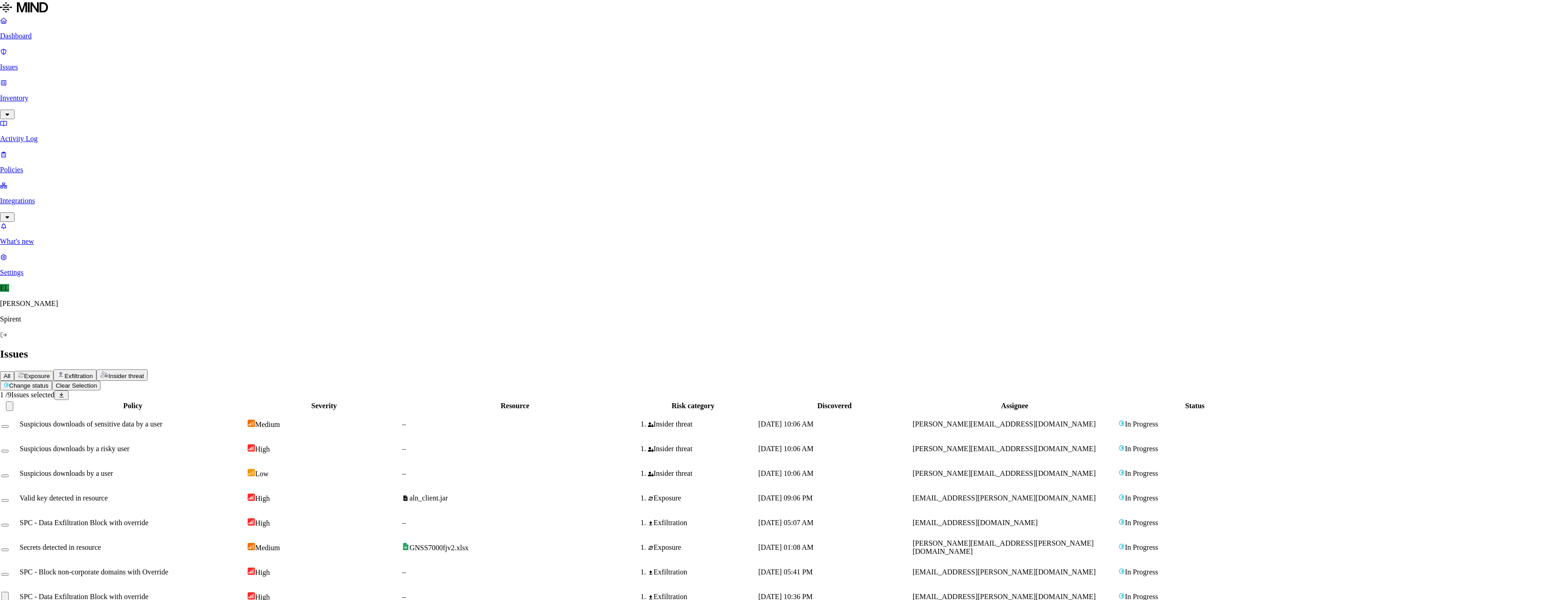
click at [258, 596] on img at bounding box center [255, 600] width 8 height 8
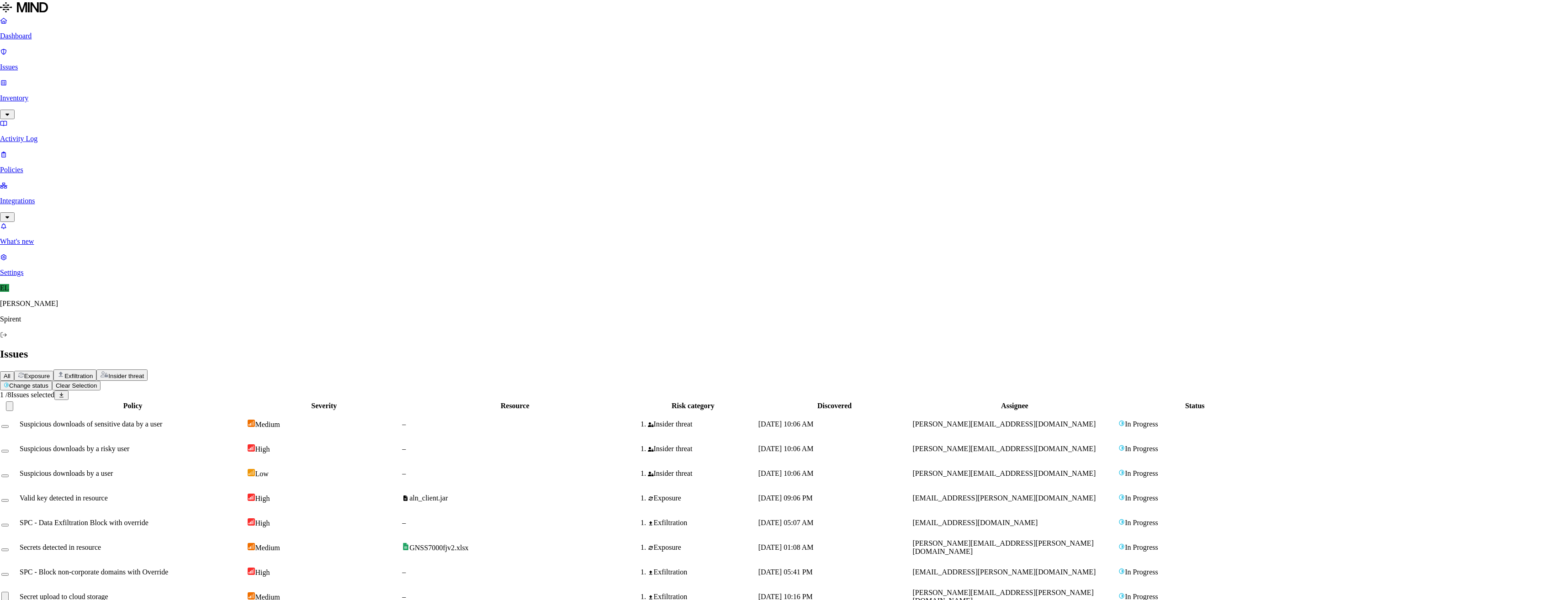
select select "Custom Reason"
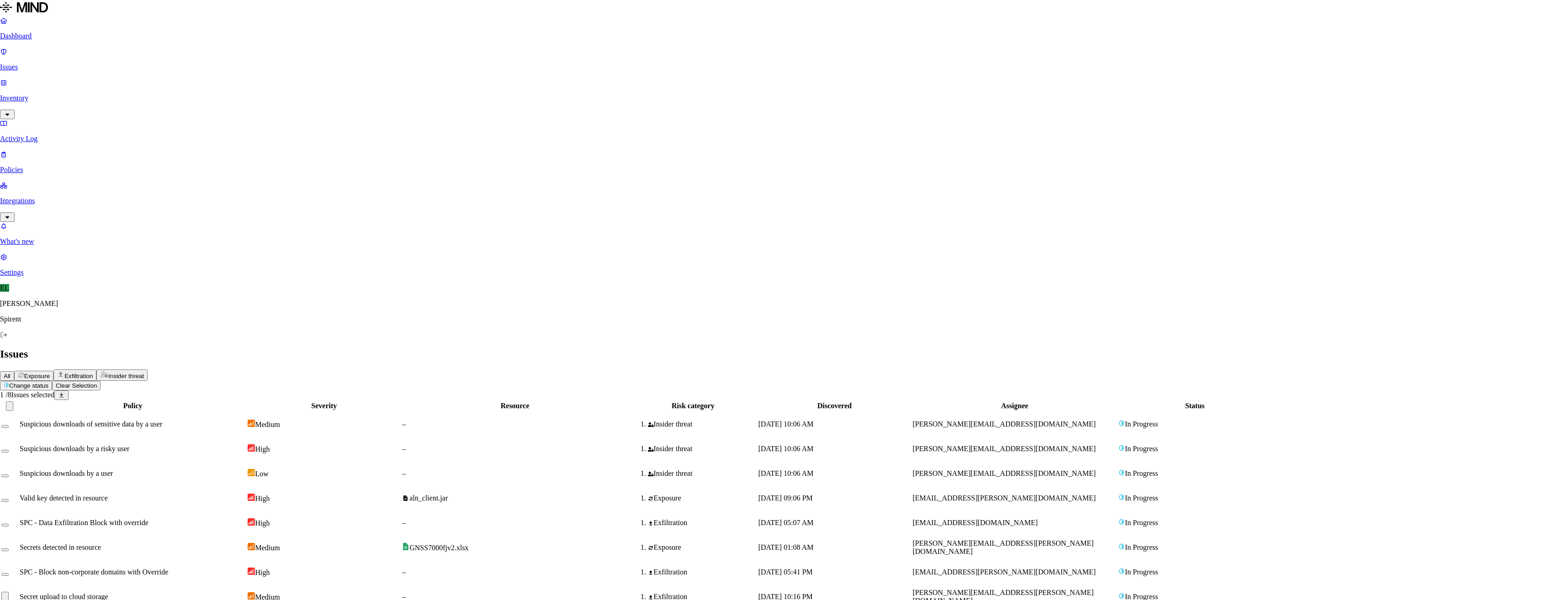
paste textarea "the issue was caused from uploading Avalanche or CyberFlood Test Cases which co…"
type textarea "the issue was caused from uploading Avalanche or CyberFlood Test Cases which co…"
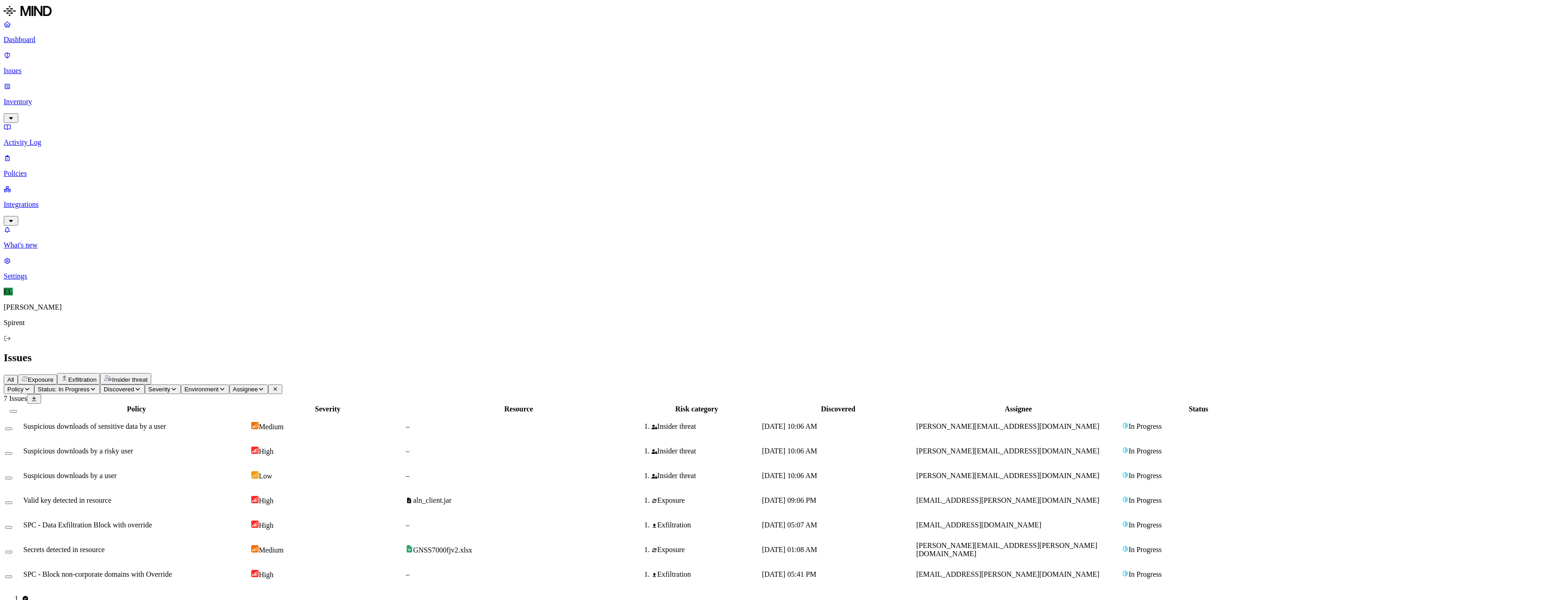
click at [172, 570] on span "SPC - Block non-corporate domains with Override" at bounding box center [97, 574] width 148 height 8
click at [100, 384] on button "Status: In Progress" at bounding box center [67, 389] width 66 height 10
drag, startPoint x: 157, startPoint y: 71, endPoint x: 158, endPoint y: 77, distance: 6.1
click at [165, 74] on button "button" at bounding box center [169, 76] width 8 height 3
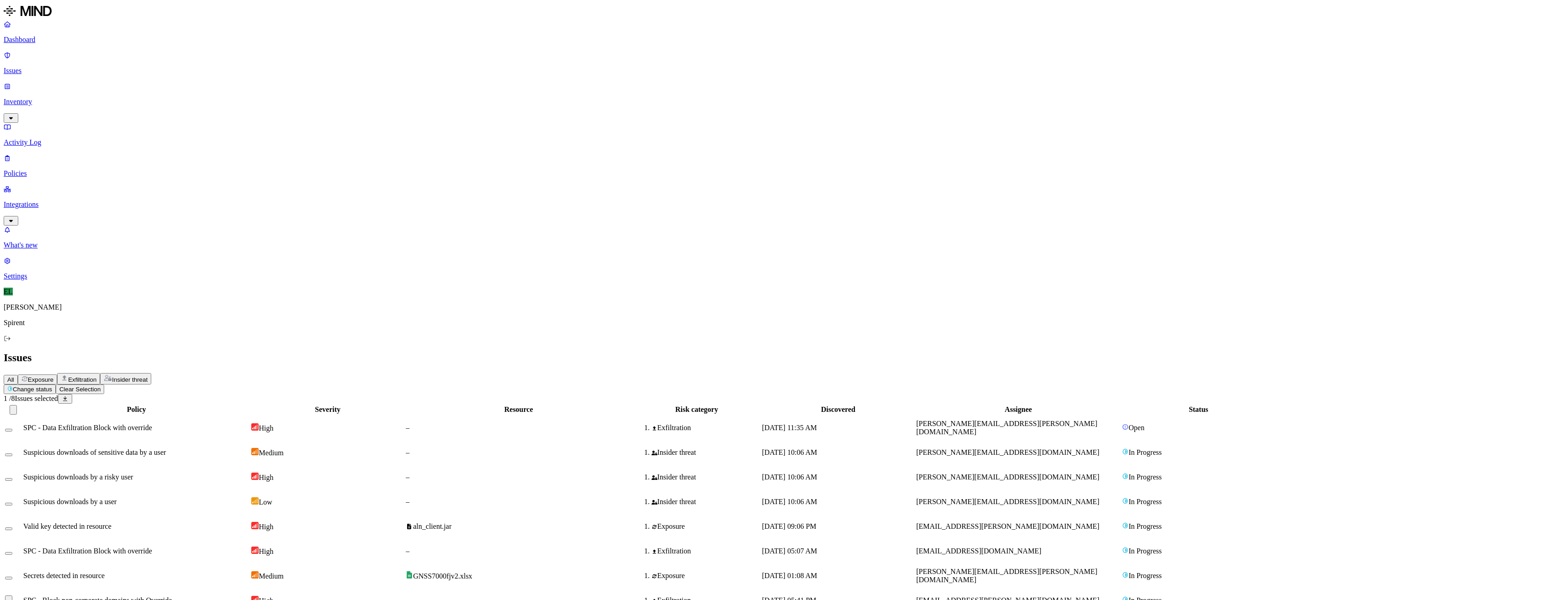
click at [156, 54] on html "Dashboard Issues Inventory Activity Log Policies Integrations What's new 1 Sett…" at bounding box center [784, 310] width 1568 height 621
click at [169, 70] on img at bounding box center [172, 67] width 6 height 6
click at [12, 595] on button "Select row" at bounding box center [9, 600] width 8 height 10
click at [115, 387] on icon "button" at bounding box center [111, 389] width 7 height 5
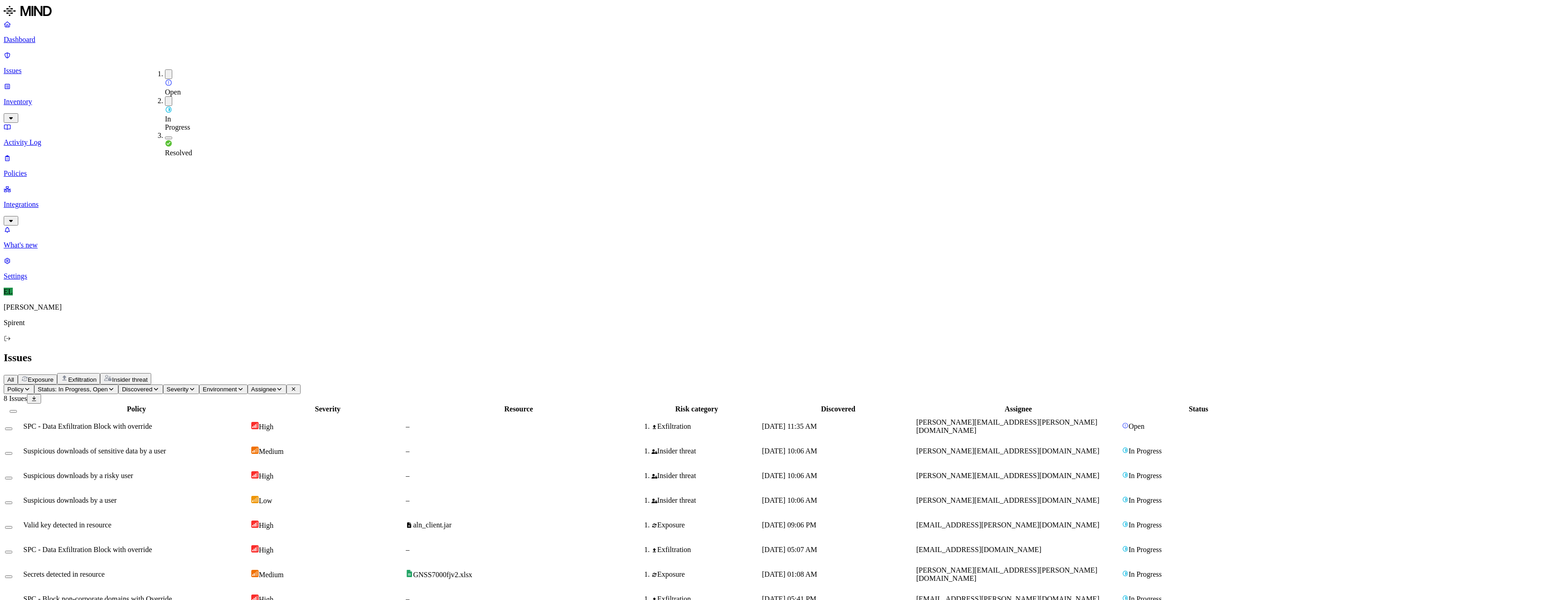
click at [165, 96] on button "button" at bounding box center [169, 101] width 8 height 10
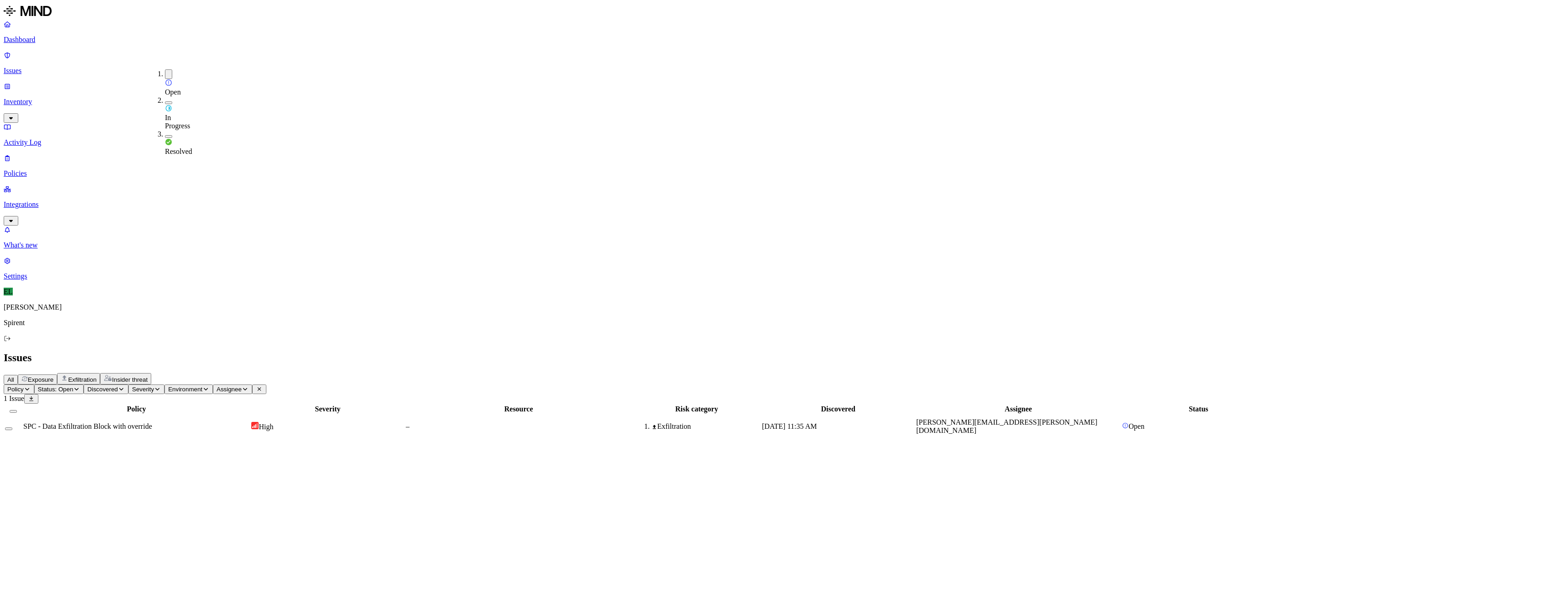
click at [528, 352] on div "Issues" at bounding box center [784, 358] width 1561 height 12
click at [152, 422] on span "SPC - Data Exfiltration Block with override" at bounding box center [88, 426] width 129 height 8
click at [12, 428] on button "Select row" at bounding box center [9, 429] width 8 height 3
click at [150, 53] on html "Dashboard Issues Inventory Activity Log Policies Integrations What's new 1 Sett…" at bounding box center [784, 224] width 1568 height 448
click at [156, 92] on button "Resolved" at bounding box center [172, 77] width 33 height 30
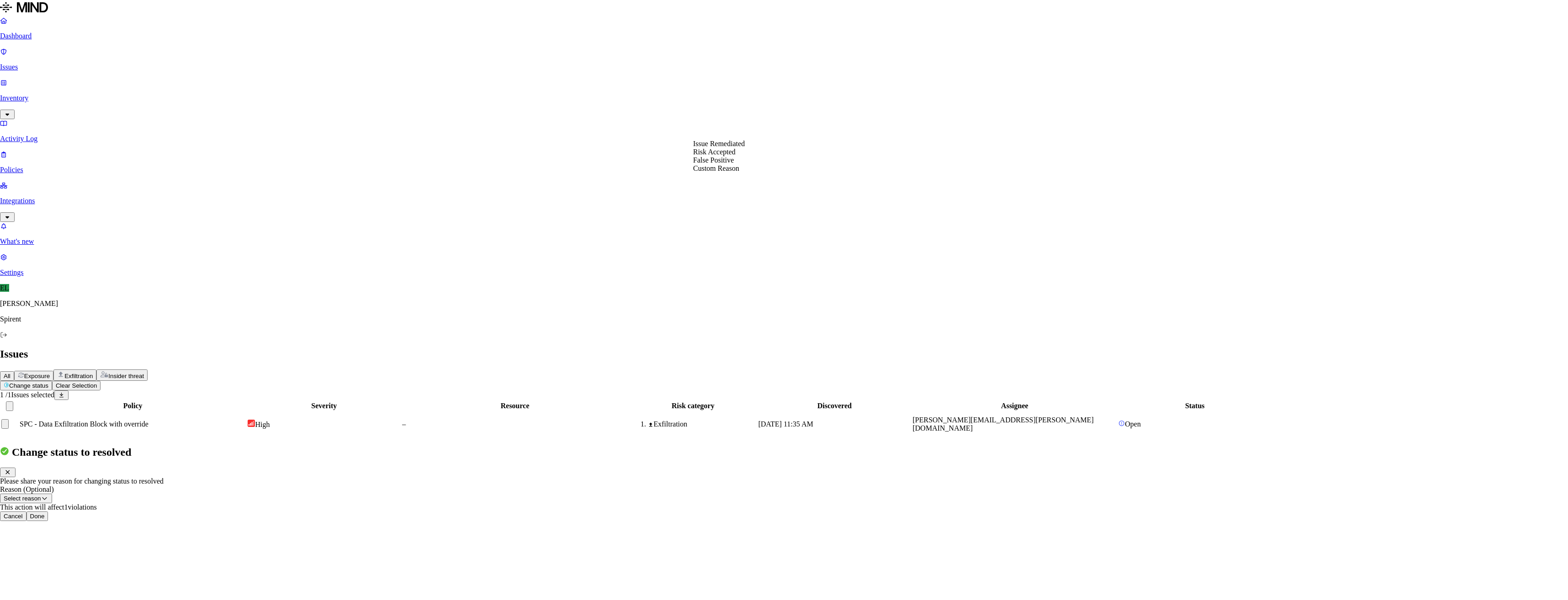
click at [52, 494] on button "Select reason" at bounding box center [26, 498] width 52 height 10
click at [83, 512] on textarea at bounding box center [41, 520] width 83 height 17
click at [58, 494] on button "Custom Reason" at bounding box center [29, 498] width 58 height 10
select select "Risk Accepted"
drag, startPoint x: 742, startPoint y: 169, endPoint x: 754, endPoint y: 179, distance: 15.6
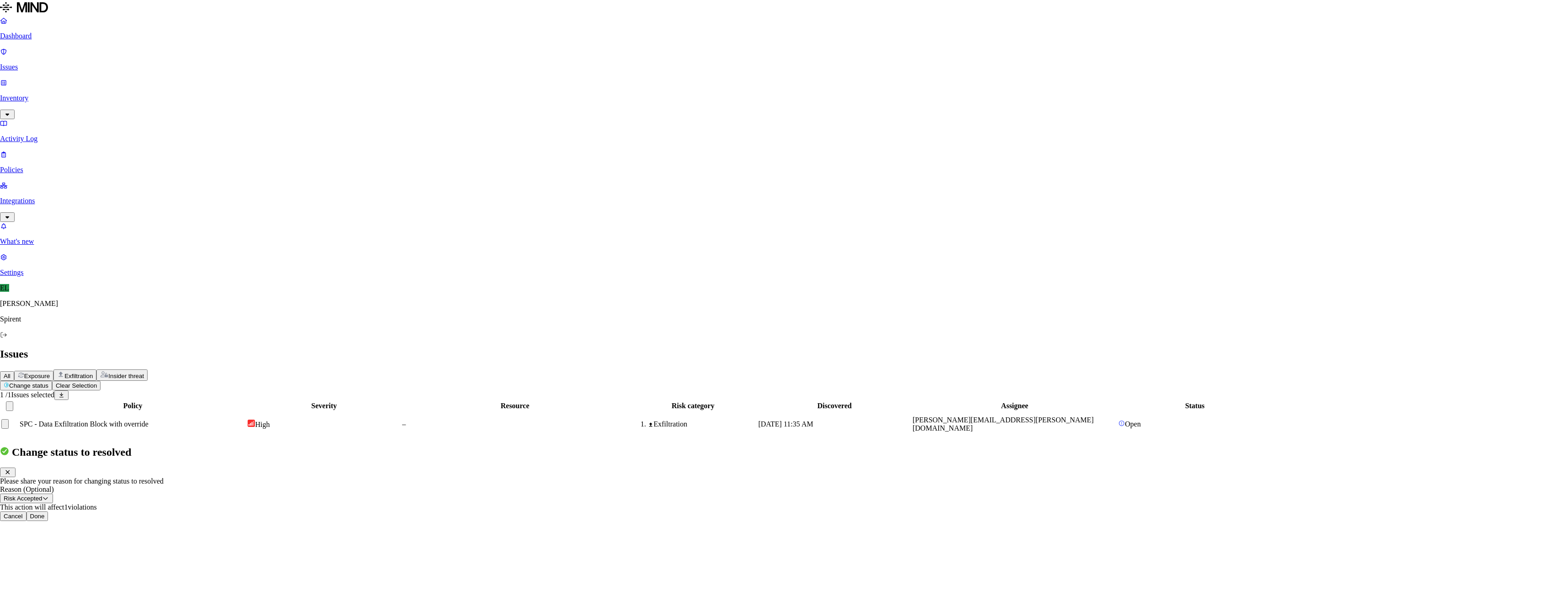
click at [49, 512] on button "Done" at bounding box center [37, 516] width 22 height 10
